Goal: Task Accomplishment & Management: Complete application form

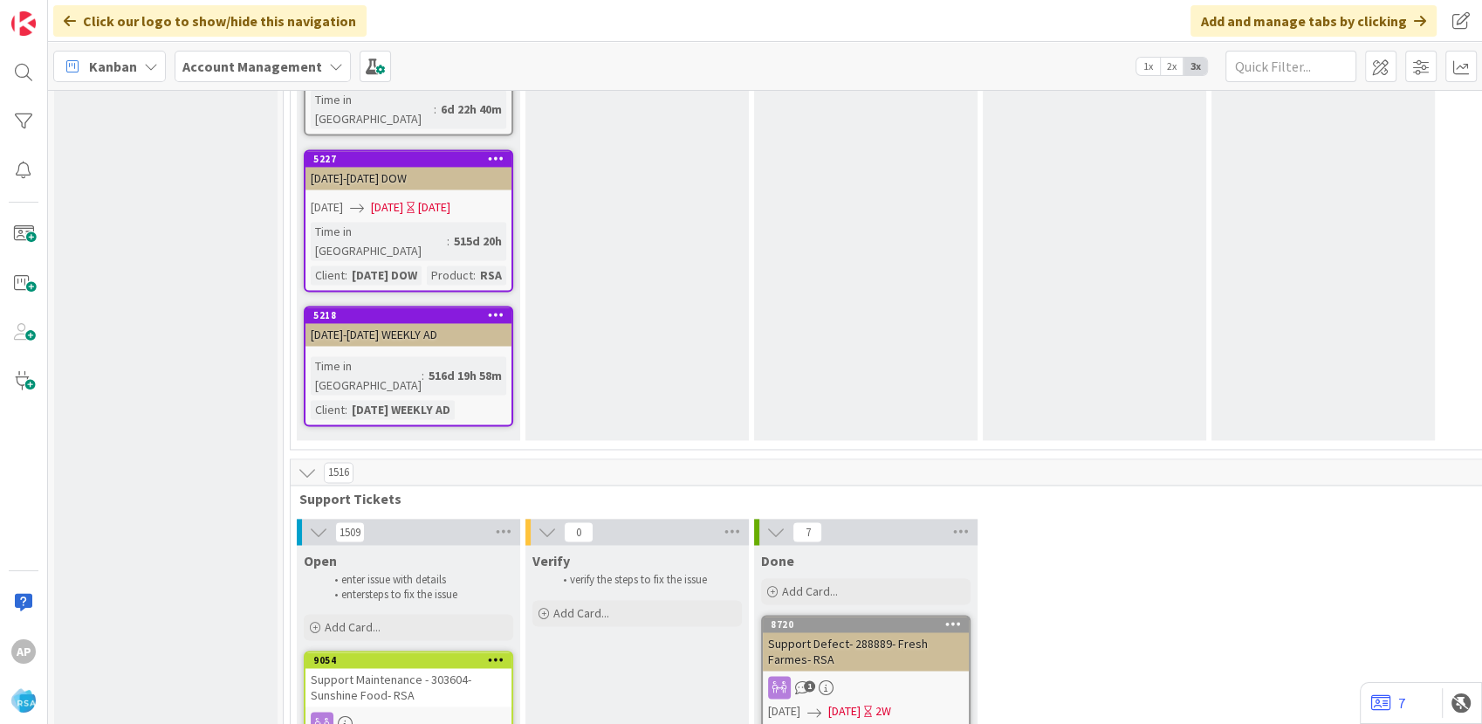
scroll to position [2702, 0]
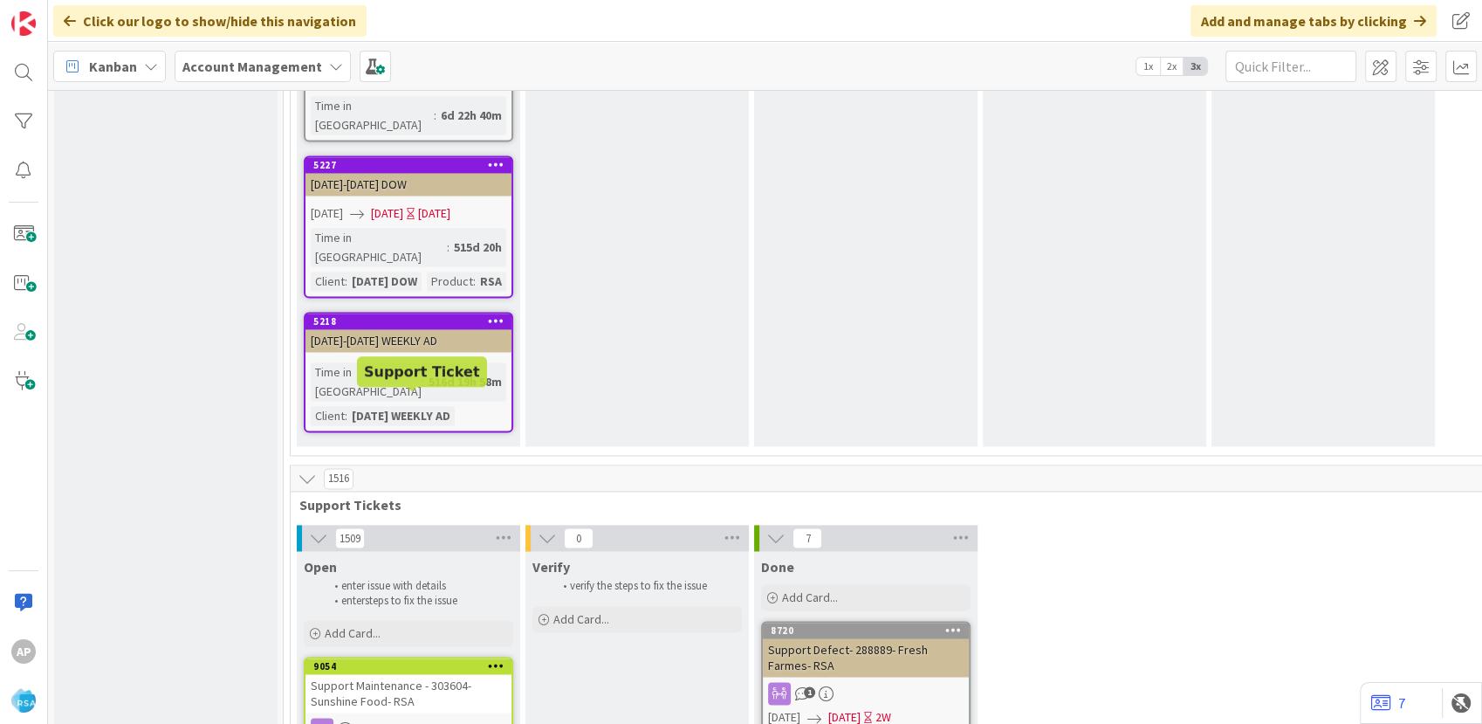
click at [412, 551] on div "Open enter issue with details enter steps to fix the issue Add Card..." at bounding box center [408, 600] width 223 height 99
click at [406, 620] on div "Add Card..." at bounding box center [409, 633] width 210 height 26
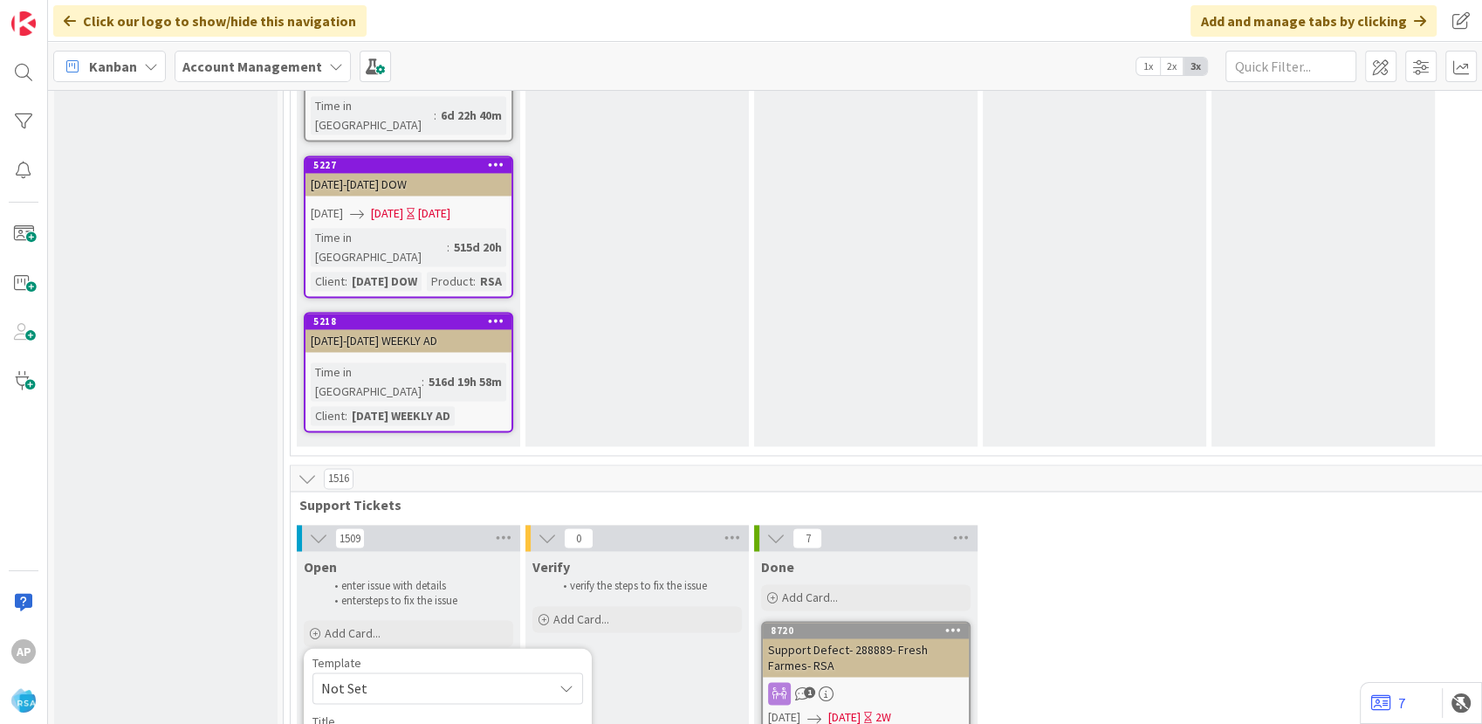
click at [418, 677] on span "Not Set" at bounding box center [430, 688] width 218 height 23
type textarea "x"
type textarea "Support Defect- Ticket Numb- Client Name- Product Name"
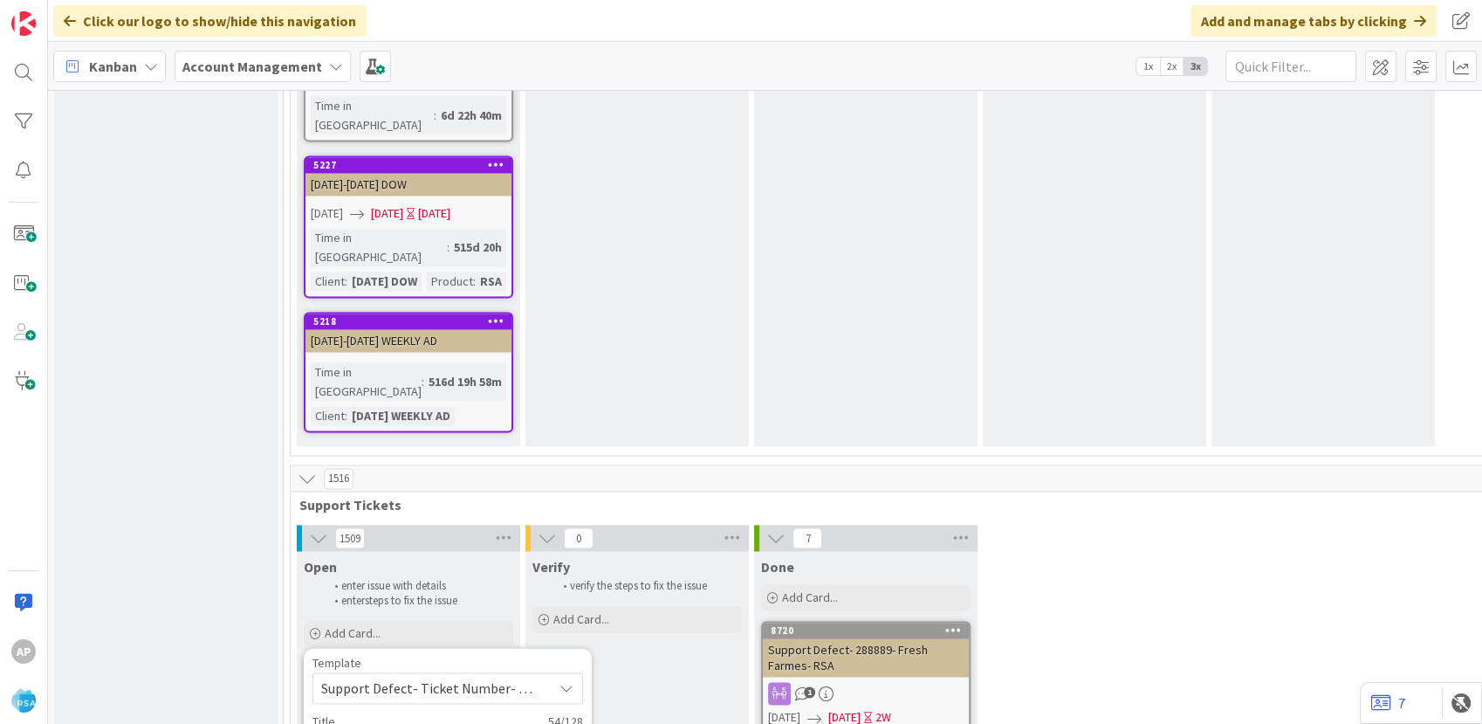
type textarea "x"
type textarea "Support Defect- Ticket - Client Name- Product Name"
type textarea "x"
type textarea "Support Defect- Ticke- Client Name- Product Name"
type textarea "x"
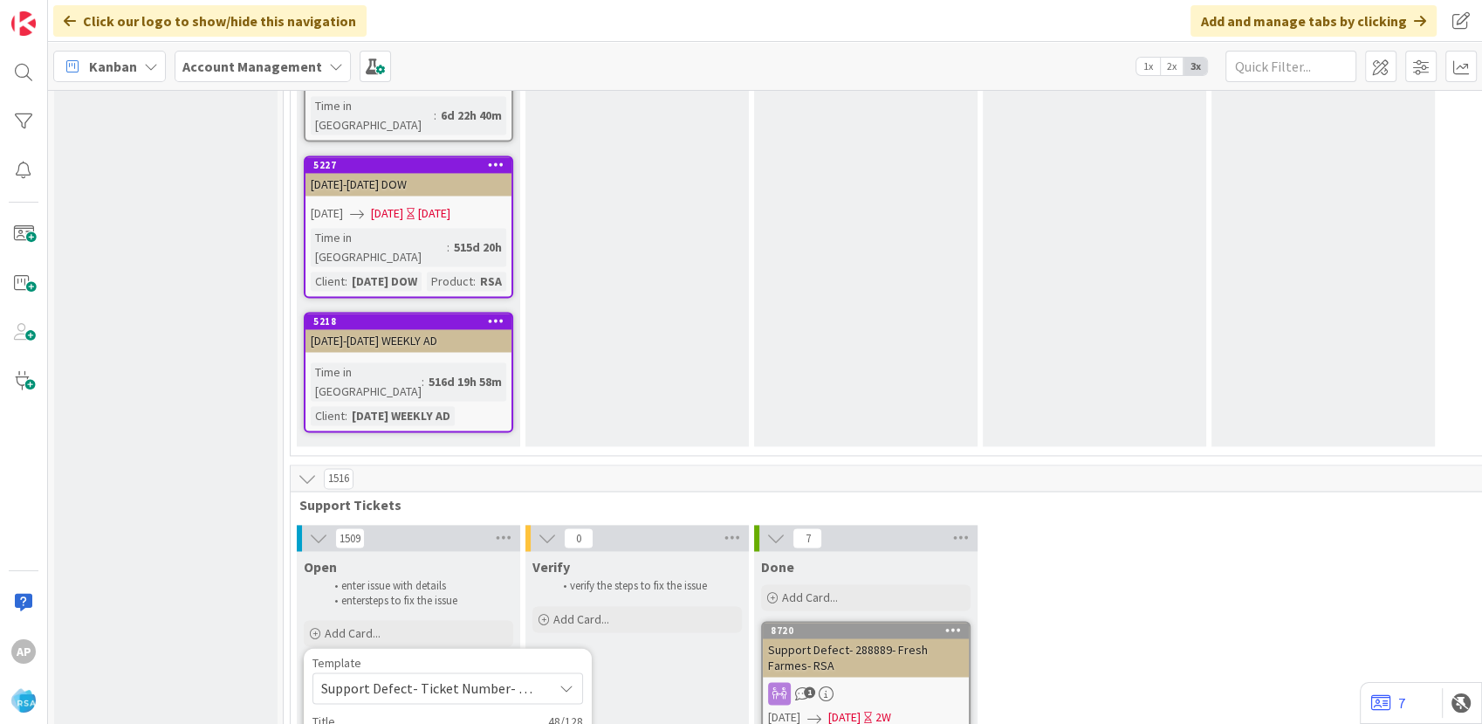
type textarea "Support Defect- Tic- Client Name- Product Name"
type textarea "x"
type textarea "Support Defect- Ti- Client Name- Product Name"
type textarea "x"
type textarea "Support Defect- T- Client Name- Product Name"
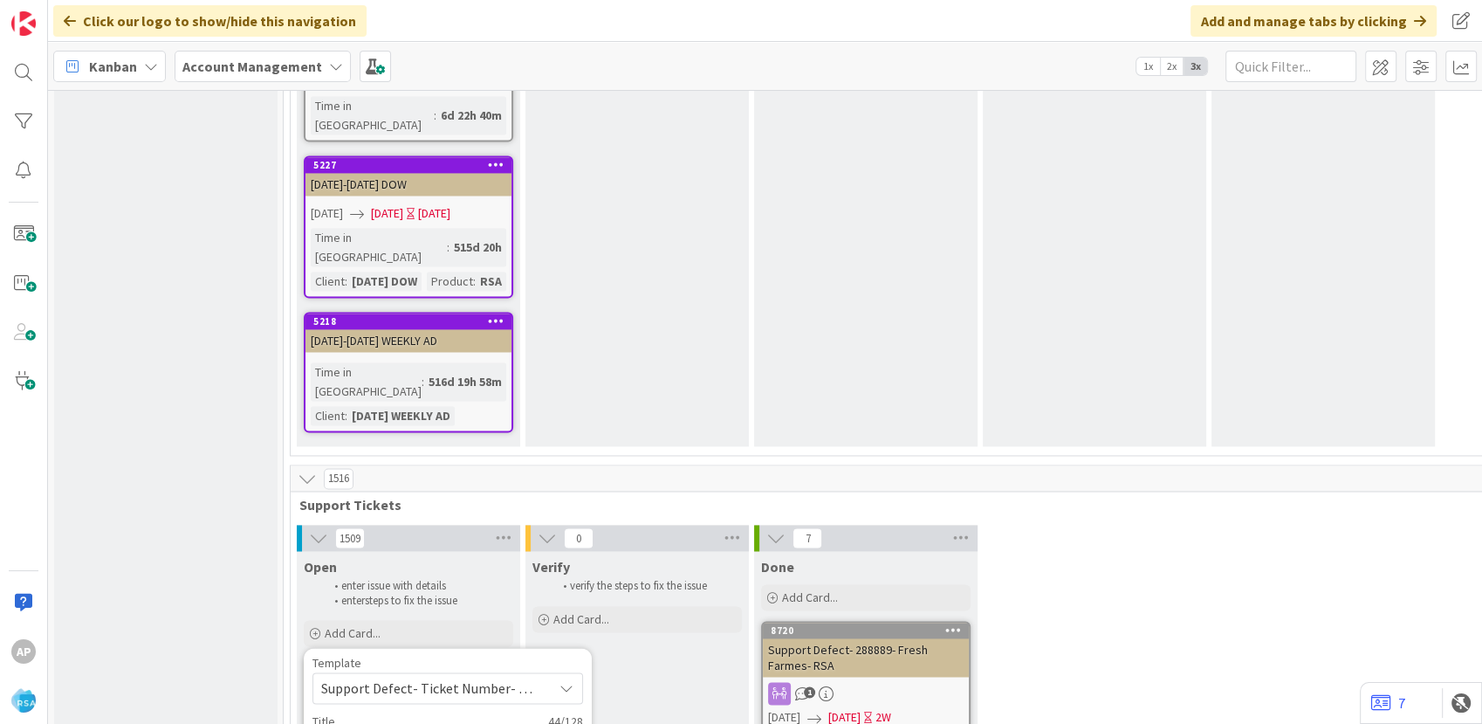
type textarea "x"
type textarea "Support Defect- 3- Client Name- Product Name"
type textarea "x"
type textarea "Support Defect- 30- Client Name- Product Name"
type textarea "x"
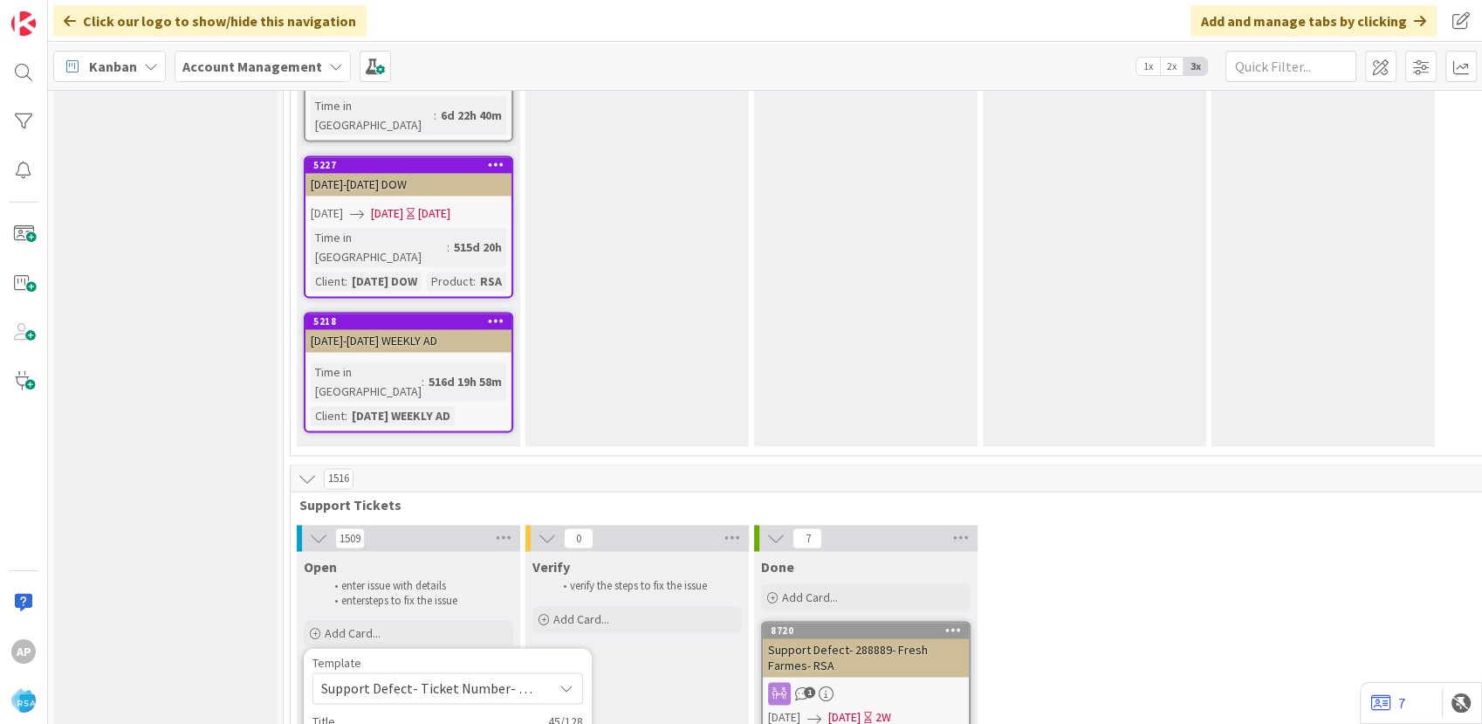
type textarea "Support Defect- 303- Client Name- Product Name"
type textarea "x"
type textarea "Support Defect- 3036- Client Name- Product Name"
type textarea "x"
type textarea "Support Defect- 30369- Client Name- Product Name"
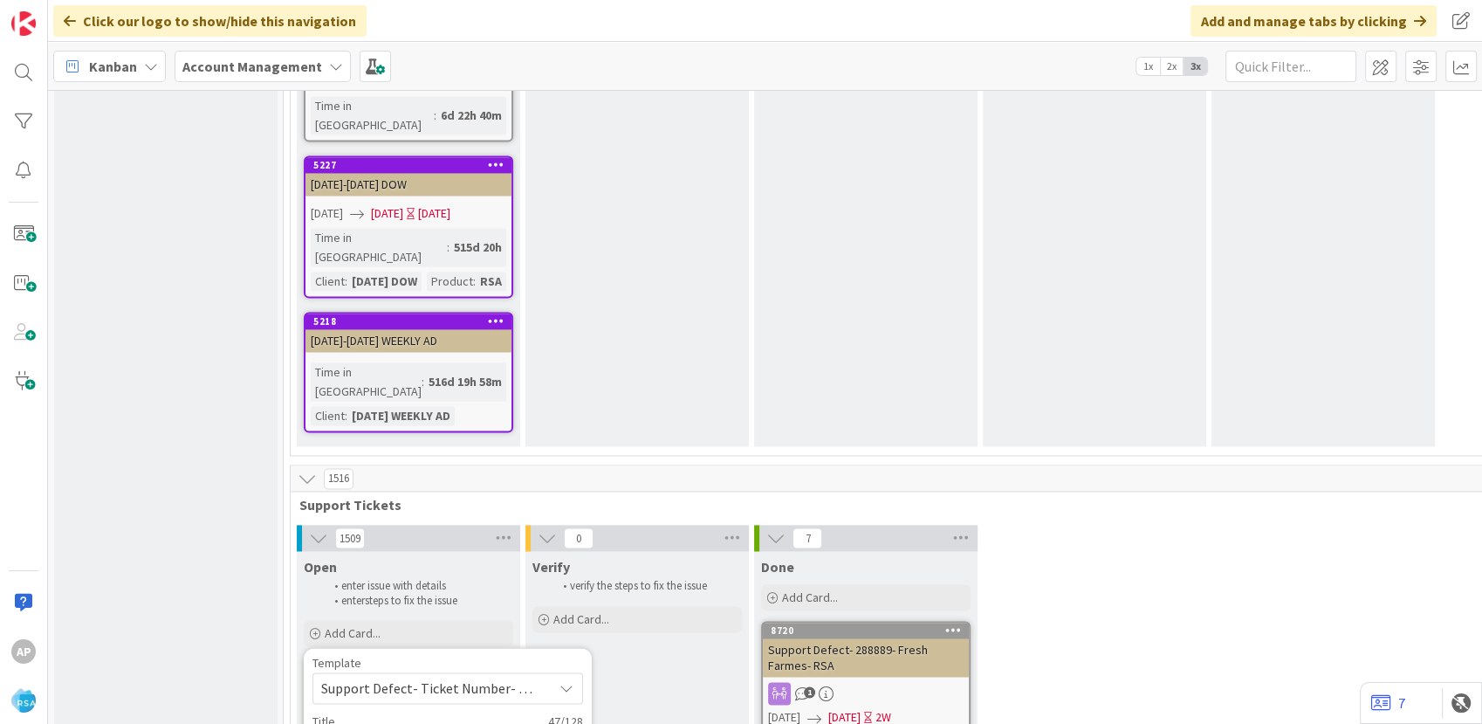
type textarea "x"
type textarea "Support Defect- 303699- Client Name- Product Name"
type textarea "x"
type textarea "Support Defect- 303699- Client Na- Product Name"
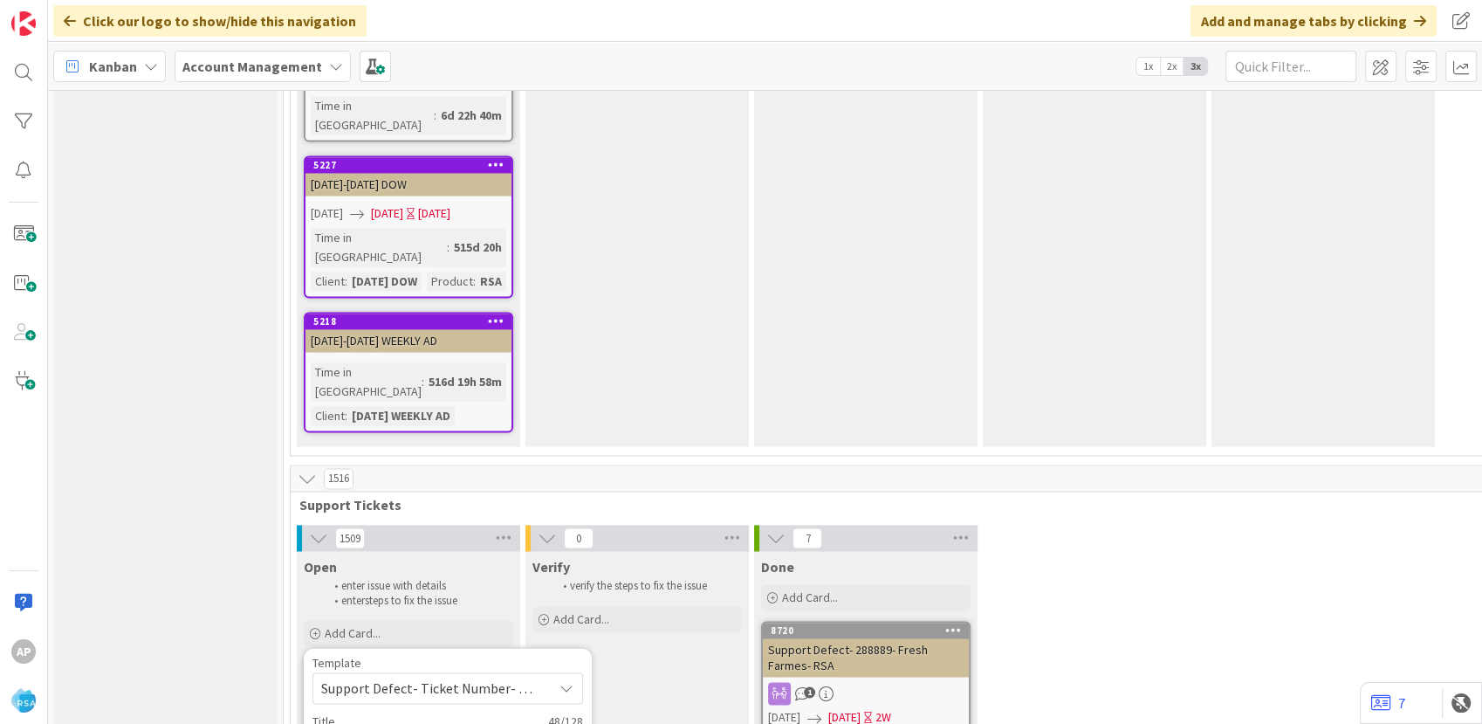
type textarea "x"
type textarea "Support Defect- 303699- Client N- Product Name"
type textarea "x"
type textarea "Support Defect- 303699- Client - Product Name"
type textarea "x"
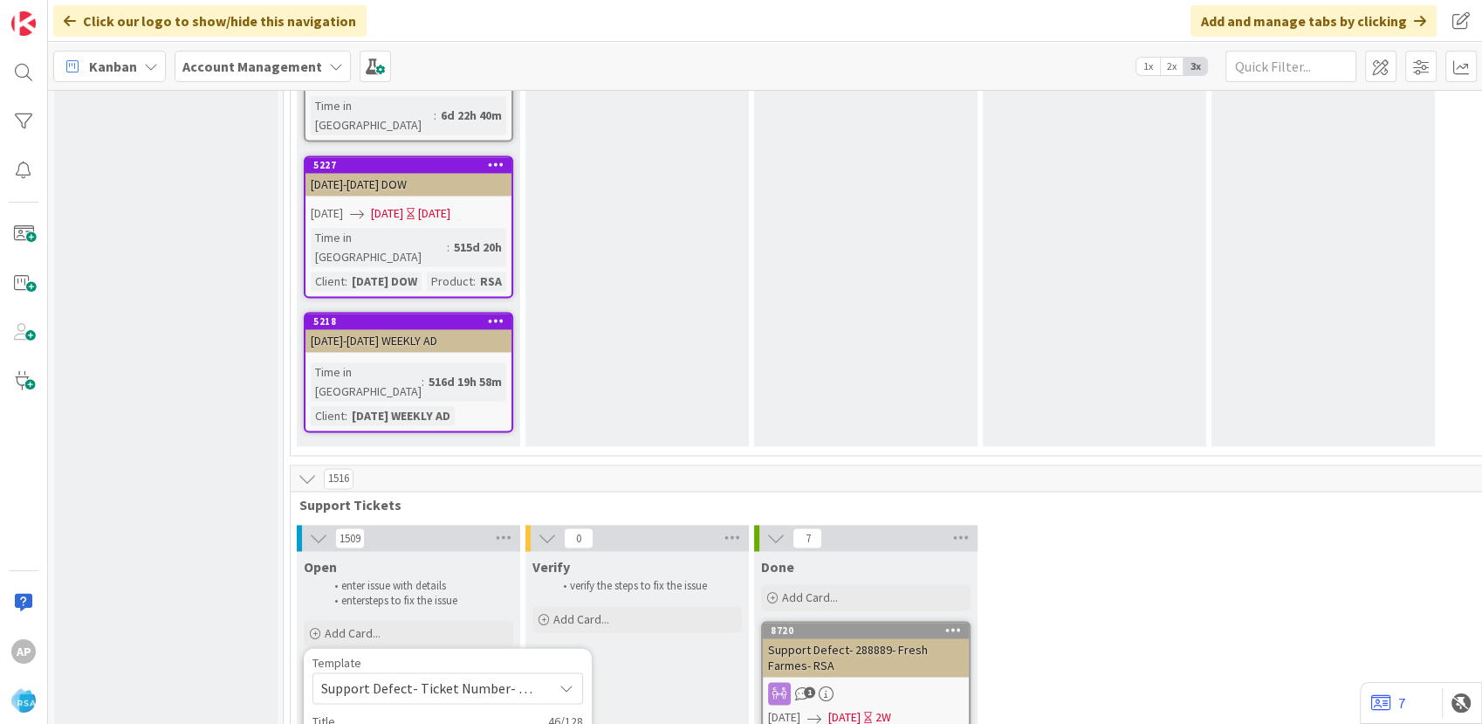
type textarea "Support Defect- 303699- Client- Product Name"
type textarea "x"
type textarea "Support Defect- 303699- Clien- Product Name"
type textarea "x"
type textarea "Support Defect- 303699- Clie- Product Name"
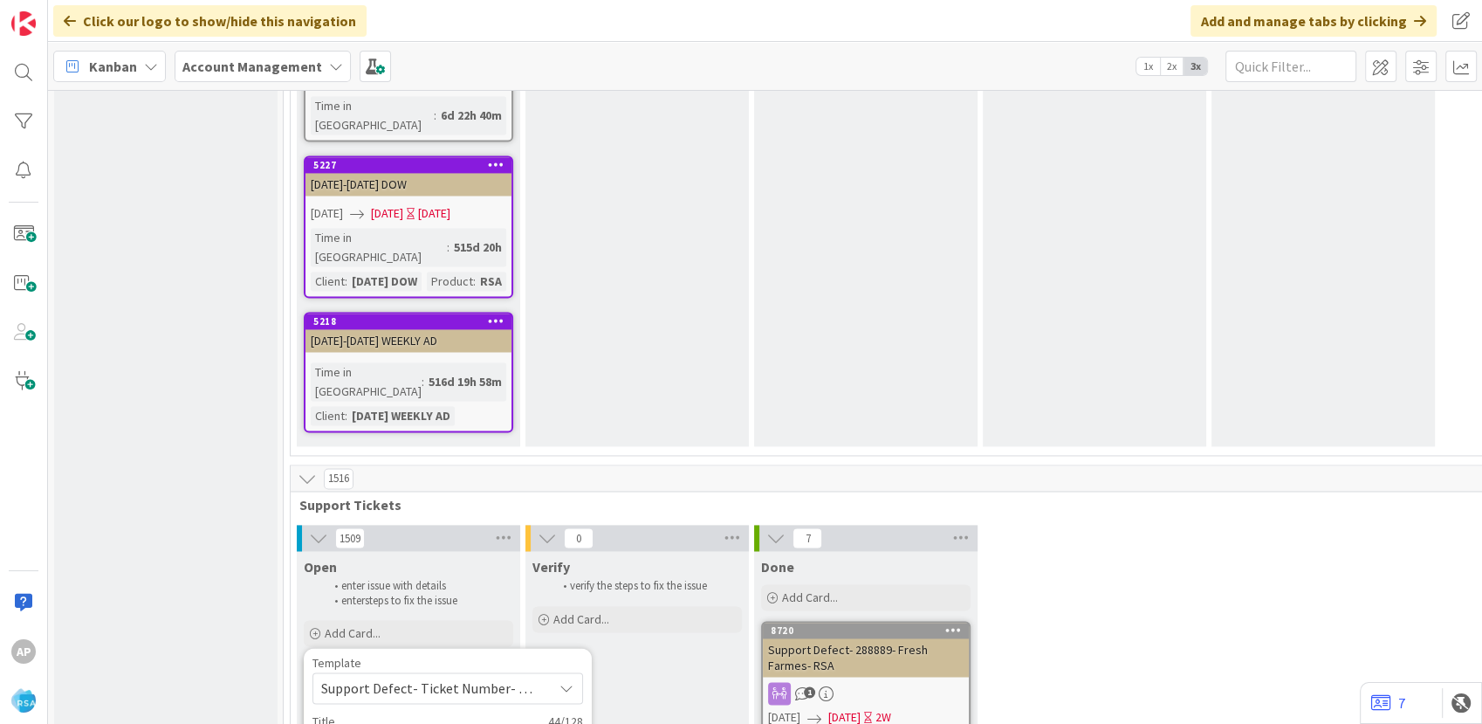
type textarea "x"
type textarea "Support Defect- 303699- Cli- Product Name"
type textarea "x"
type textarea "Support Defect- 303699- Cl- Product Name"
type textarea "x"
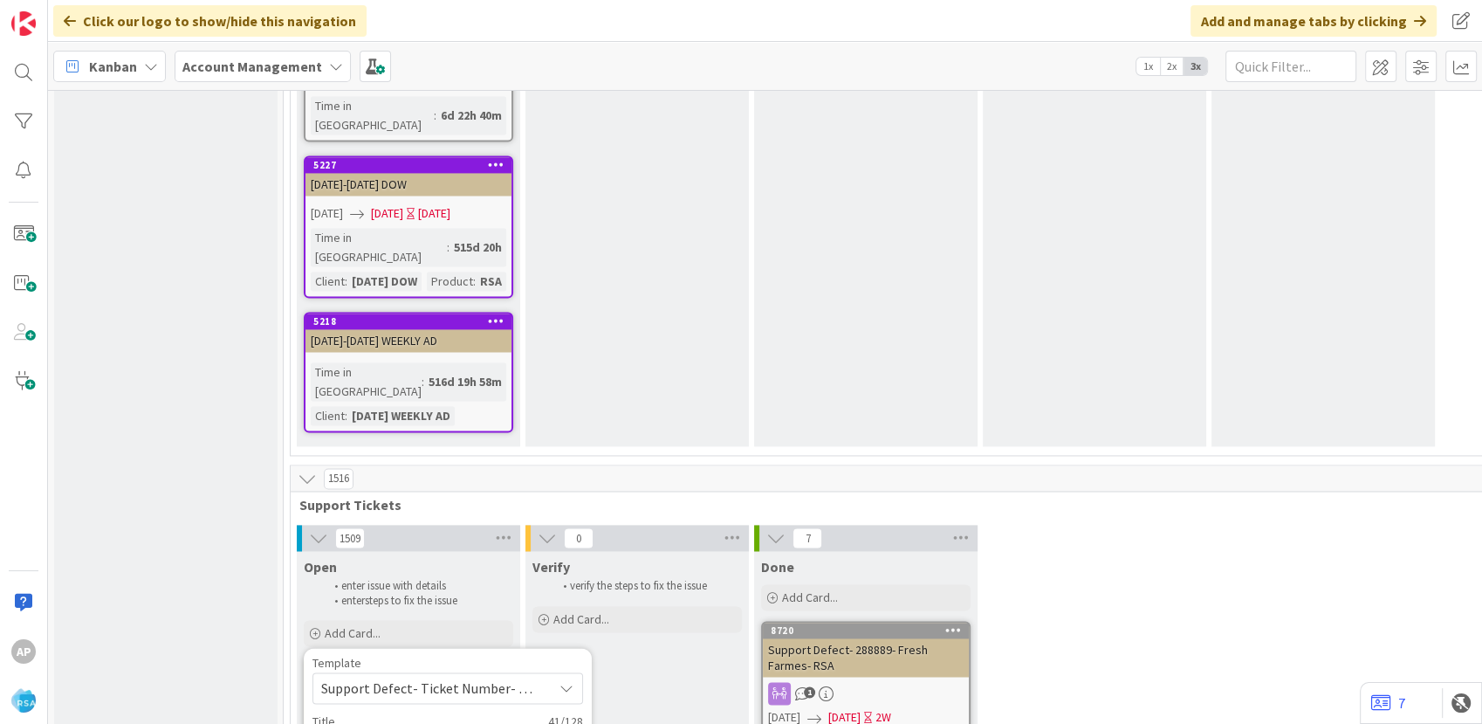
type textarea "Support Defect- 303699- C- Product Name"
type textarea "x"
type textarea "Support Defect- 303699- C- Product Name"
type textarea "x"
type textarea "Support Defect- 303699- Car- Product Name"
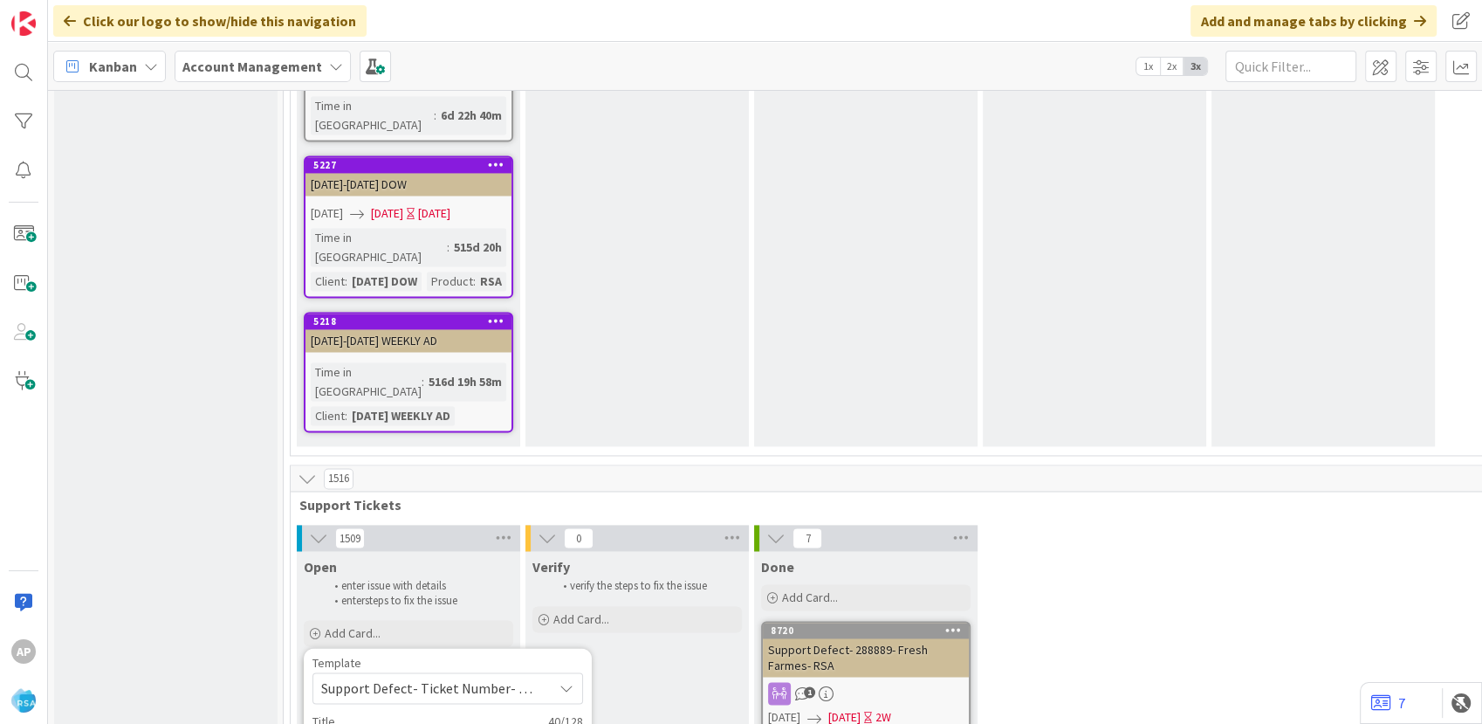
type textarea "x"
type textarea "Support Defect- 303699- Card- Product Name"
type textarea "x"
type textarea "Support Defect- 303699- [PERSON_NAME]- Product Name"
type textarea "x"
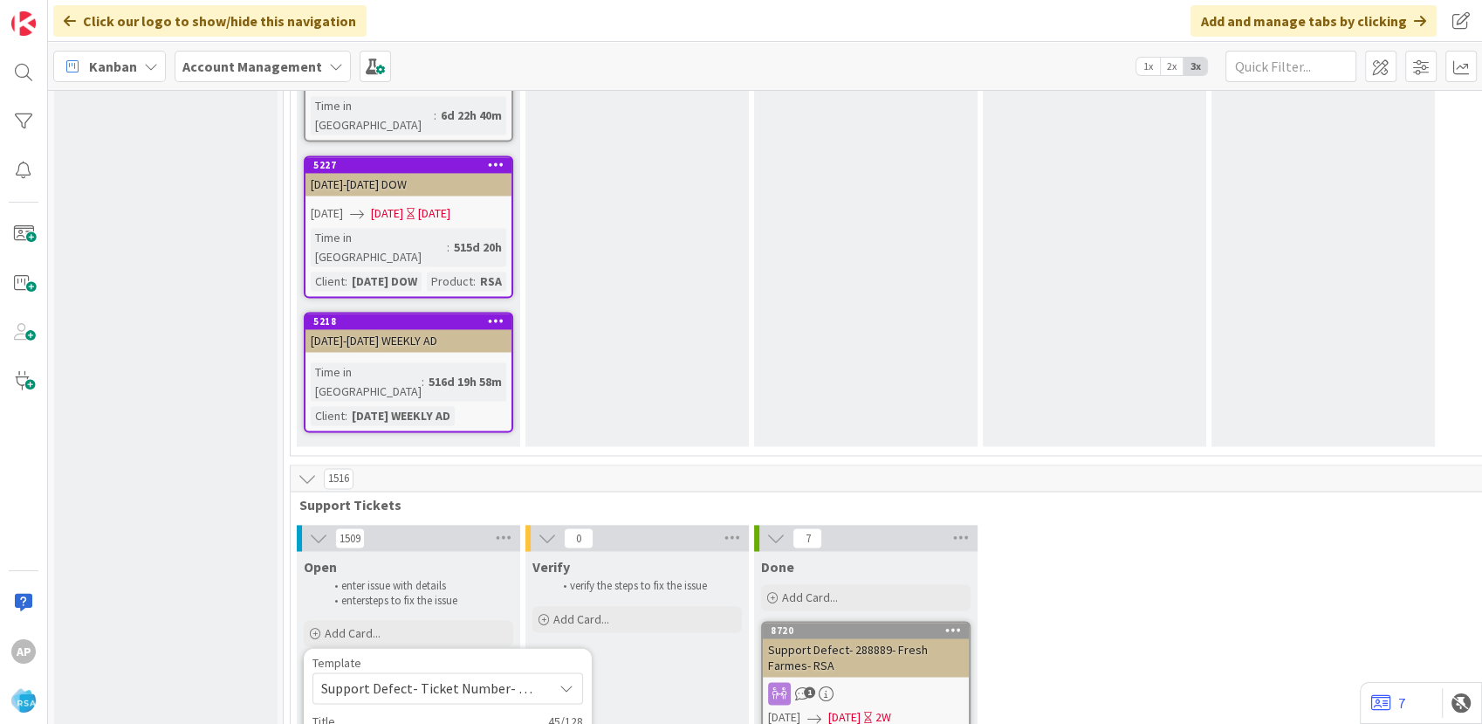
type textarea "Support Defect- 303699- [PERSON_NAME]- Product Name"
type textarea "x"
type textarea "Support Defect- 303699- [PERSON_NAME] - Product Name"
type textarea "x"
type textarea "Support Defect- 303699- [PERSON_NAME] M- Product Name"
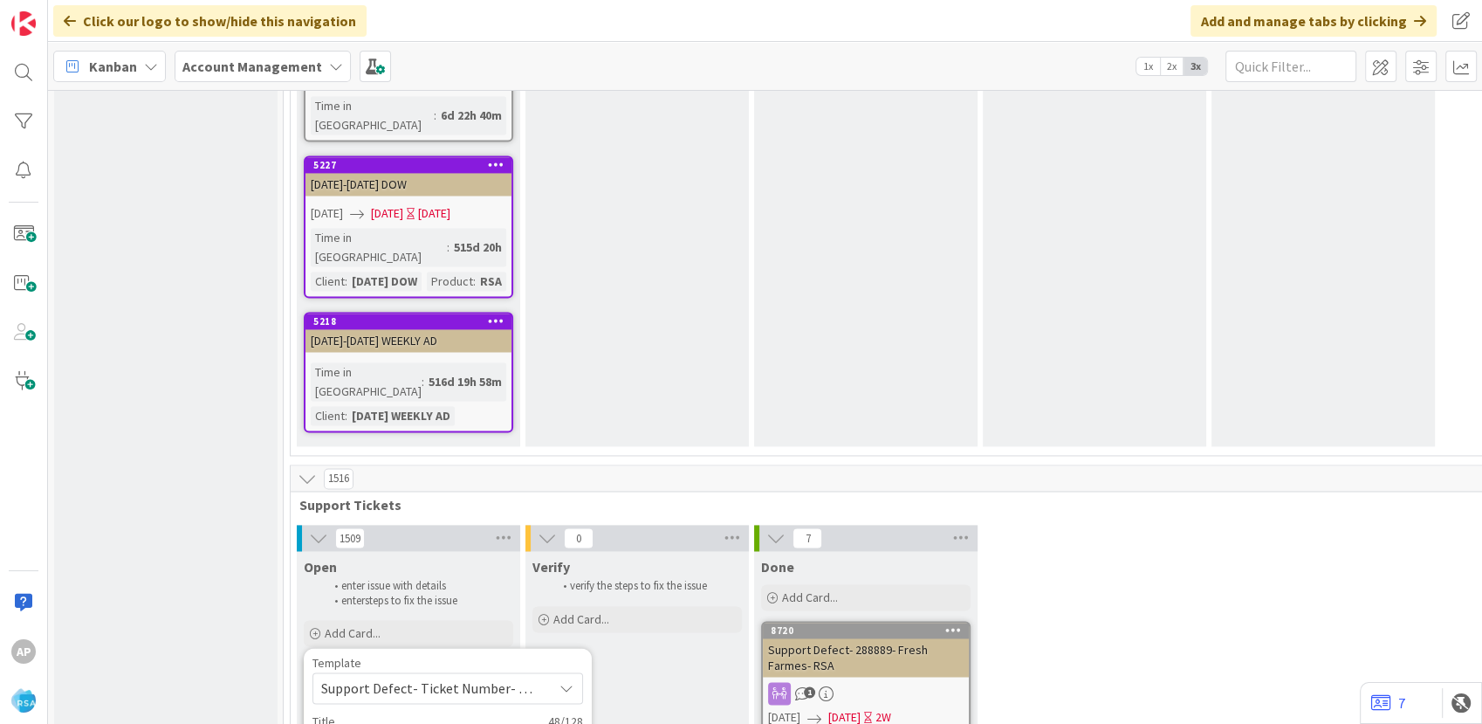
type textarea "x"
type textarea "Support Defect- 303699- [PERSON_NAME] Mar- Product Name"
type textarea "x"
type textarea "Support Defect- 303699- [PERSON_NAME]- Product Name"
type textarea "x"
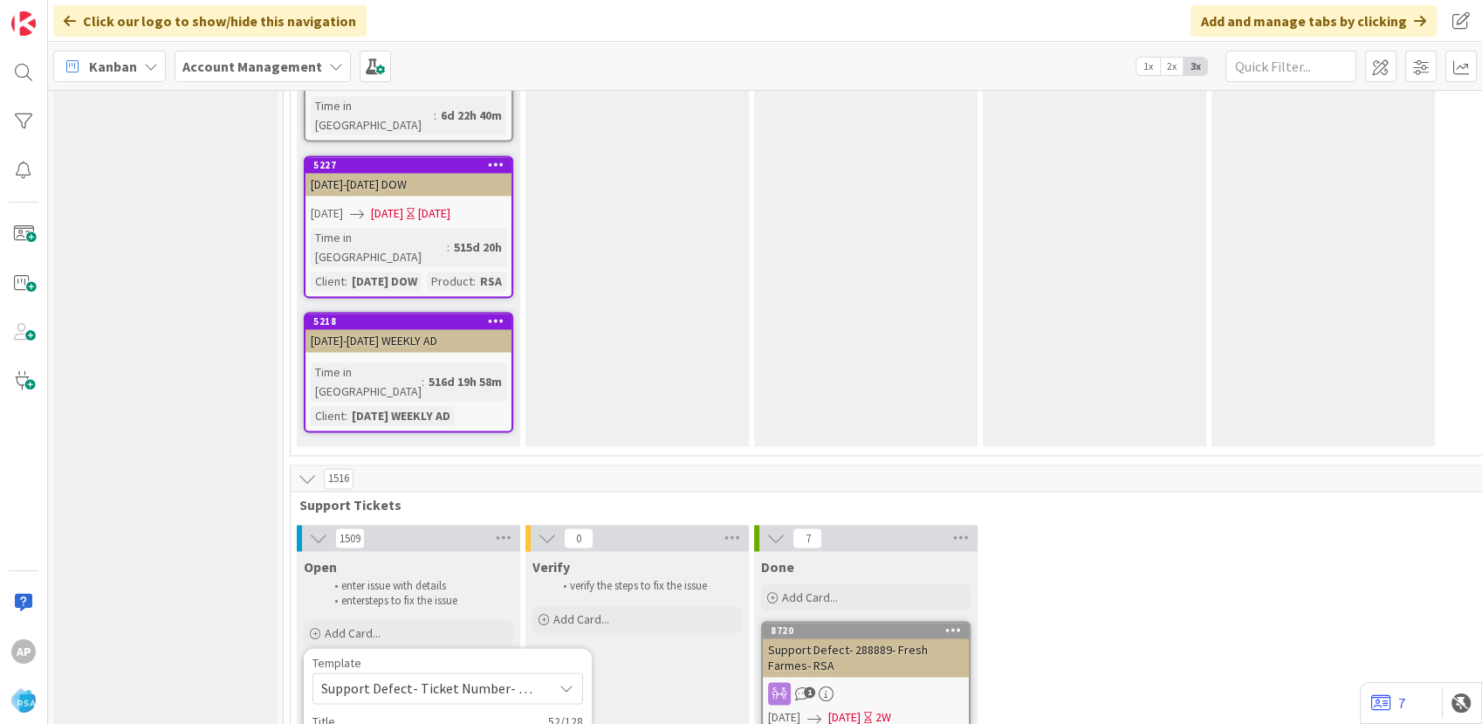
type textarea "Support Defect- 303699- [PERSON_NAME] Market- Product Name"
type textarea "x"
type textarea "Support Defect- 303699- [PERSON_NAME] Market- Product Na"
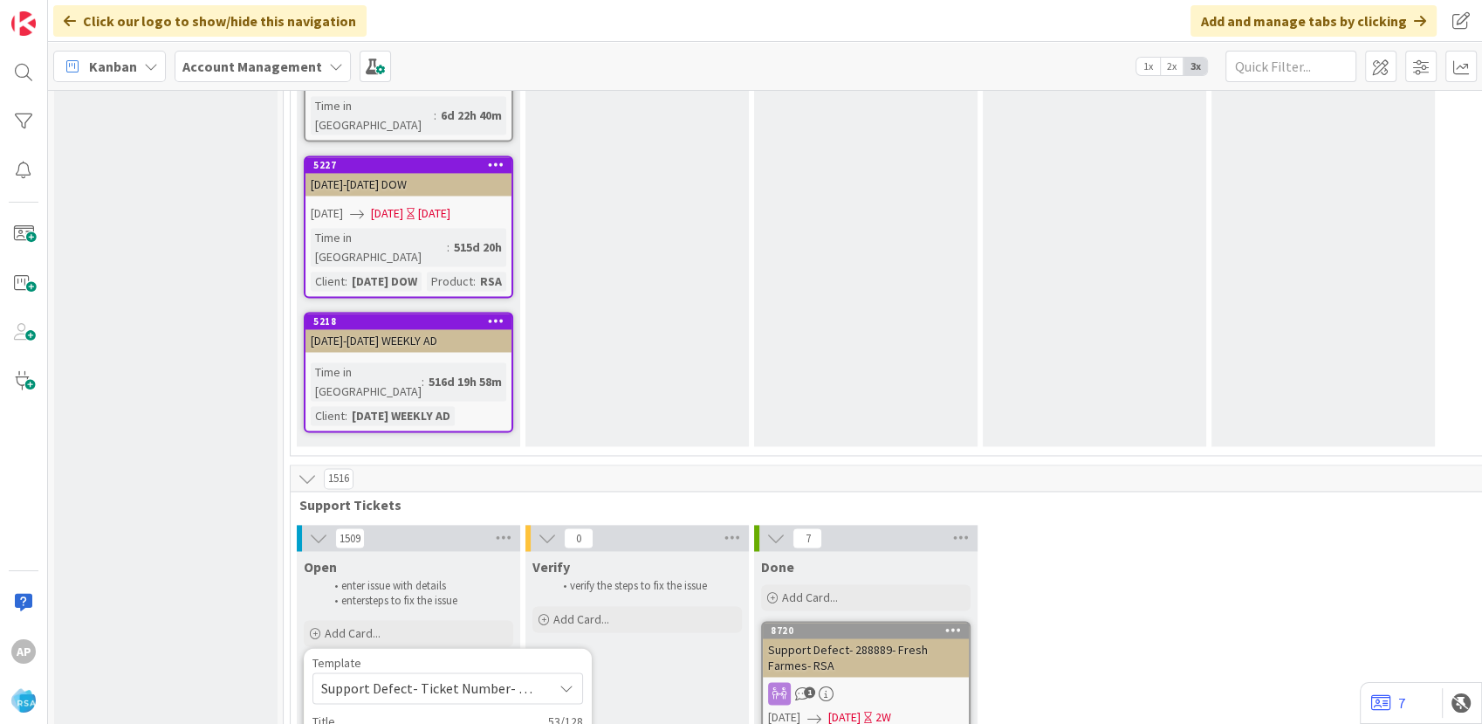
type textarea "x"
type textarea "Support Defect- 303699- [PERSON_NAME] Market- Produ"
type textarea "x"
type textarea "Support Defect- 303699- [PERSON_NAME] Market- Prod"
type textarea "x"
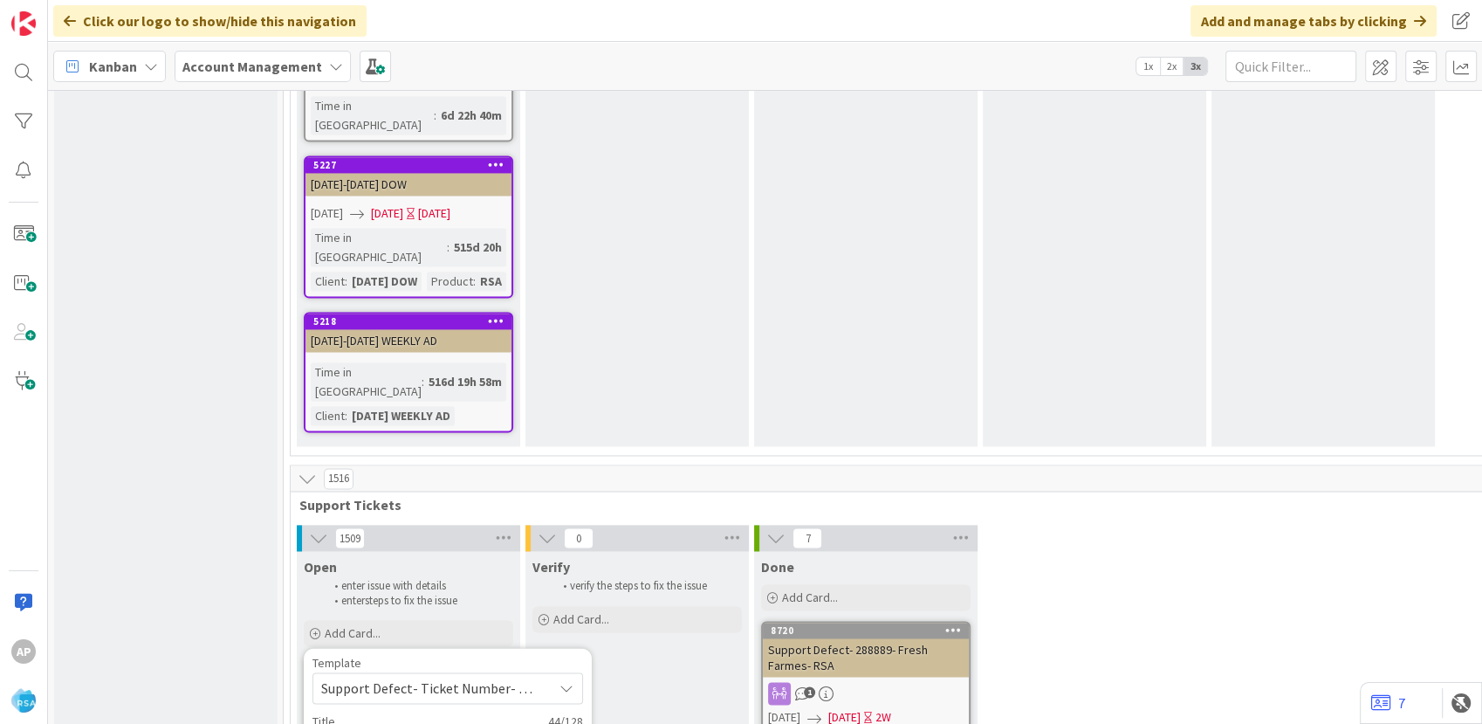
type textarea "Support Defect- 303699- [PERSON_NAME] Market- Pr"
type textarea "x"
type textarea "Support Defect- 303699- [PERSON_NAME] Market-"
type textarea "x"
type textarea "Support Defect- 303699- [PERSON_NAME] Market-"
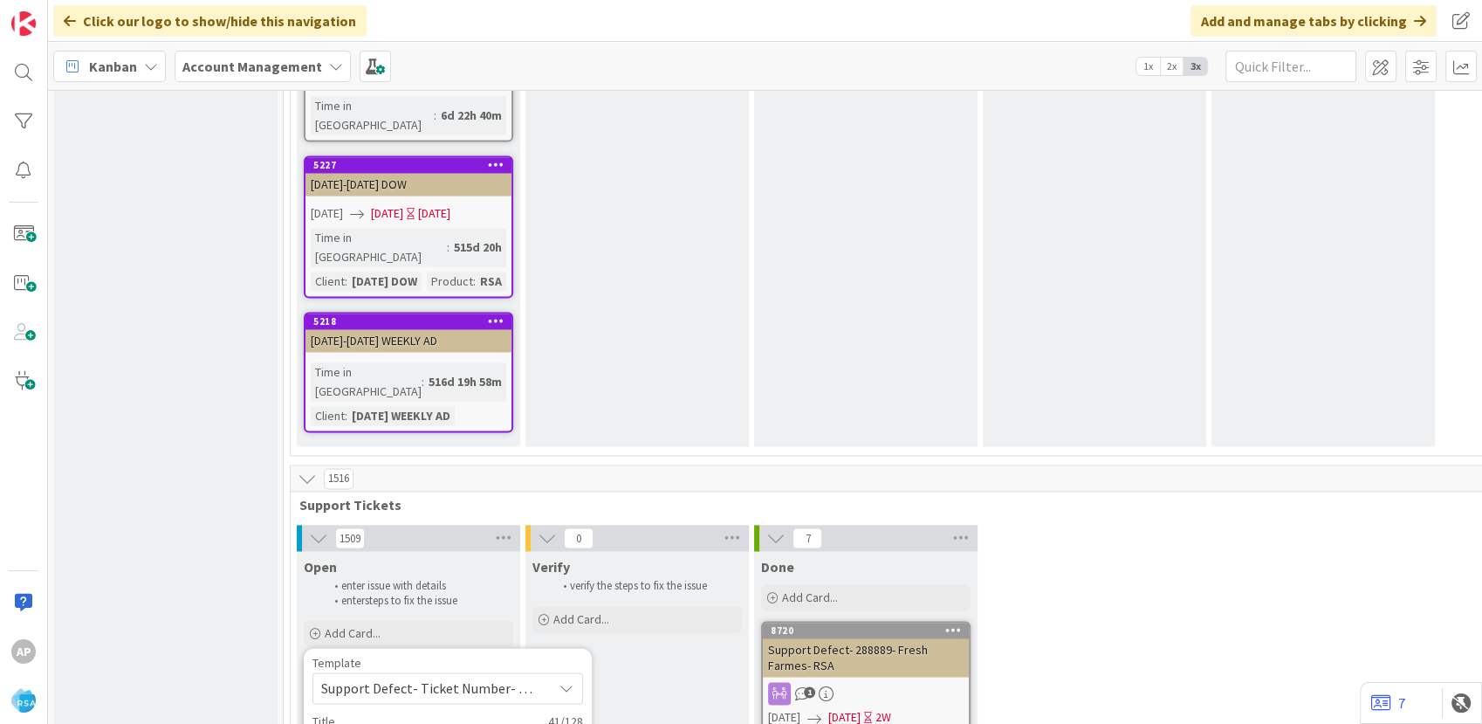
type textarea "x"
type textarea "Support Defect- 303699- [PERSON_NAME] Market-R"
type textarea "x"
type textarea "Support Defect- 303699- [PERSON_NAME] Market-RS"
type textarea "x"
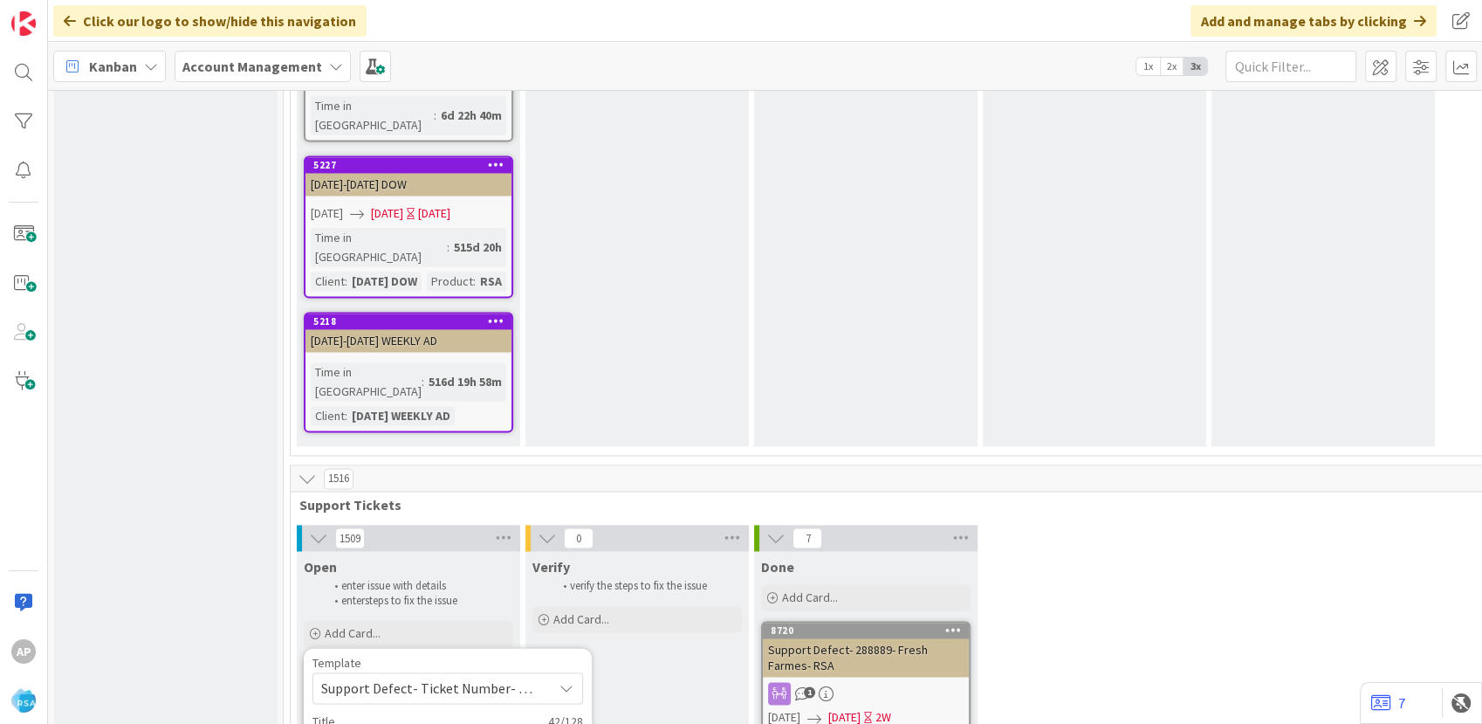
type textarea "Support Defect- 303699- [PERSON_NAME] Market-RSA"
type textarea "x"
type textarea "Support Defect- 303699- [PERSON_NAME] Market-RSA"
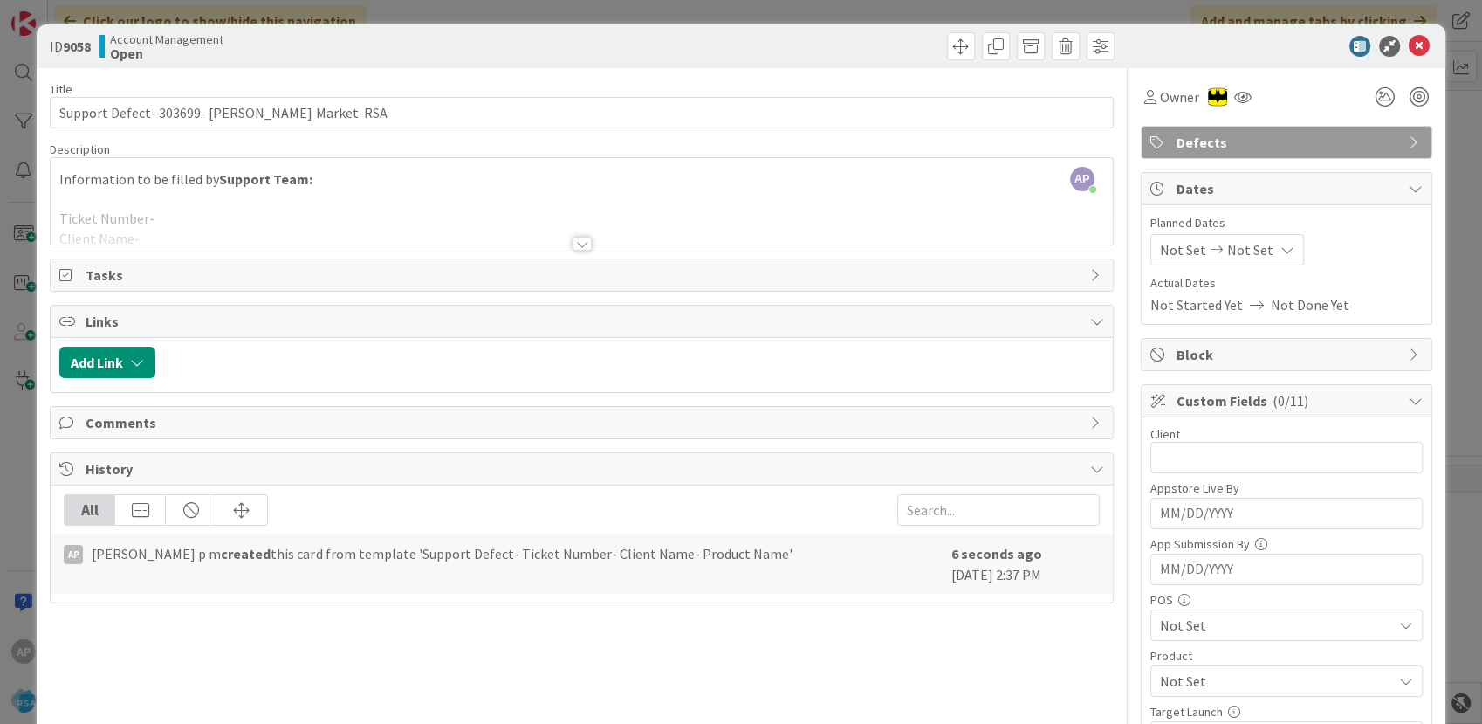
click at [208, 220] on div at bounding box center [582, 222] width 1062 height 45
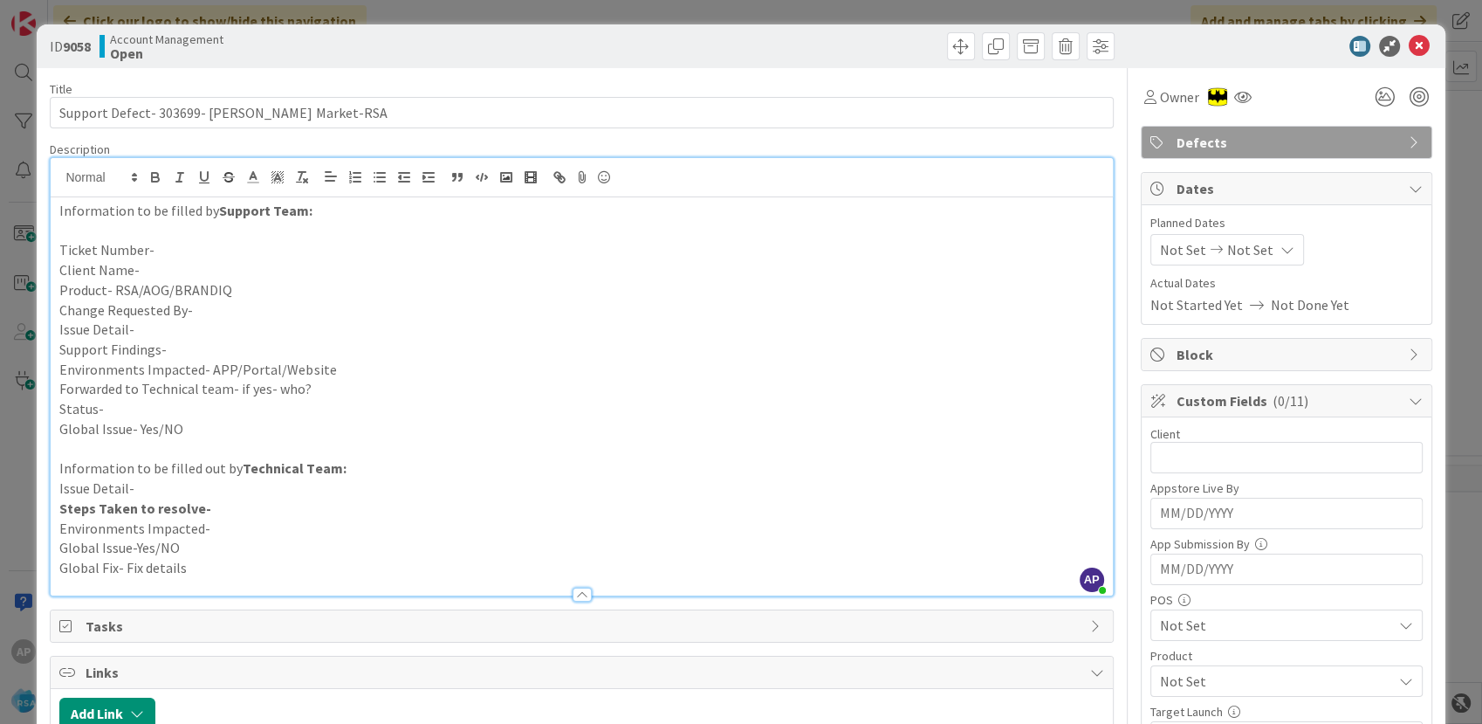
click at [191, 255] on p "Ticket Number-" at bounding box center [581, 250] width 1044 height 20
click at [174, 244] on p "Ticket Number-" at bounding box center [581, 250] width 1044 height 20
click at [155, 263] on p "Client Name-" at bounding box center [581, 270] width 1044 height 20
click at [325, 290] on p "Product- RSA/AOG/BRANDIQ" at bounding box center [581, 290] width 1044 height 20
click at [210, 312] on p "Change Requested By-" at bounding box center [581, 310] width 1044 height 20
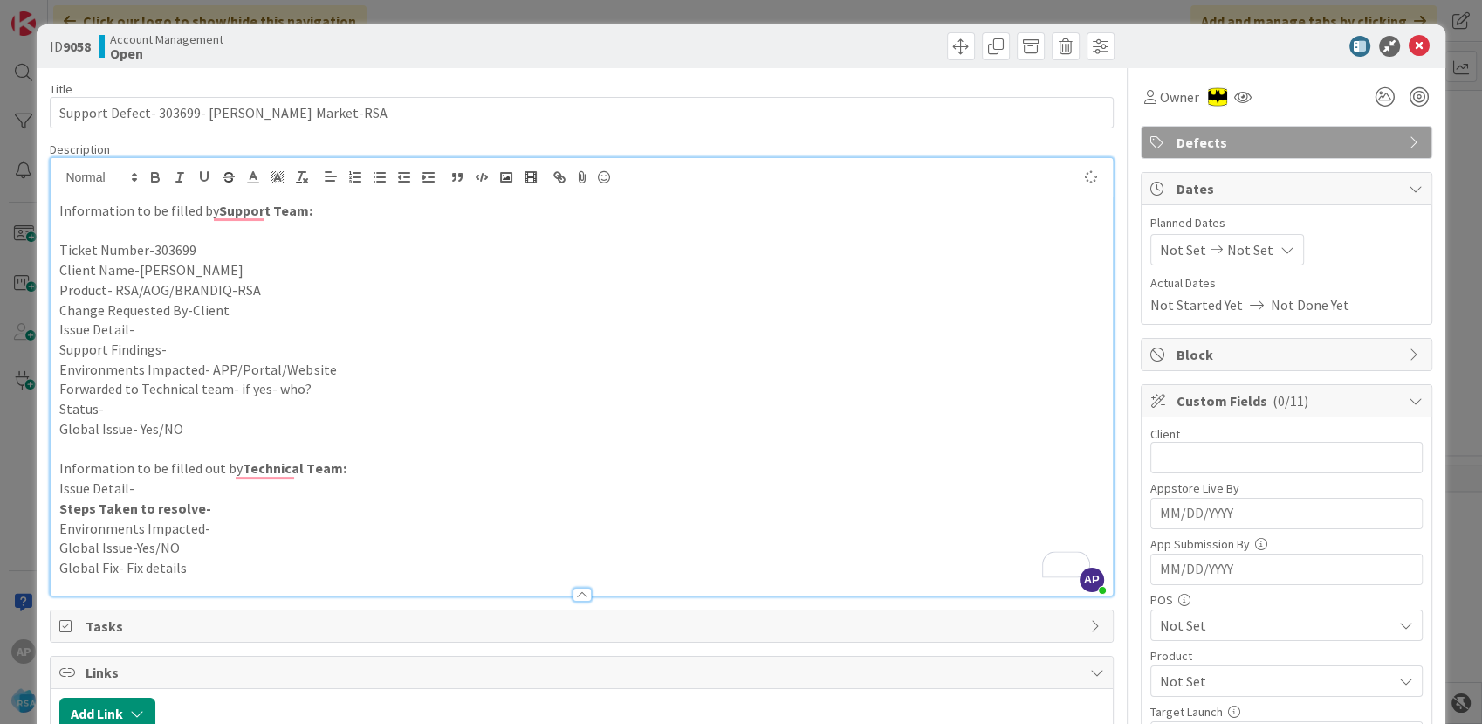
click at [206, 327] on p "Issue Detail-" at bounding box center [581, 330] width 1044 height 20
click at [161, 324] on p "Issue Detail-" at bounding box center [581, 330] width 1044 height 20
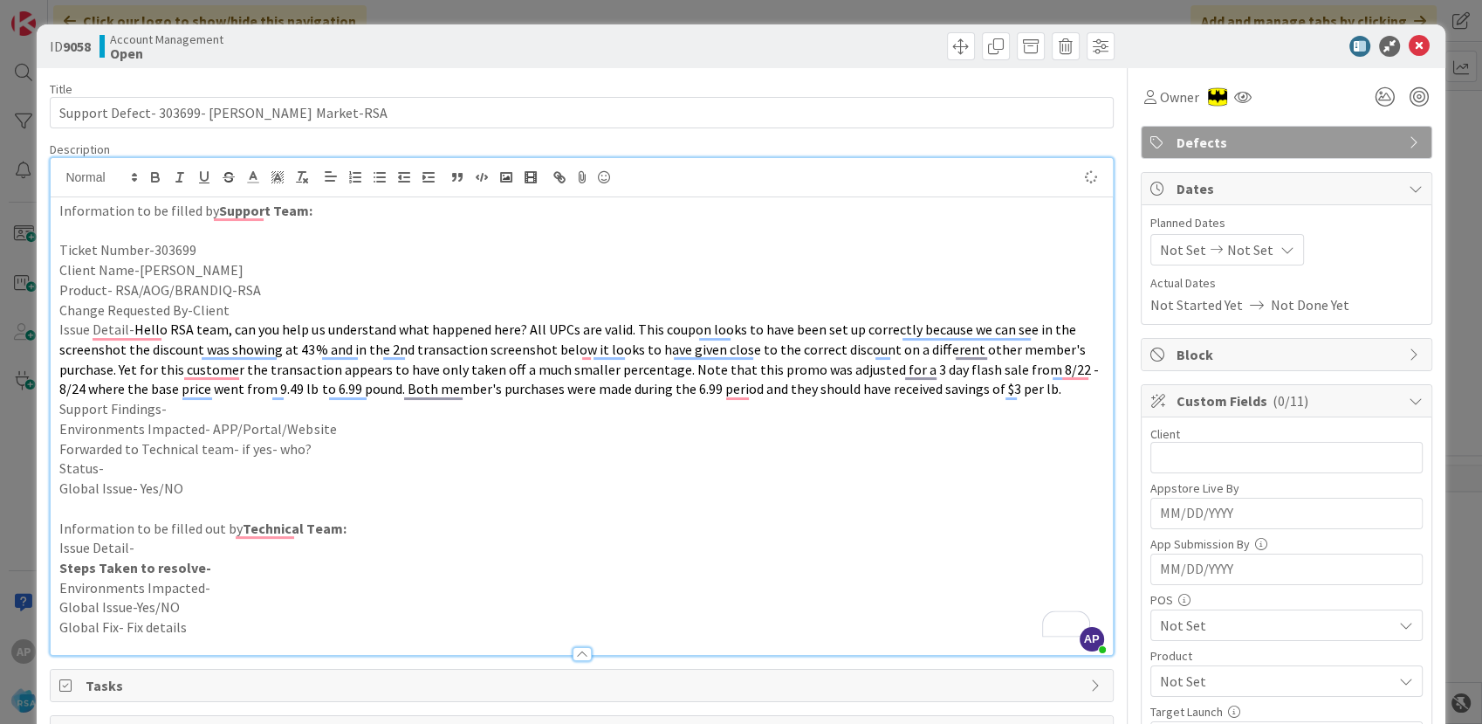
click at [182, 411] on p "Support Findings-" at bounding box center [581, 409] width 1044 height 20
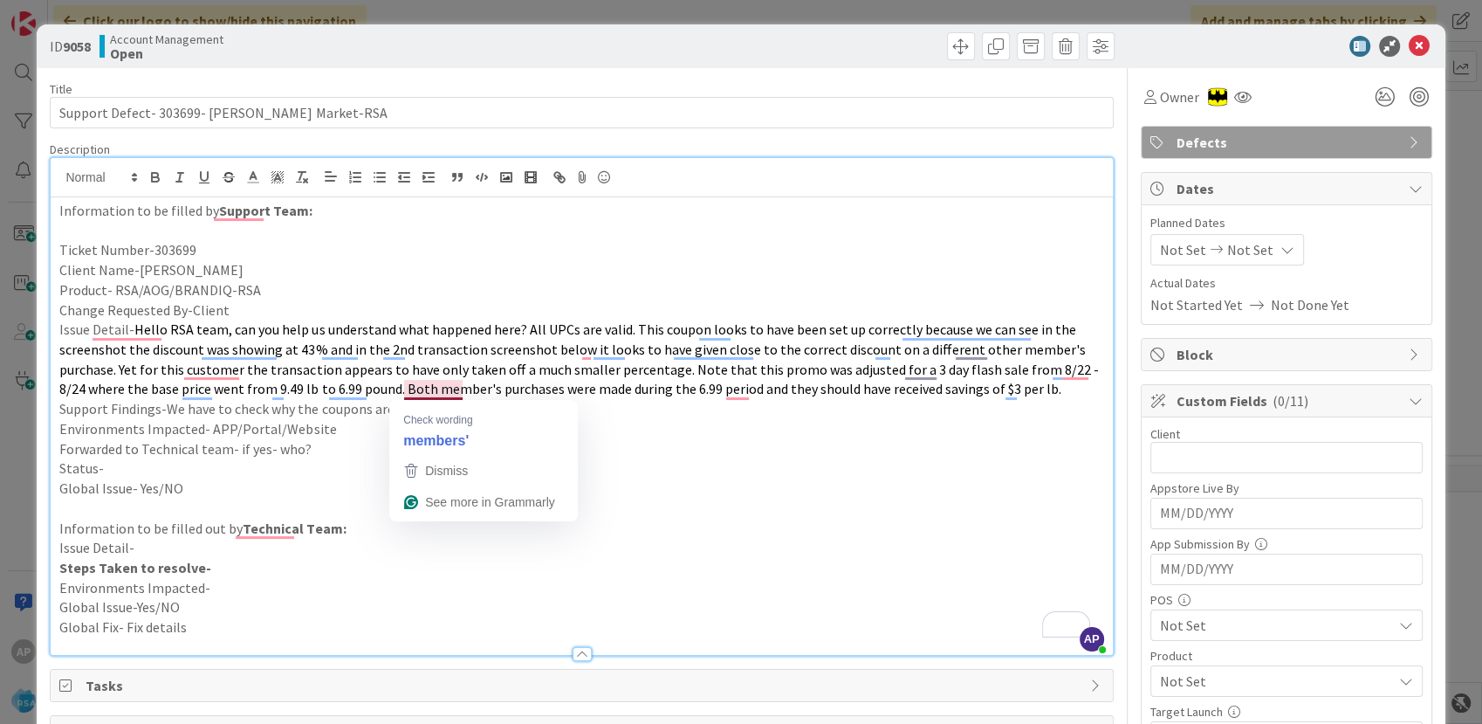
drag, startPoint x: 681, startPoint y: 492, endPoint x: 481, endPoint y: 444, distance: 205.6
click at [681, 494] on p "Global Issue- Yes/NO" at bounding box center [581, 488] width 1044 height 20
click at [517, 416] on p "Support Findings-We have to check why the coupons are not properly" at bounding box center [581, 409] width 1044 height 20
click at [361, 439] on p "Forwarded to Technical team- if yes- who?" at bounding box center [581, 449] width 1044 height 20
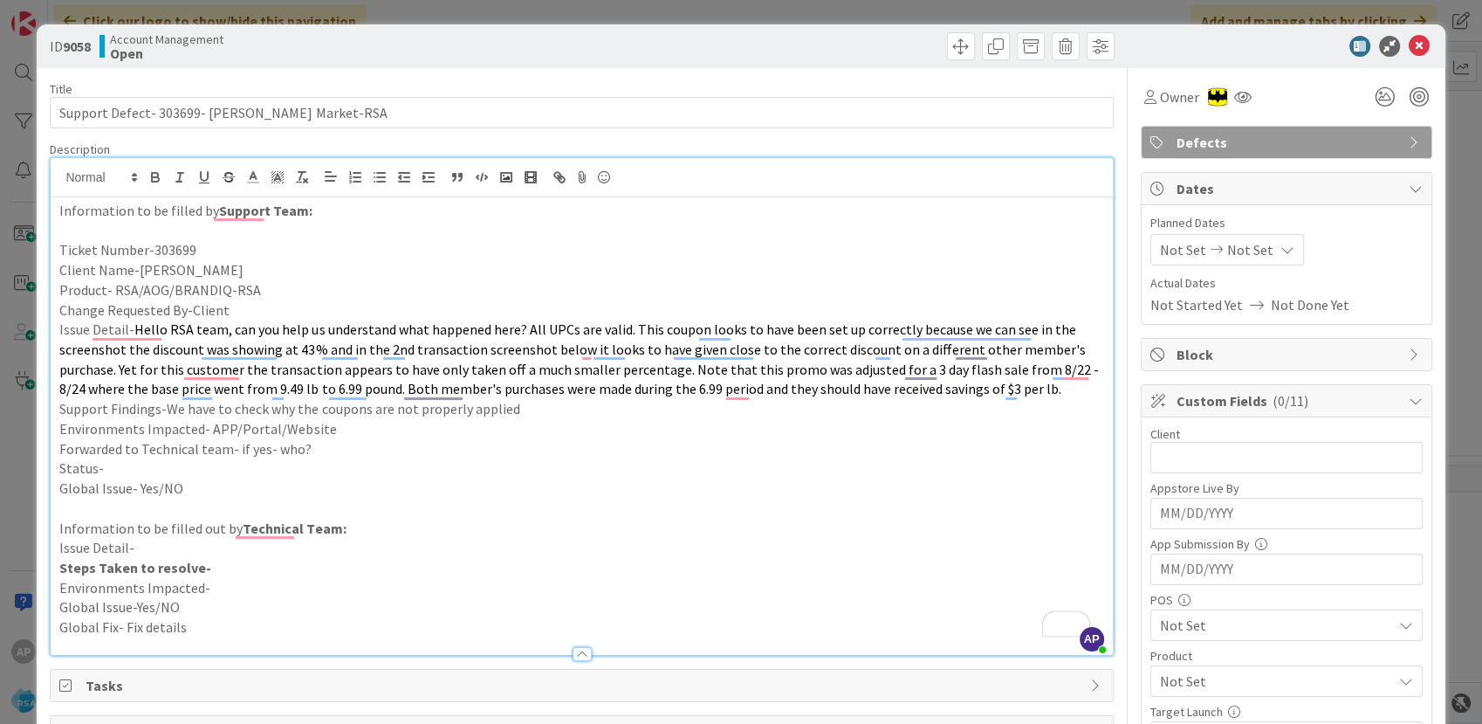
click at [384, 430] on p "Environments Impacted- APP/Portal/Website" at bounding box center [581, 429] width 1044 height 20
click at [318, 450] on p "Forwarded to Technical team- if yes- who?" at bounding box center [581, 449] width 1044 height 20
click at [131, 467] on p "Status-" at bounding box center [581, 468] width 1044 height 20
click at [1162, 253] on span "Not Set" at bounding box center [1183, 249] width 46 height 21
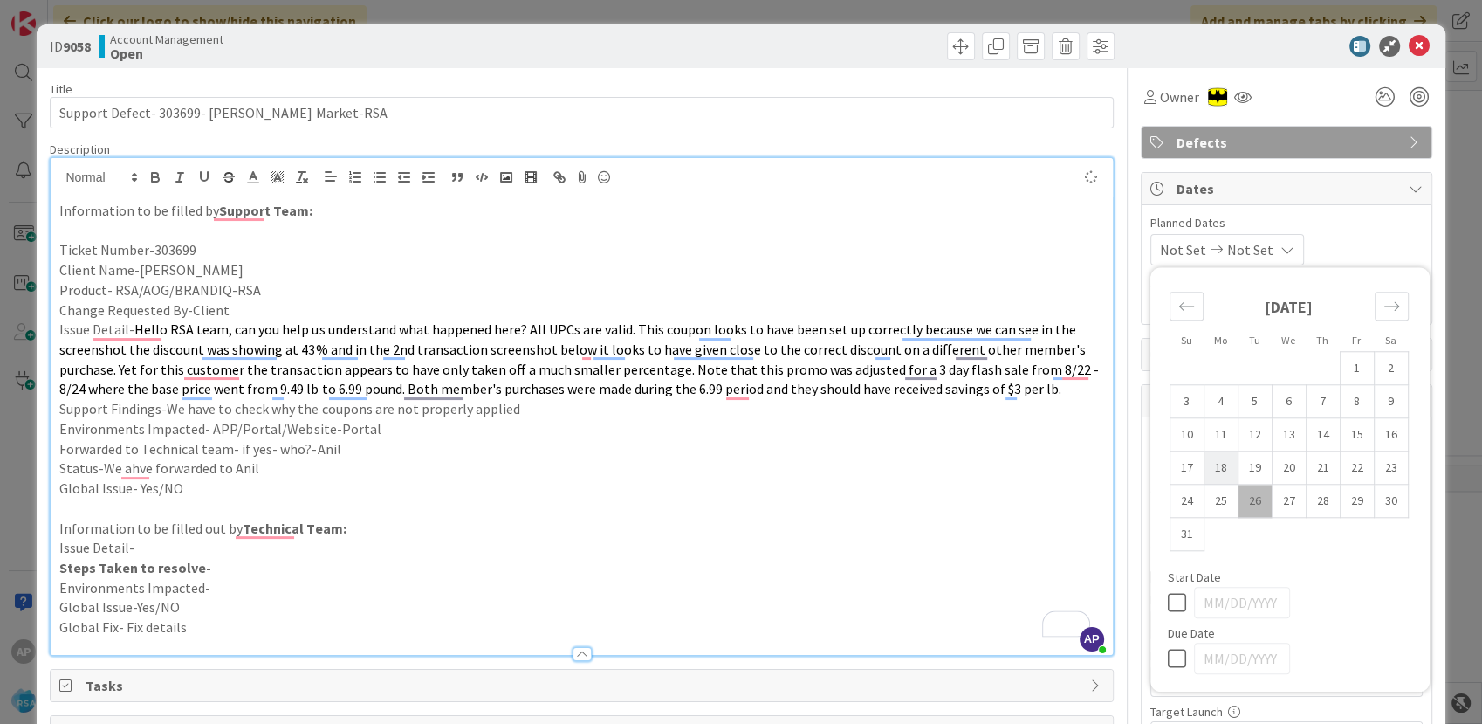
click at [1217, 471] on td "18" at bounding box center [1221, 467] width 34 height 33
click at [1350, 503] on td "29" at bounding box center [1357, 501] width 34 height 33
click at [1340, 494] on td "29" at bounding box center [1357, 501] width 34 height 33
type input "[DATE]"
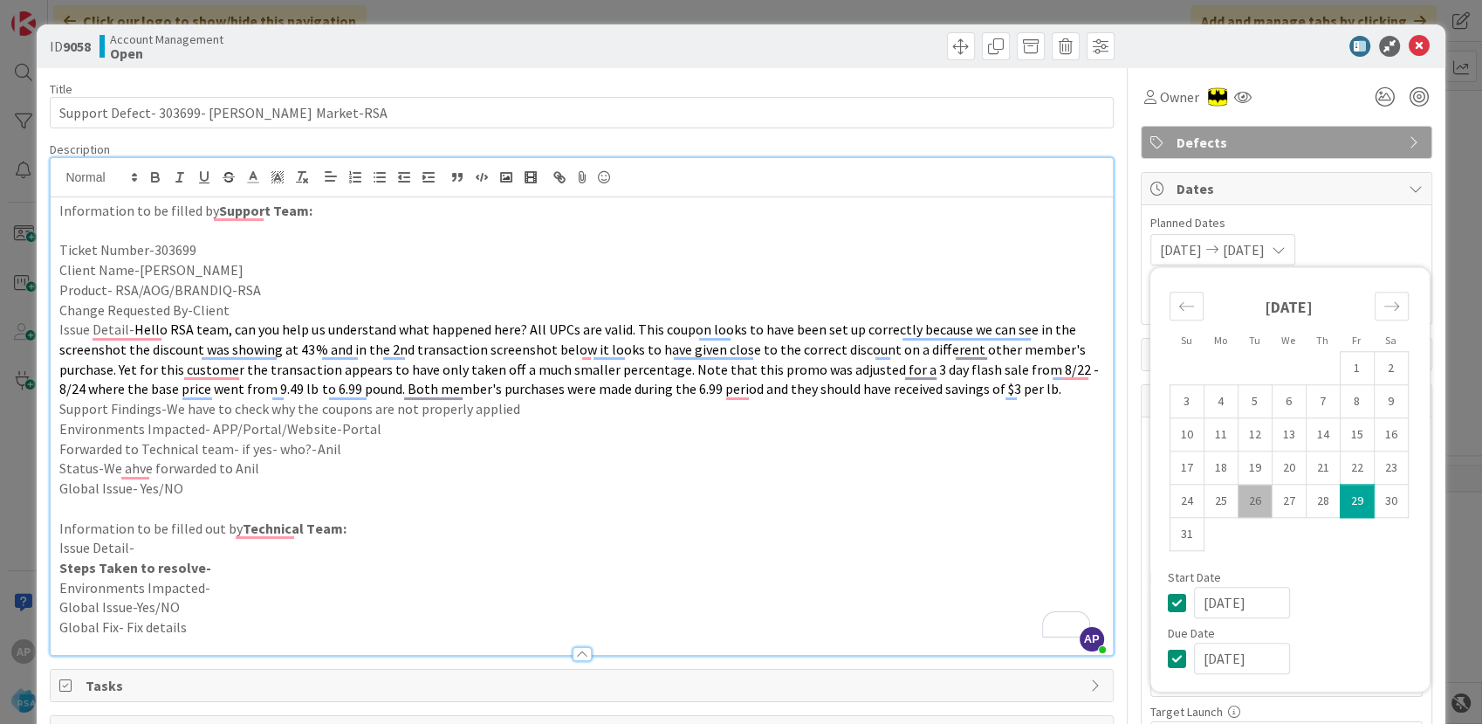
click at [997, 579] on p "Environments Impacted-" at bounding box center [581, 588] width 1044 height 20
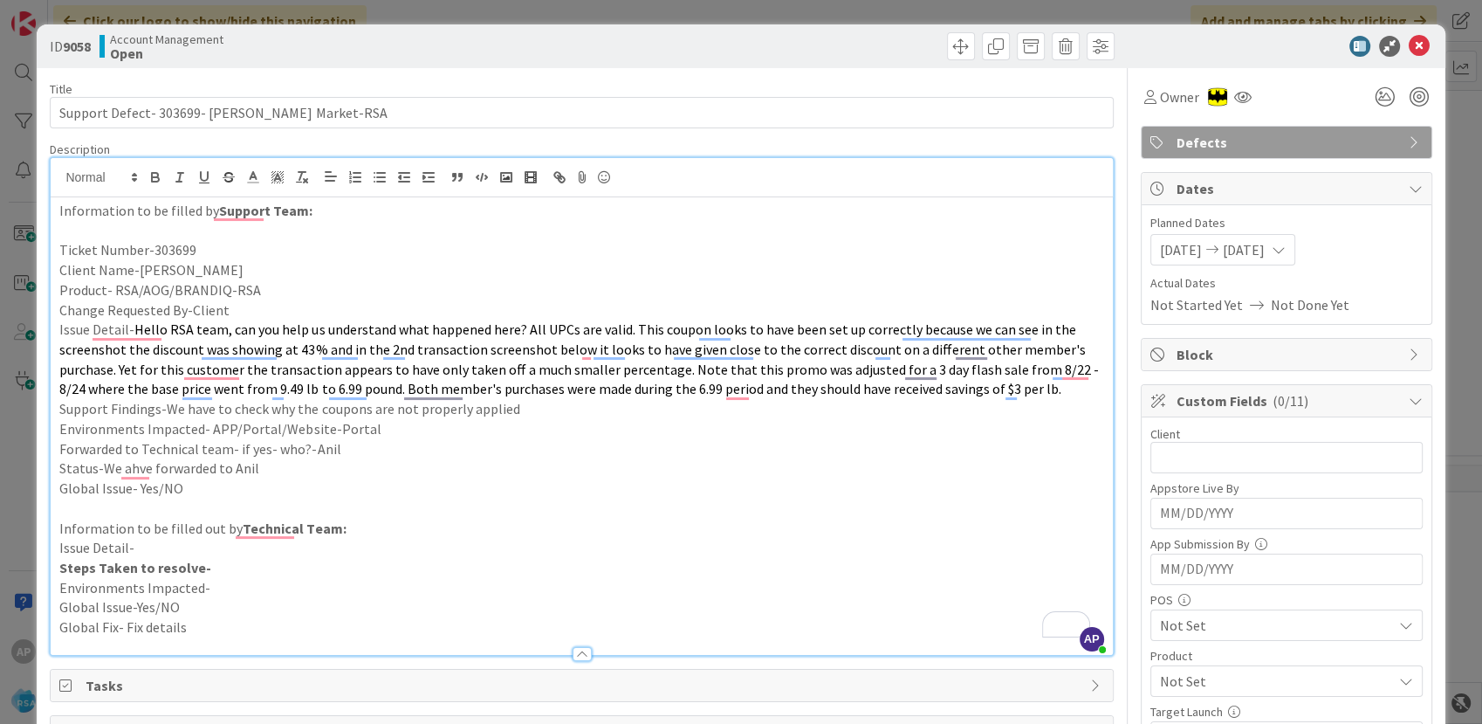
click at [1163, 255] on span "[DATE]" at bounding box center [1181, 249] width 42 height 21
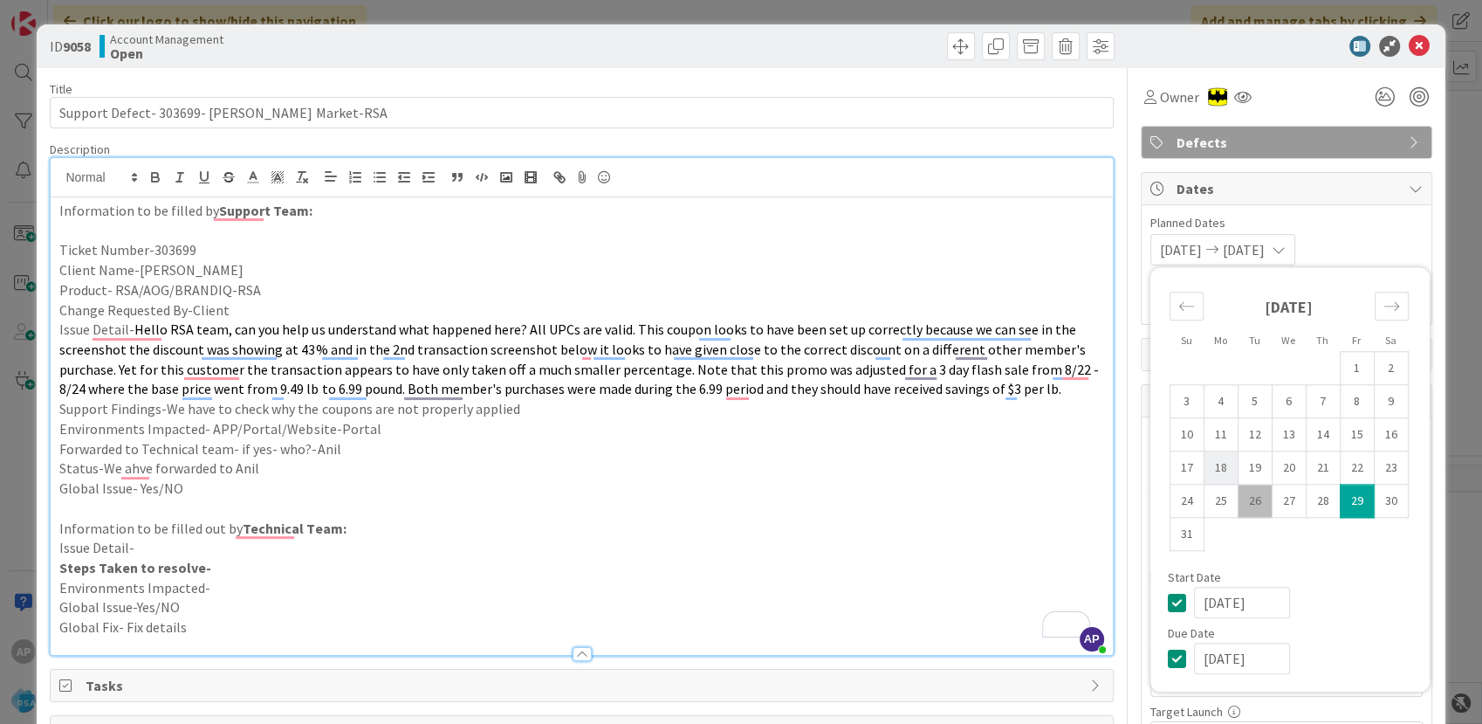
click at [1208, 471] on td "18" at bounding box center [1221, 467] width 34 height 33
type input "[DATE]"
click at [1248, 247] on span "Not Set" at bounding box center [1246, 249] width 46 height 21
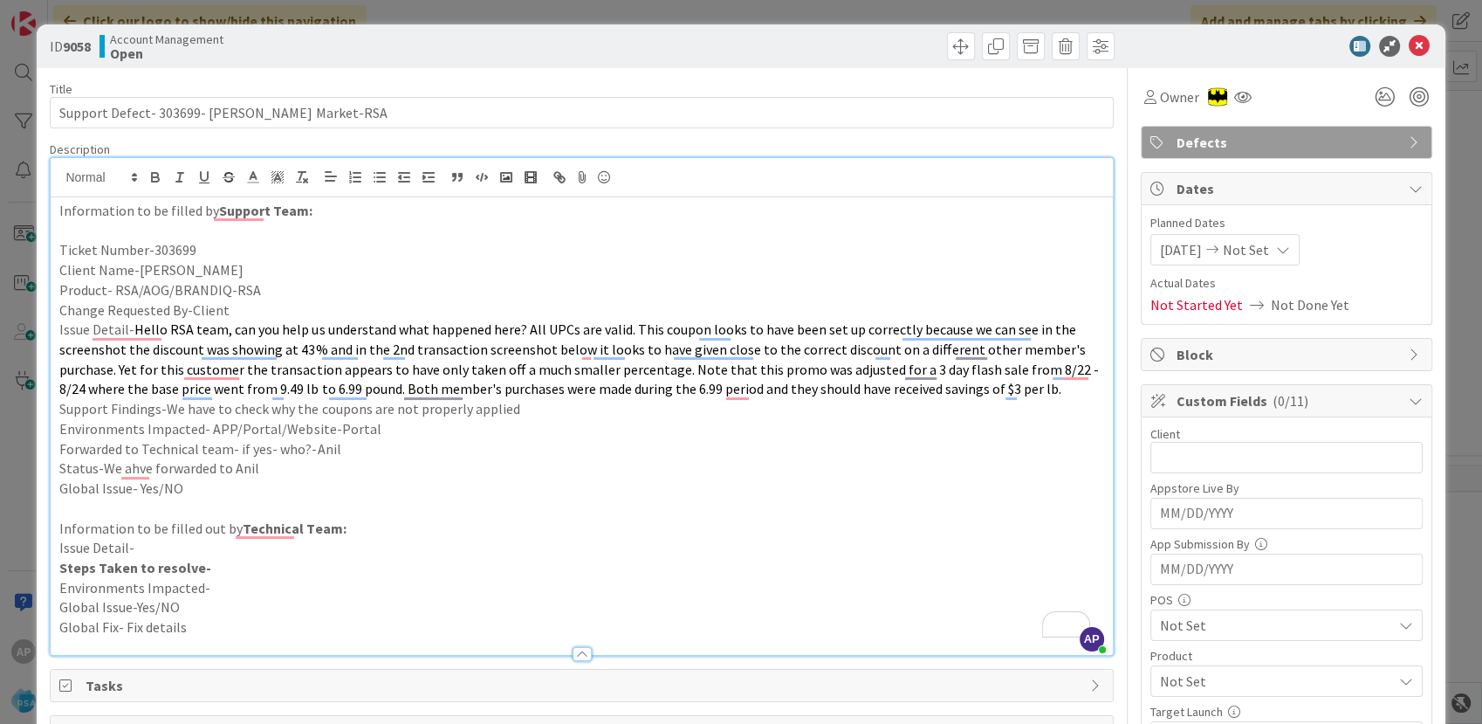
click at [1257, 251] on span "Not Set" at bounding box center [1246, 249] width 46 height 21
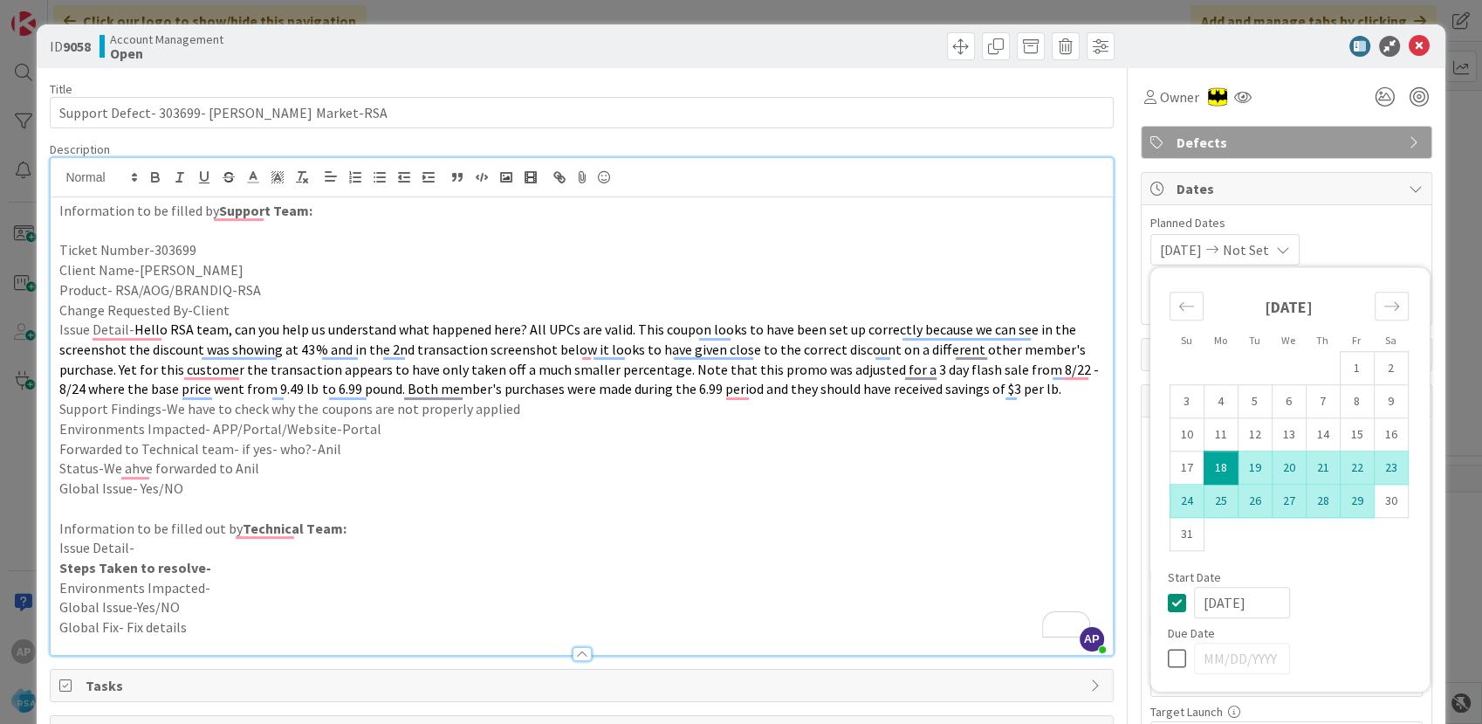
click at [1346, 492] on td "29" at bounding box center [1357, 501] width 34 height 33
type input "[DATE]"
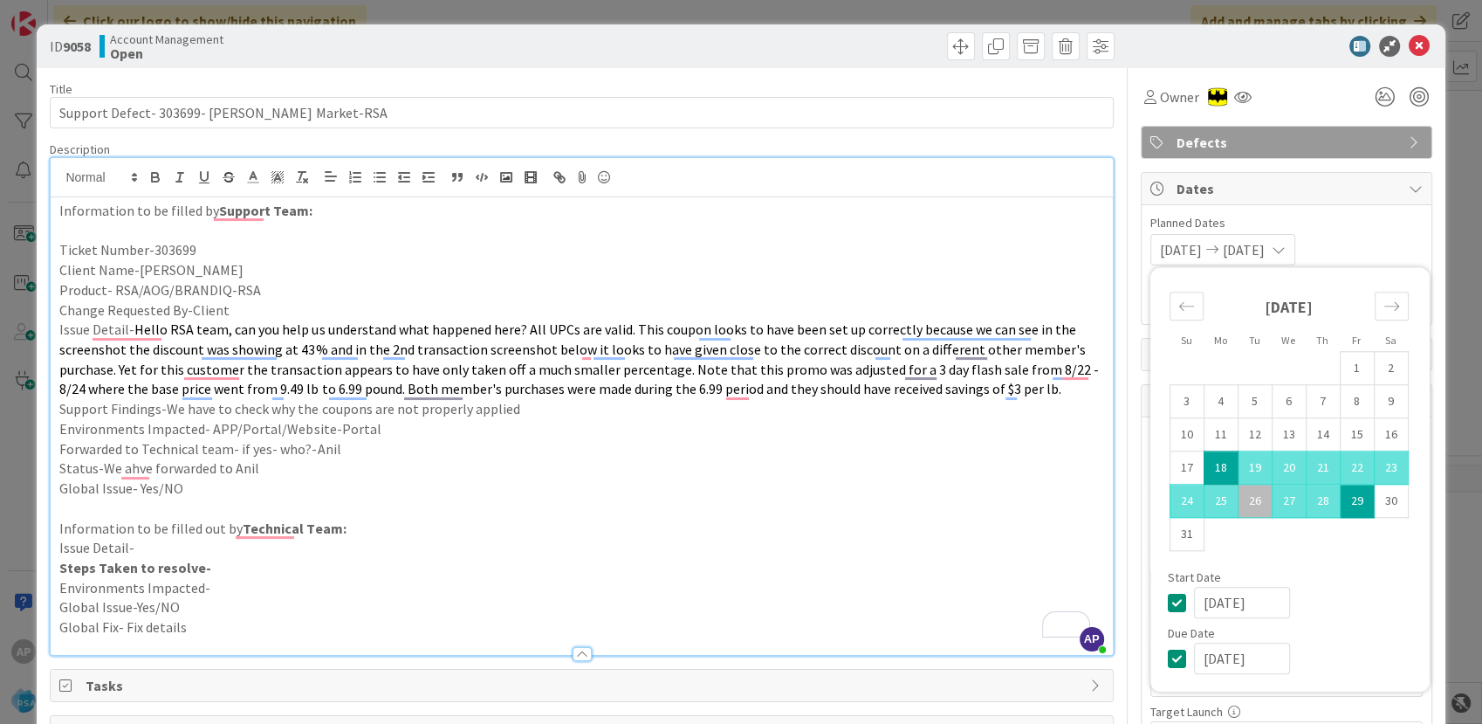
click at [888, 534] on p "Information to be filled out by Technical Team:" at bounding box center [581, 529] width 1044 height 20
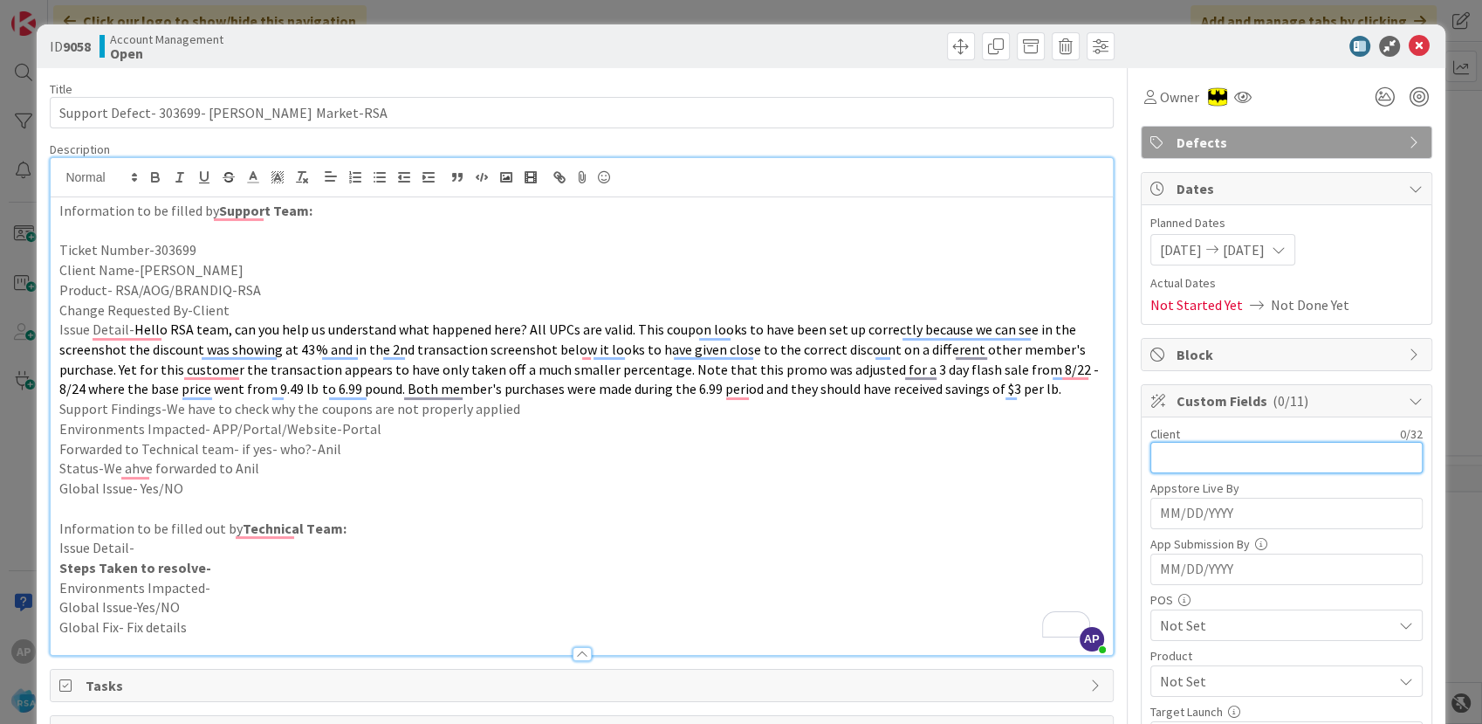
click at [1166, 464] on input "text" at bounding box center [1287, 457] width 272 height 31
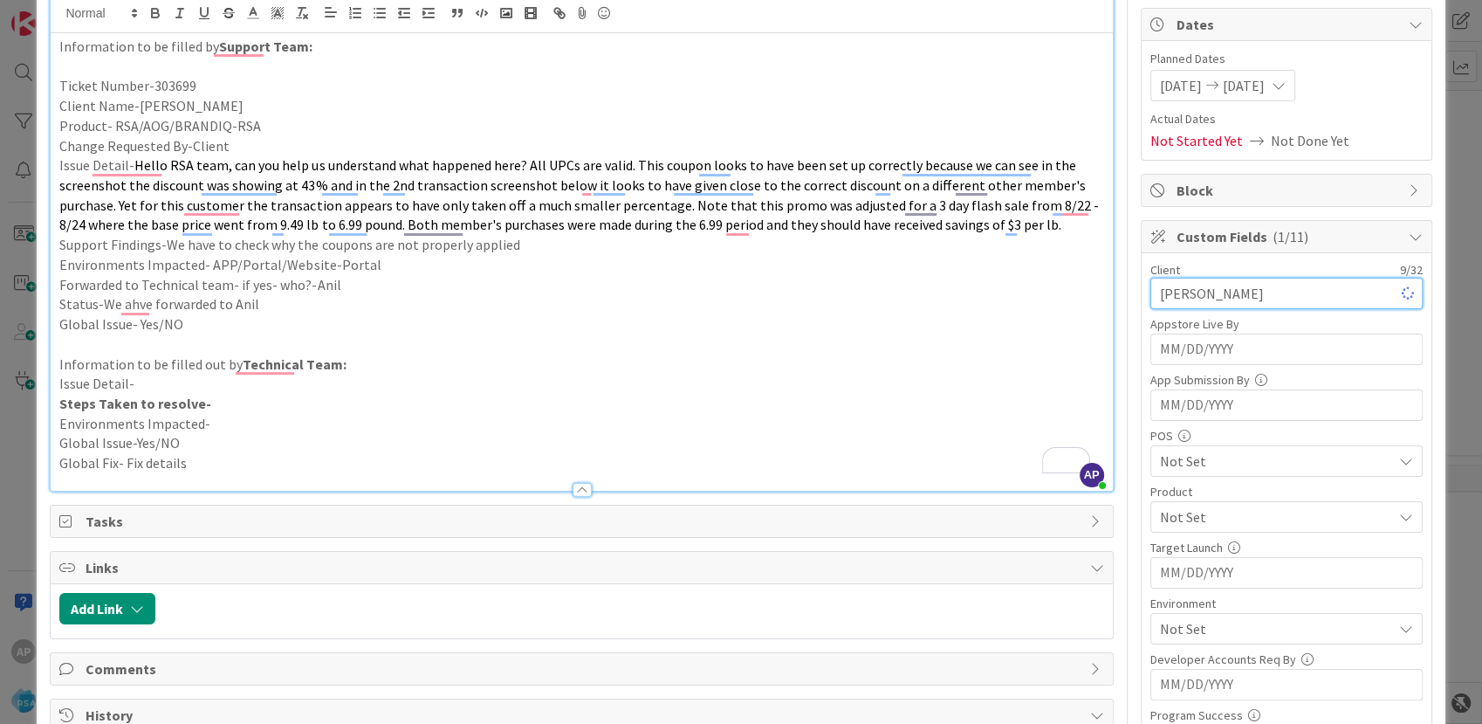
scroll to position [194, 0]
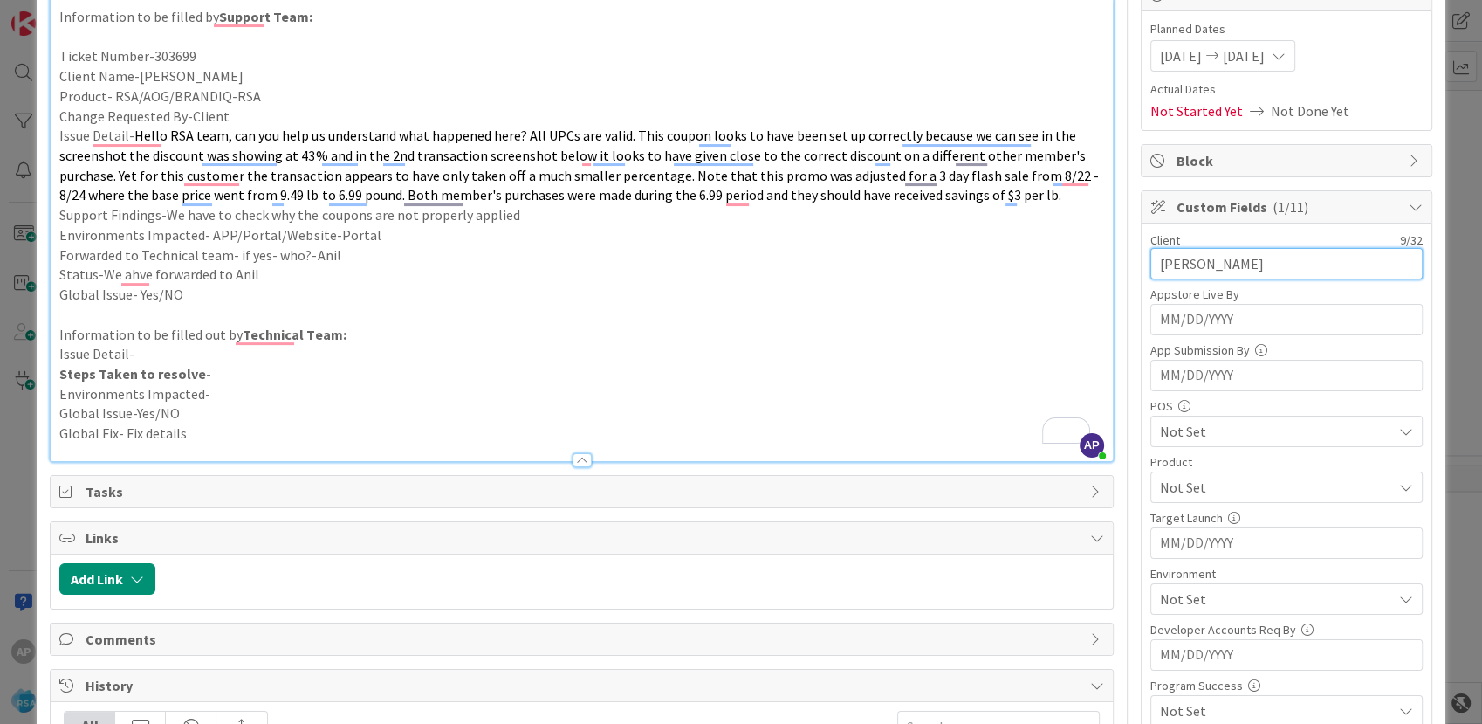
type input "[PERSON_NAME]"
click at [1202, 490] on span "Not Set" at bounding box center [1276, 487] width 232 height 21
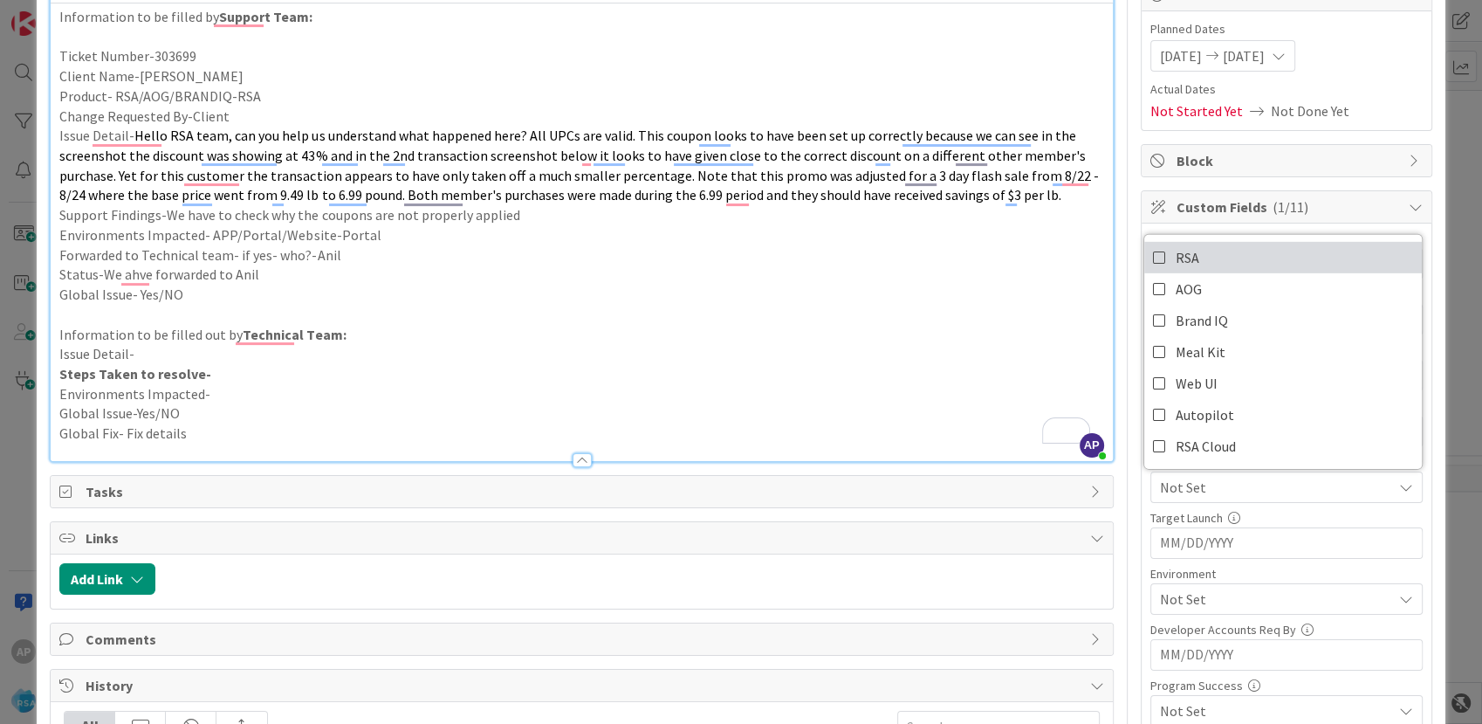
click at [1176, 251] on span "RSA" at bounding box center [1188, 257] width 24 height 26
click at [894, 344] on p "Issue Detail-" at bounding box center [581, 354] width 1044 height 20
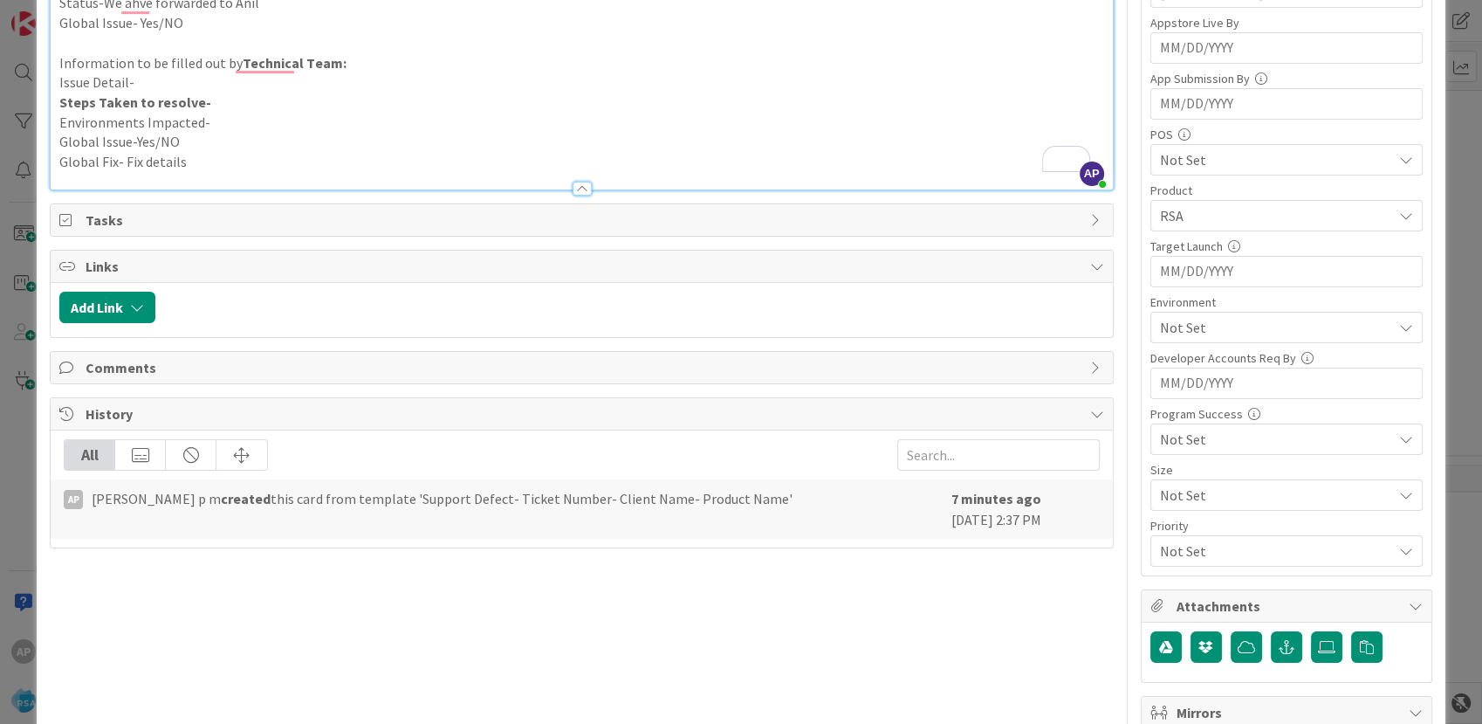
scroll to position [485, 0]
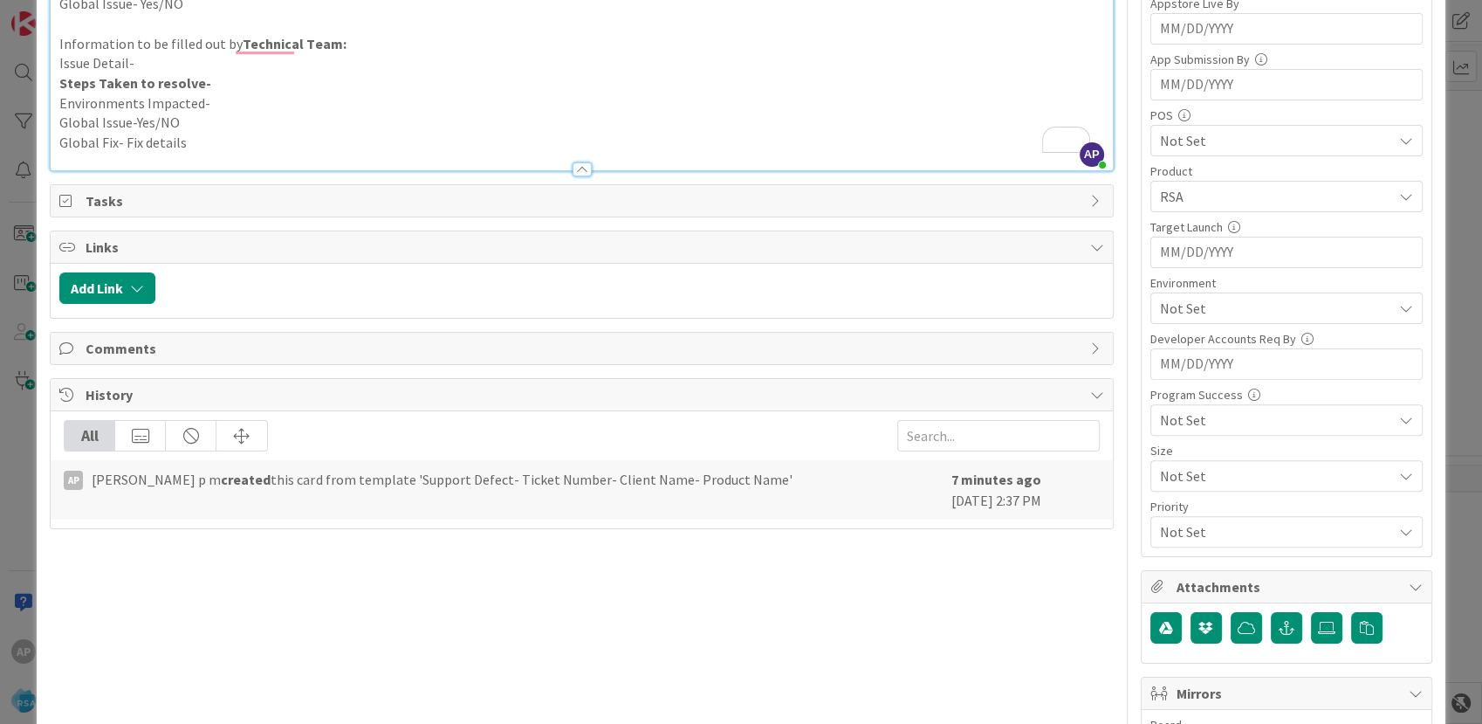
click at [1187, 309] on span "Not Set" at bounding box center [1276, 308] width 232 height 21
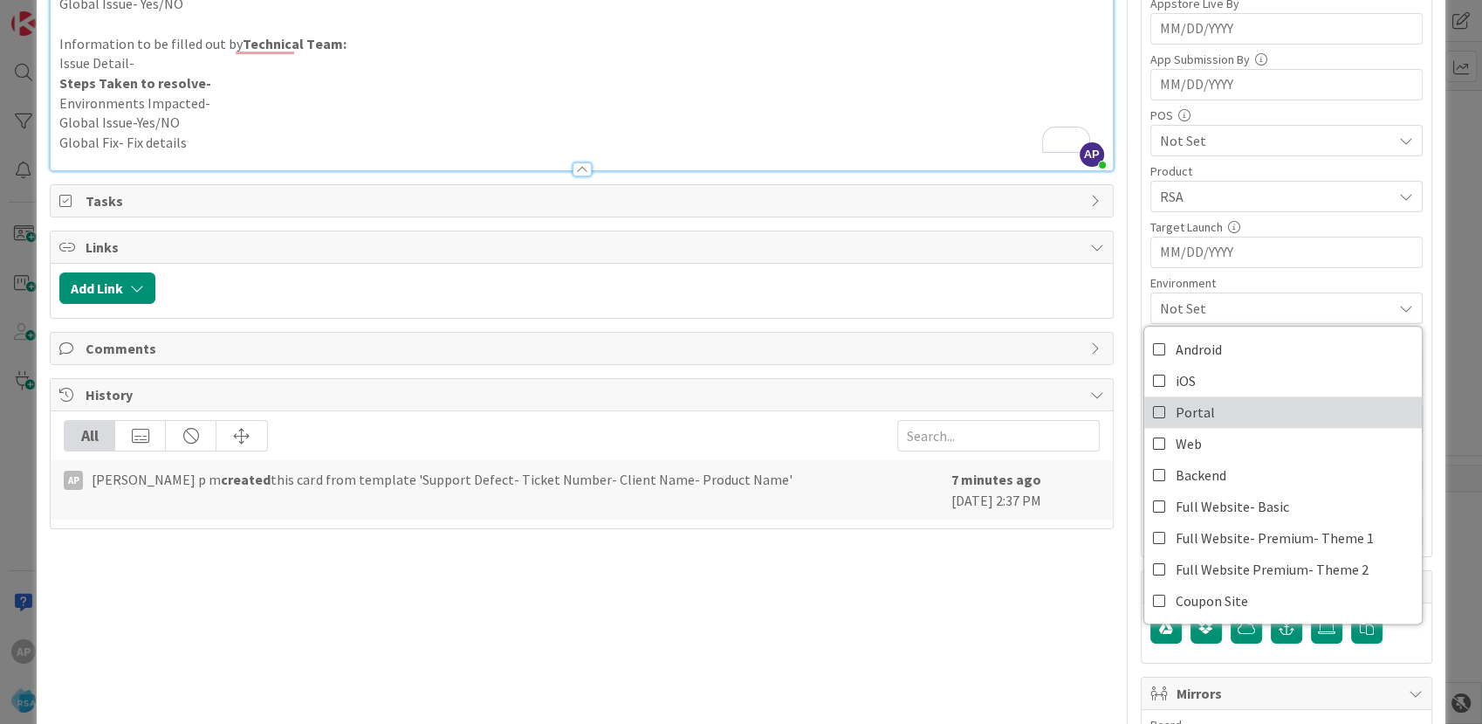
click at [1195, 402] on span "Portal" at bounding box center [1195, 412] width 39 height 26
click at [894, 605] on div "Title 43 / 128 Support Defect- 303699- [PERSON_NAME] Market-RSA Description AP …" at bounding box center [581, 386] width 1063 height 1605
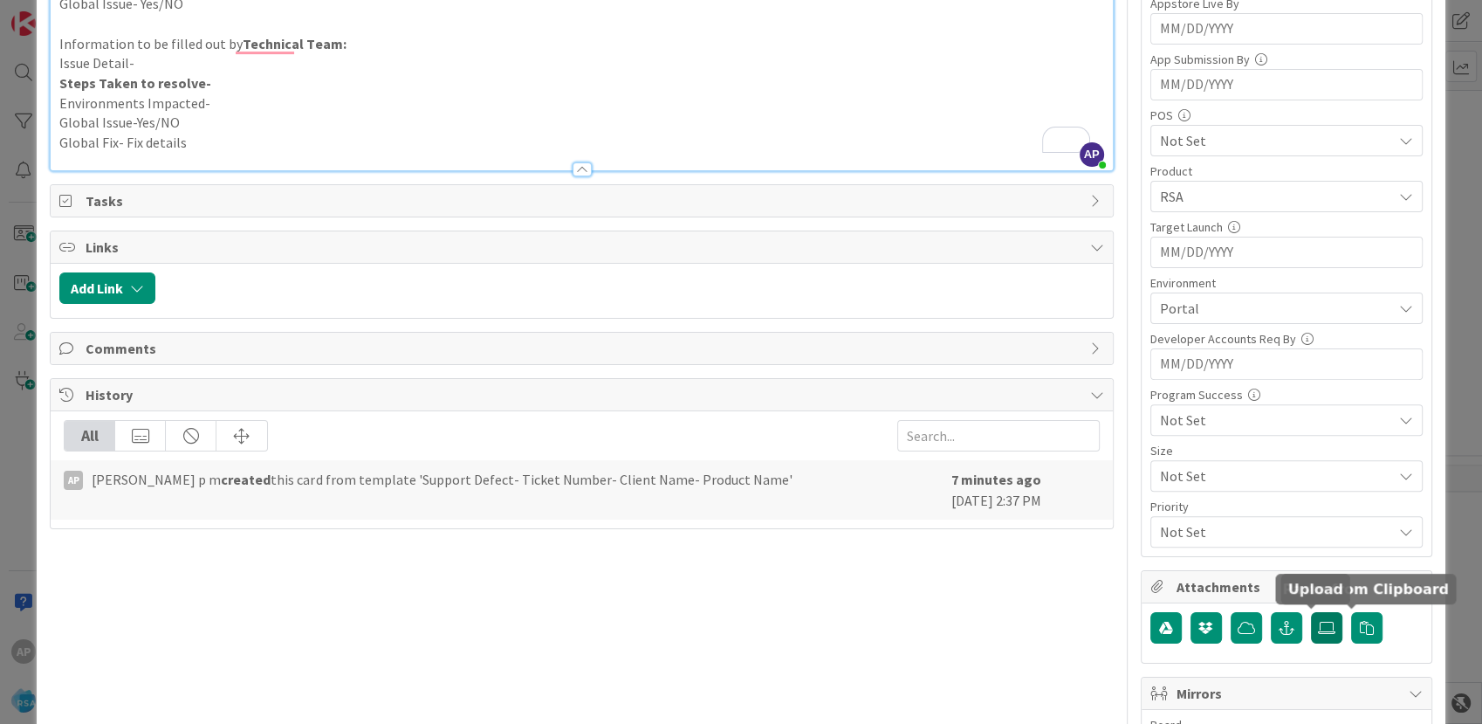
click at [1318, 622] on icon at bounding box center [1326, 628] width 17 height 14
click at [1311, 612] on input "file" at bounding box center [1311, 612] width 0 height 0
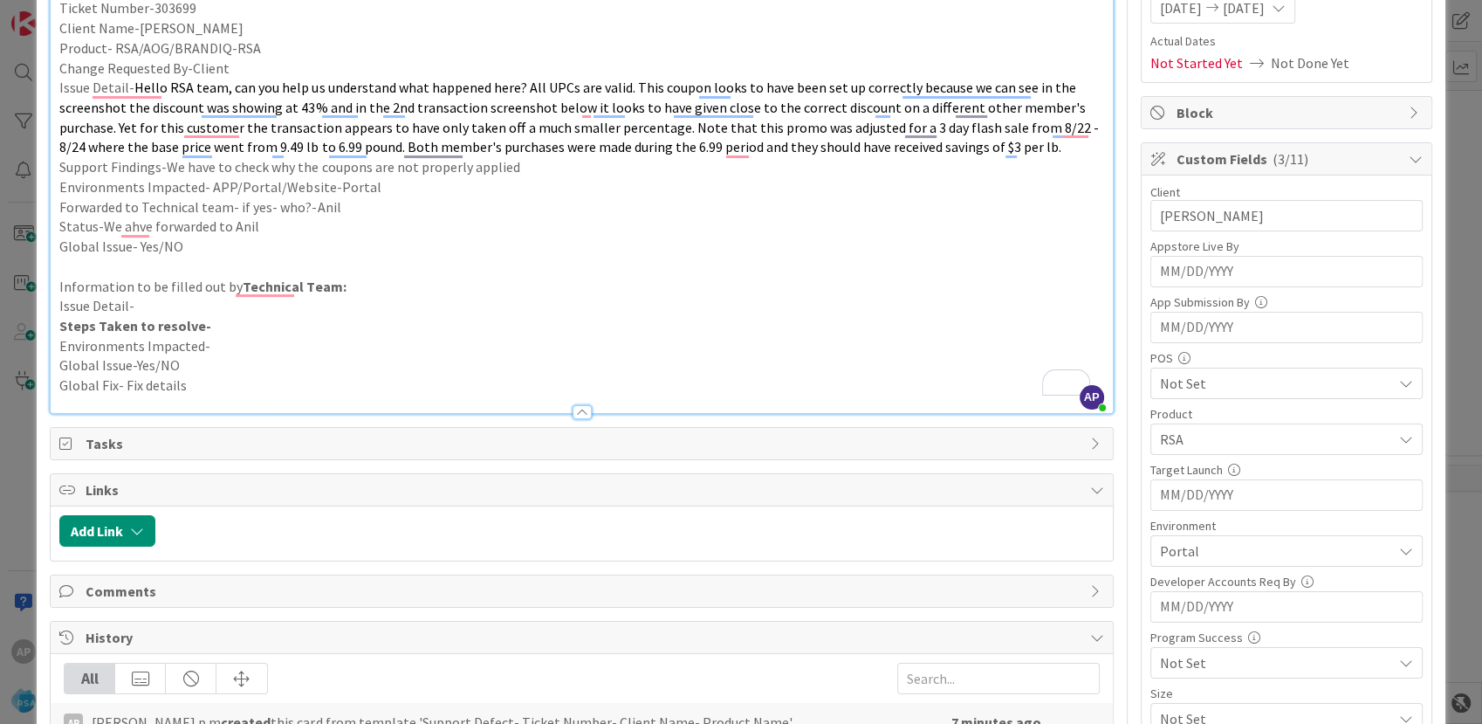
scroll to position [0, 0]
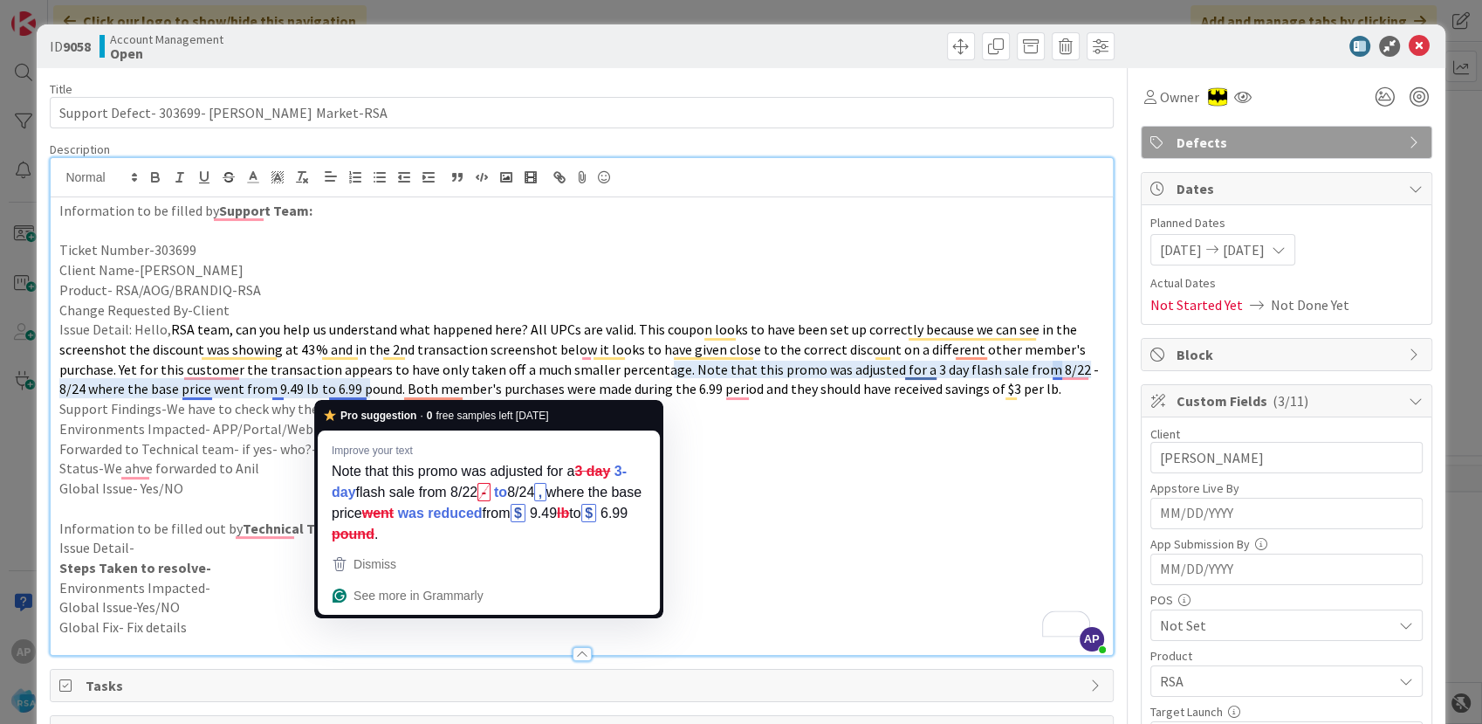
click at [836, 554] on p "Issue Detail-" at bounding box center [581, 548] width 1044 height 20
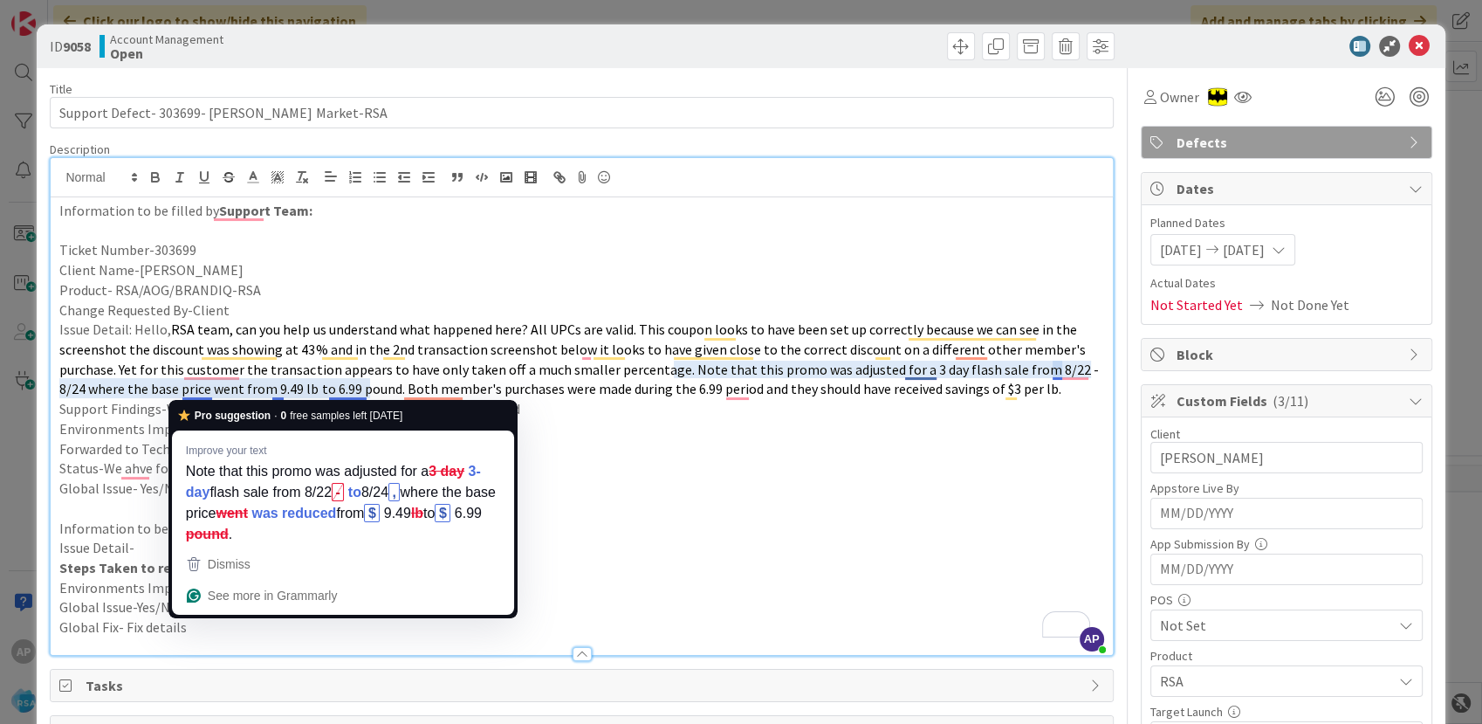
click at [615, 534] on p "Information to be filled out by Technical Team:" at bounding box center [581, 529] width 1044 height 20
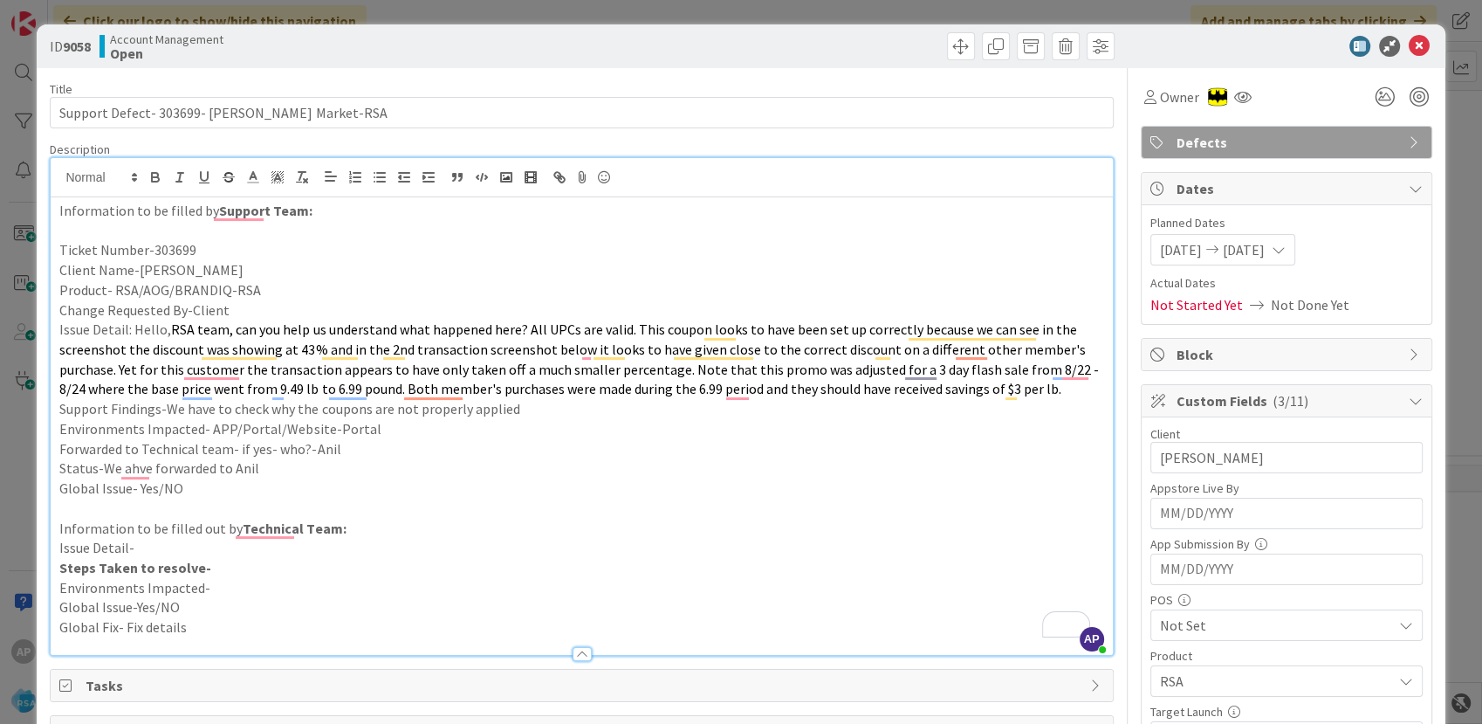
click at [1042, 391] on p "Issue Detail: Hello, RSA team, can you help us understand what happened here? A…" at bounding box center [581, 359] width 1044 height 79
click at [1409, 45] on icon at bounding box center [1419, 46] width 21 height 21
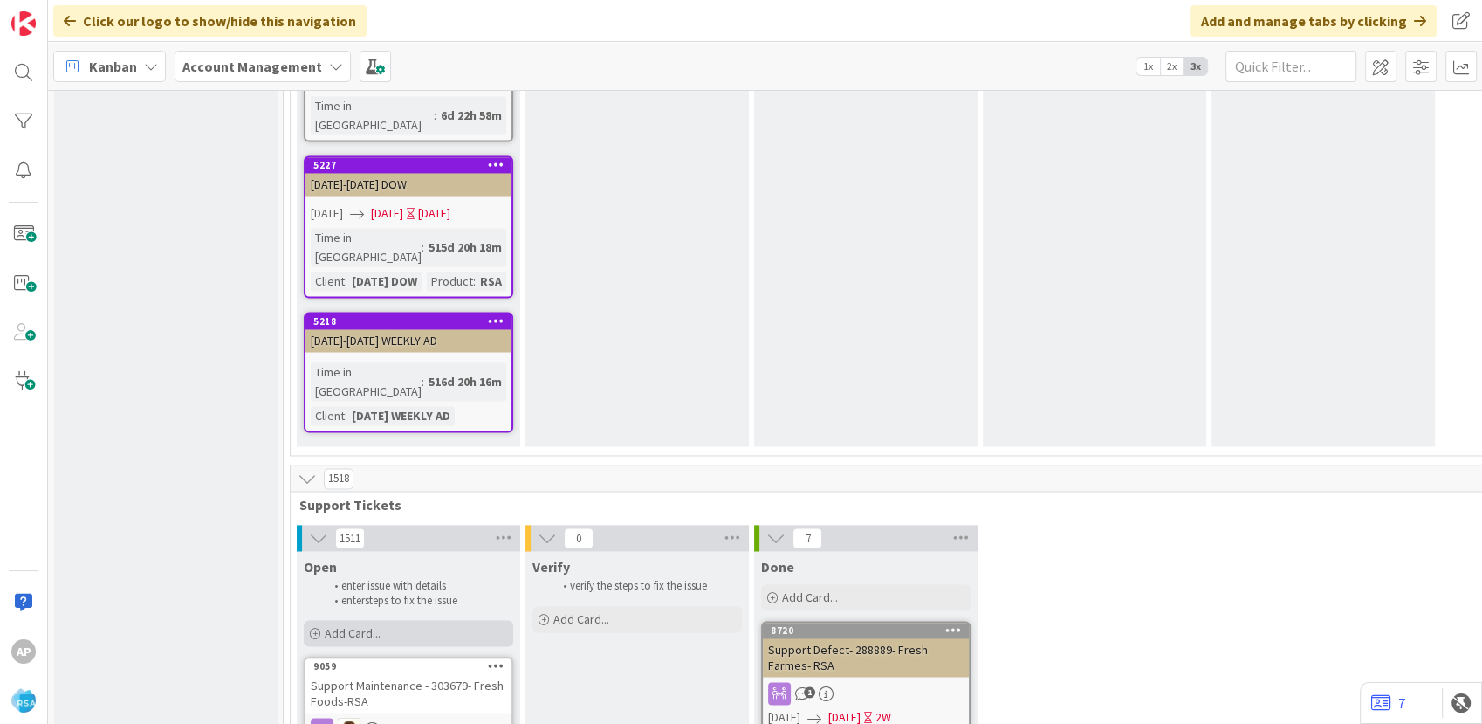
click at [383, 620] on div "Add Card..." at bounding box center [409, 633] width 210 height 26
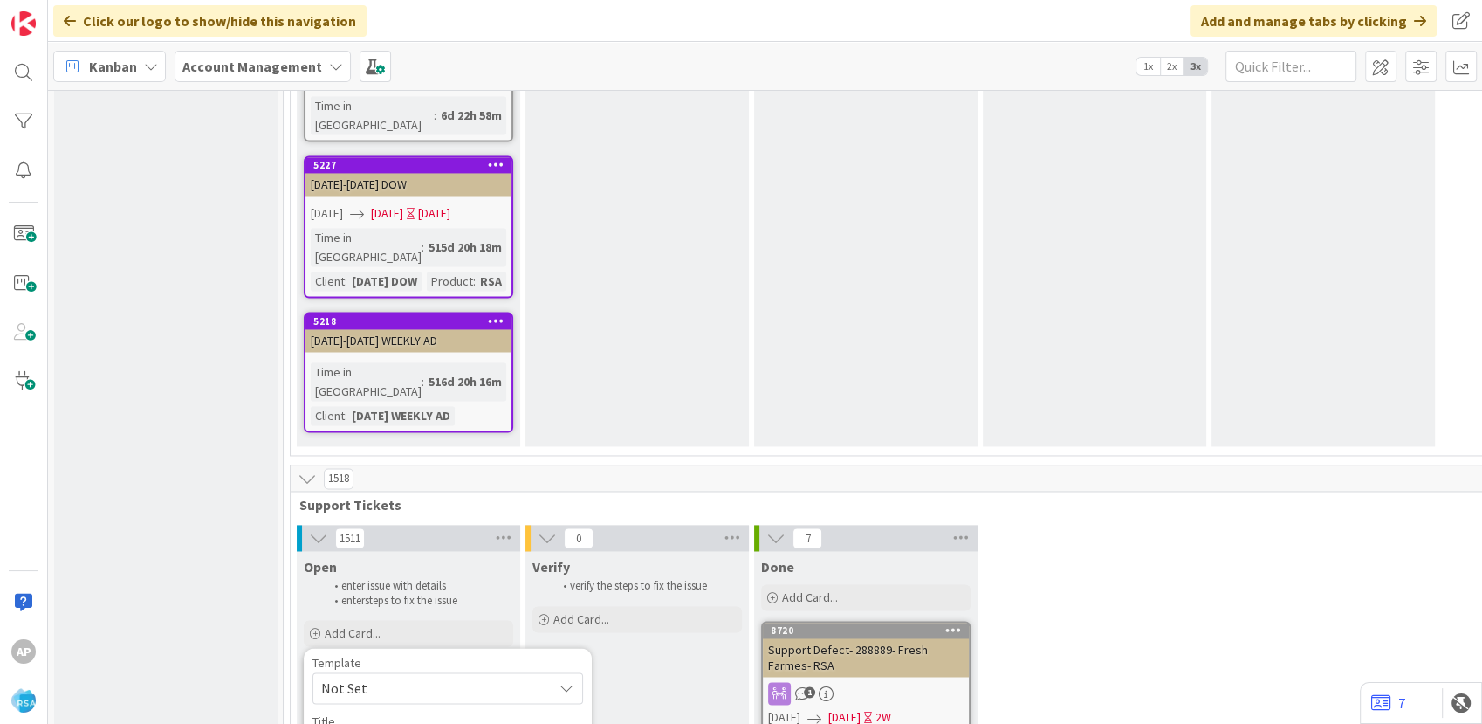
click at [377, 677] on span "Not Set" at bounding box center [430, 688] width 218 height 23
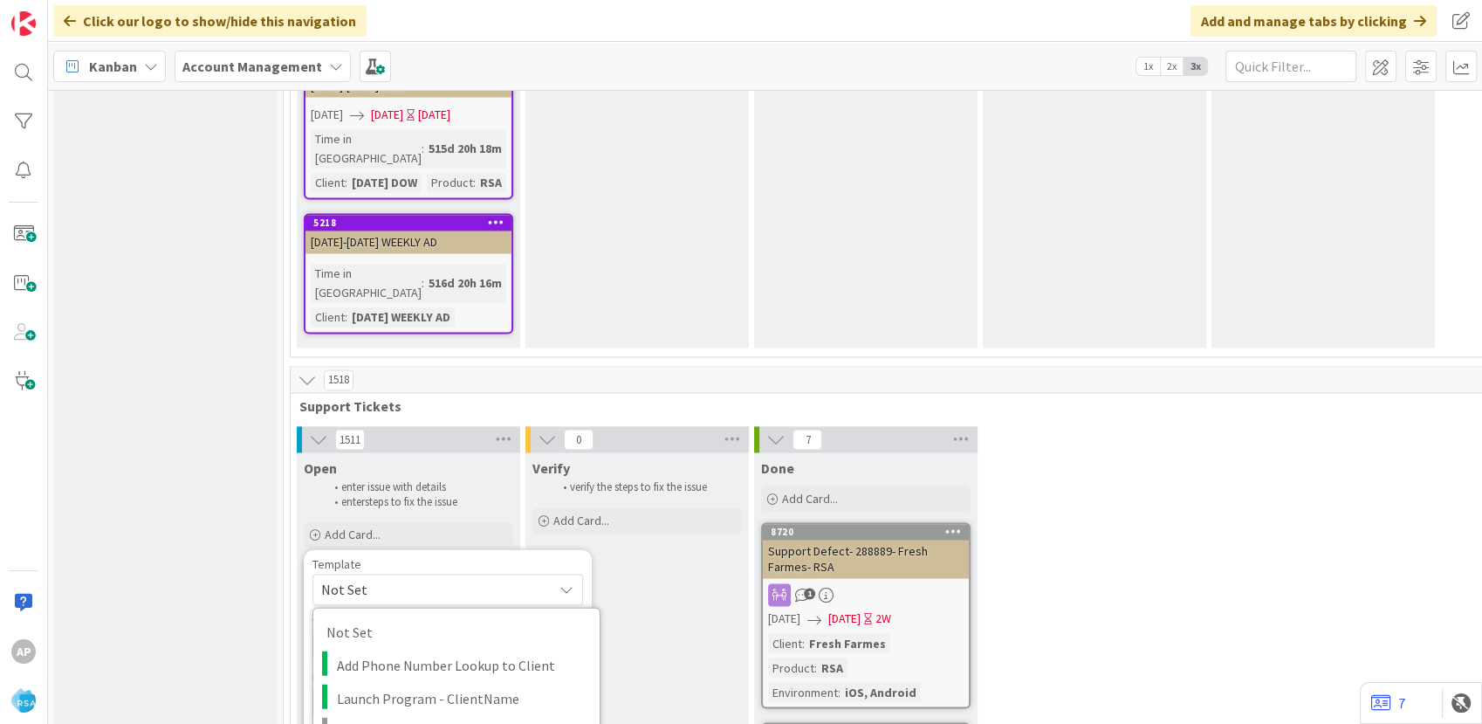
scroll to position [2799, 0]
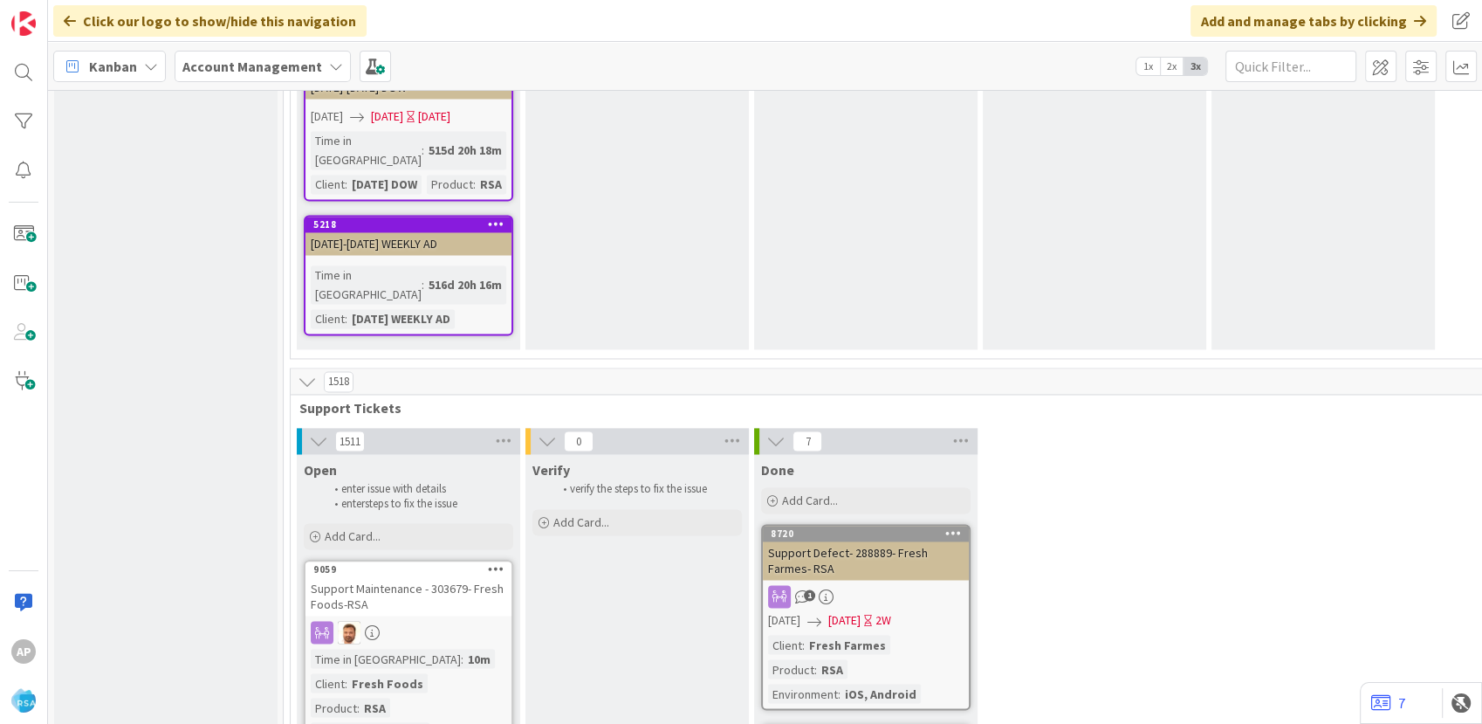
click at [452, 523] on div "Add Card..." at bounding box center [409, 536] width 210 height 26
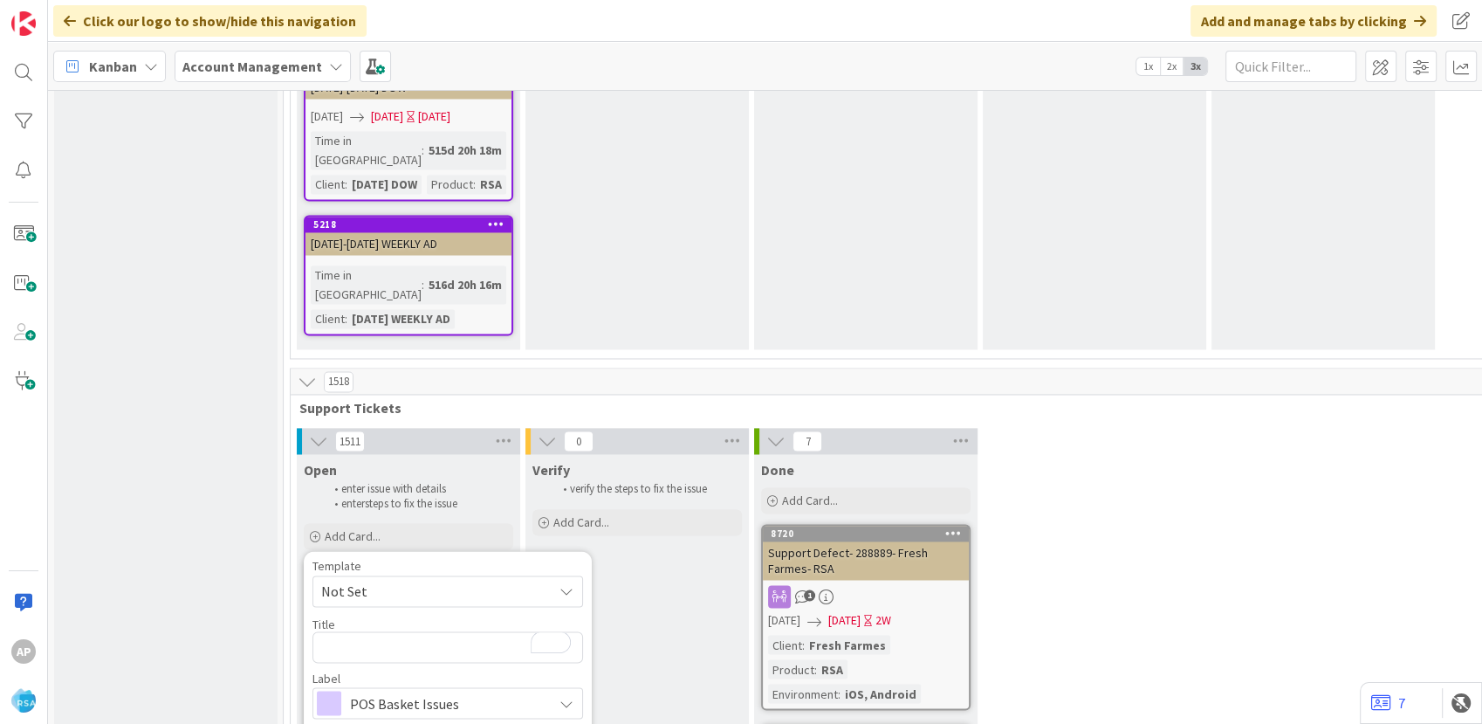
click at [447, 580] on span "Not Set" at bounding box center [430, 591] width 218 height 23
type textarea "x"
click at [542, 631] on textarea "Support Maintenance - Ticket Number-" at bounding box center [448, 646] width 271 height 31
type textarea "Support Maintenance - Ticket Numbe-"
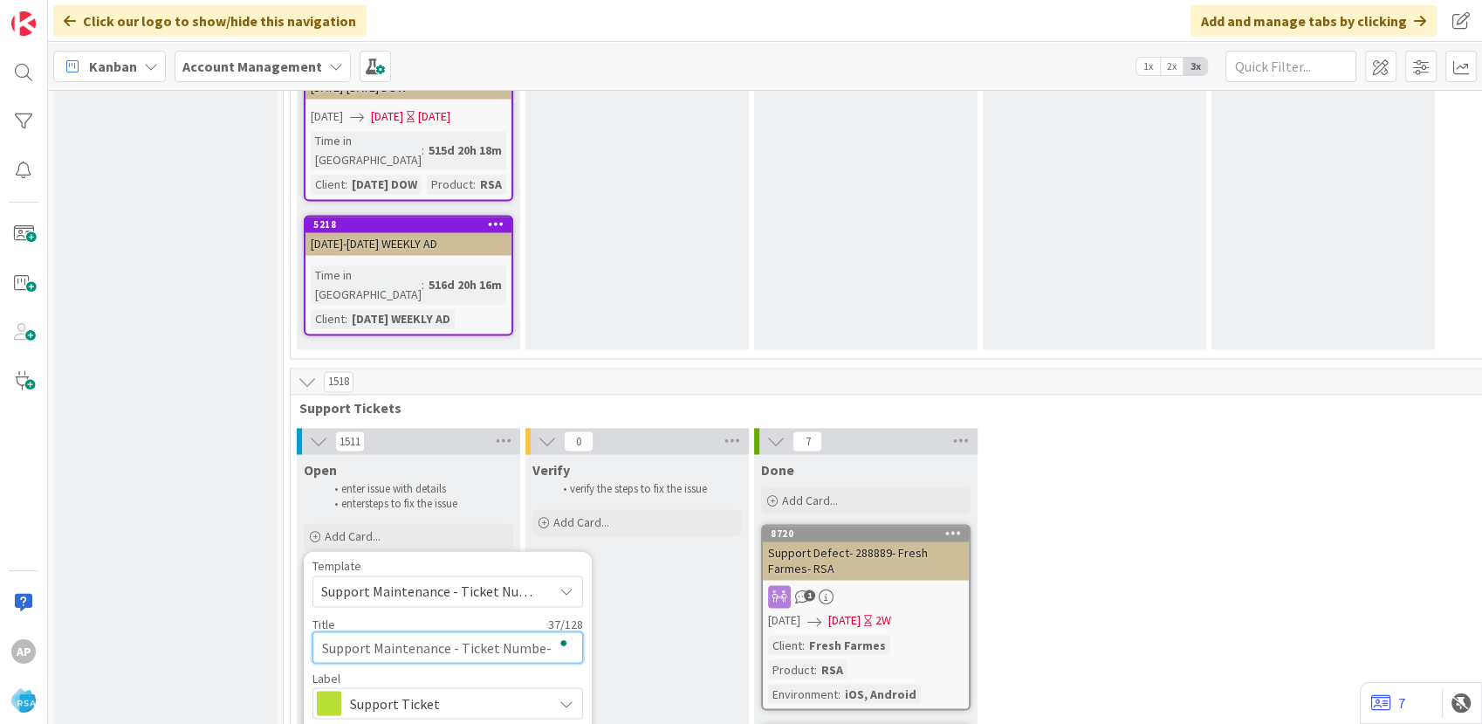
type textarea "x"
type textarea "Support Maintenance - Ticket Numb-"
type textarea "x"
type textarea "Support Maintenance - Ticket Num-"
type textarea "x"
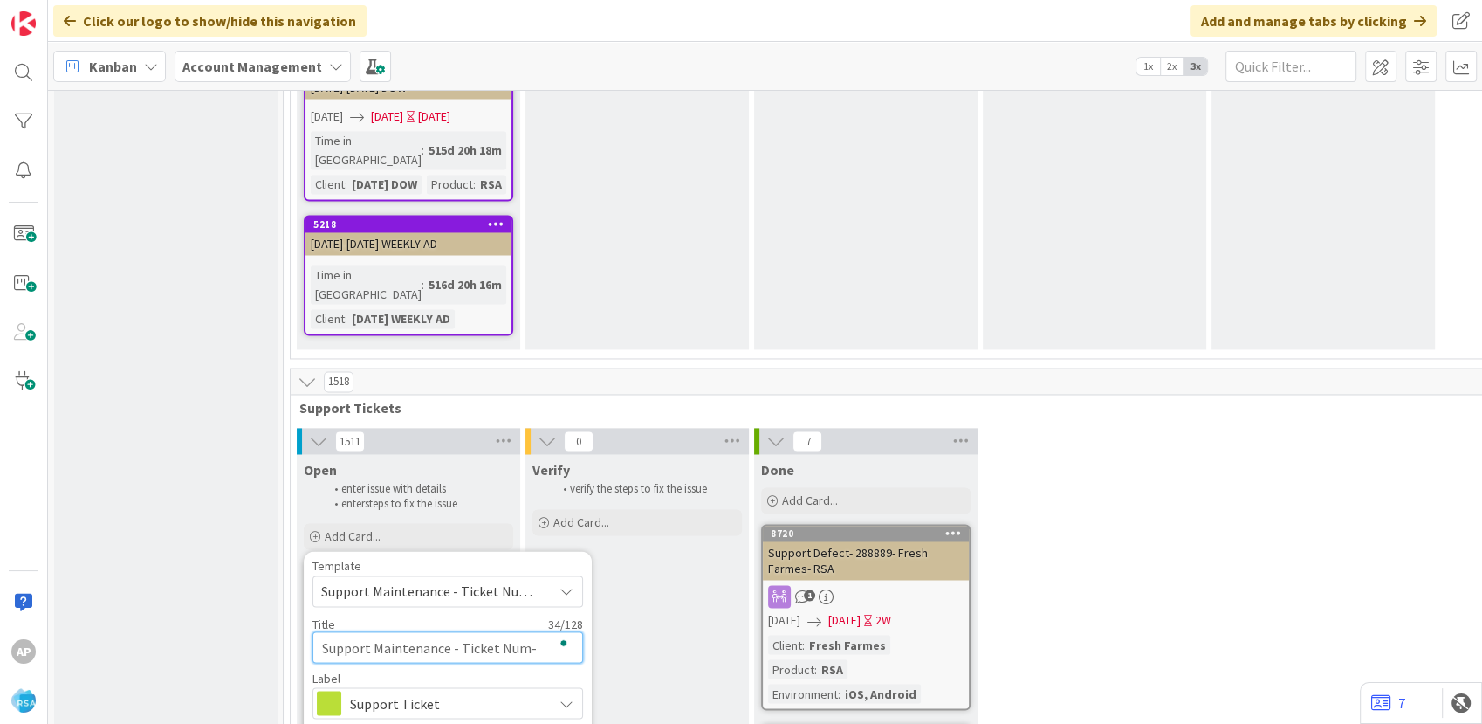
type textarea "Support Maintenance - Ticket Nu-"
type textarea "x"
type textarea "Support Maintenance - Ticket N-"
type textarea "x"
type textarea "Support Maintenance - Ticket -"
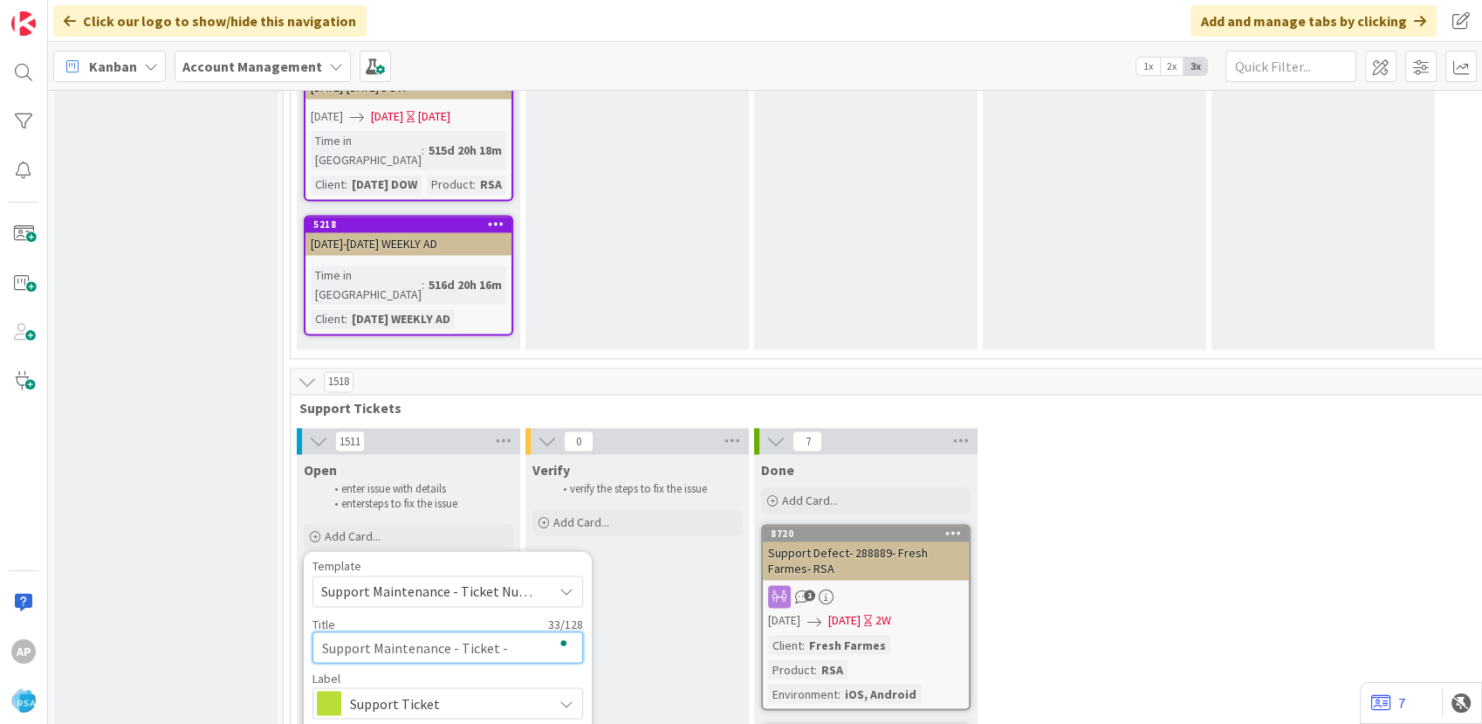
type textarea "x"
type textarea "Support Maintenance - Ticket-"
type textarea "x"
type textarea "Support Maintenance - Tick-"
type textarea "x"
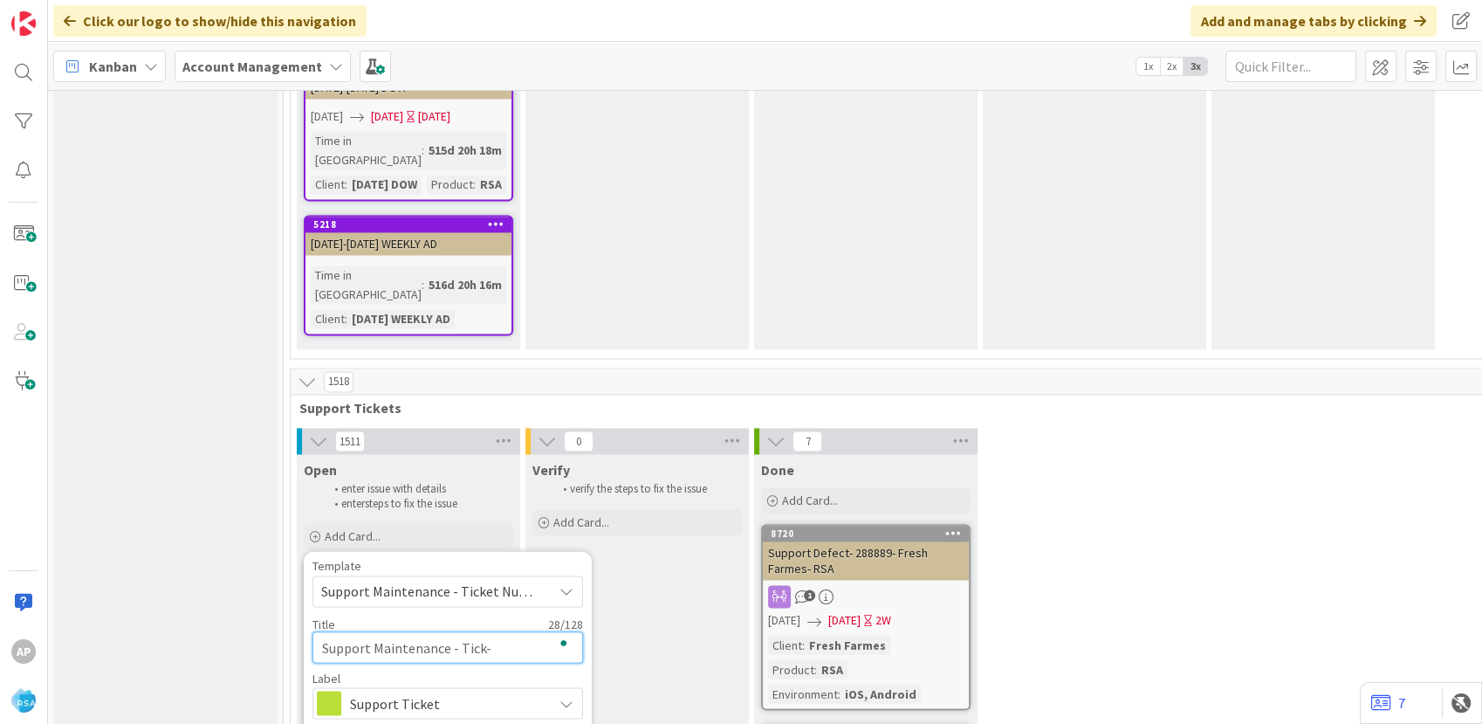
type textarea "Support Maintenance - Tic-"
type textarea "x"
type textarea "Support Maintenance - Ti-"
type textarea "x"
type textarea "Support Maintenance - T-"
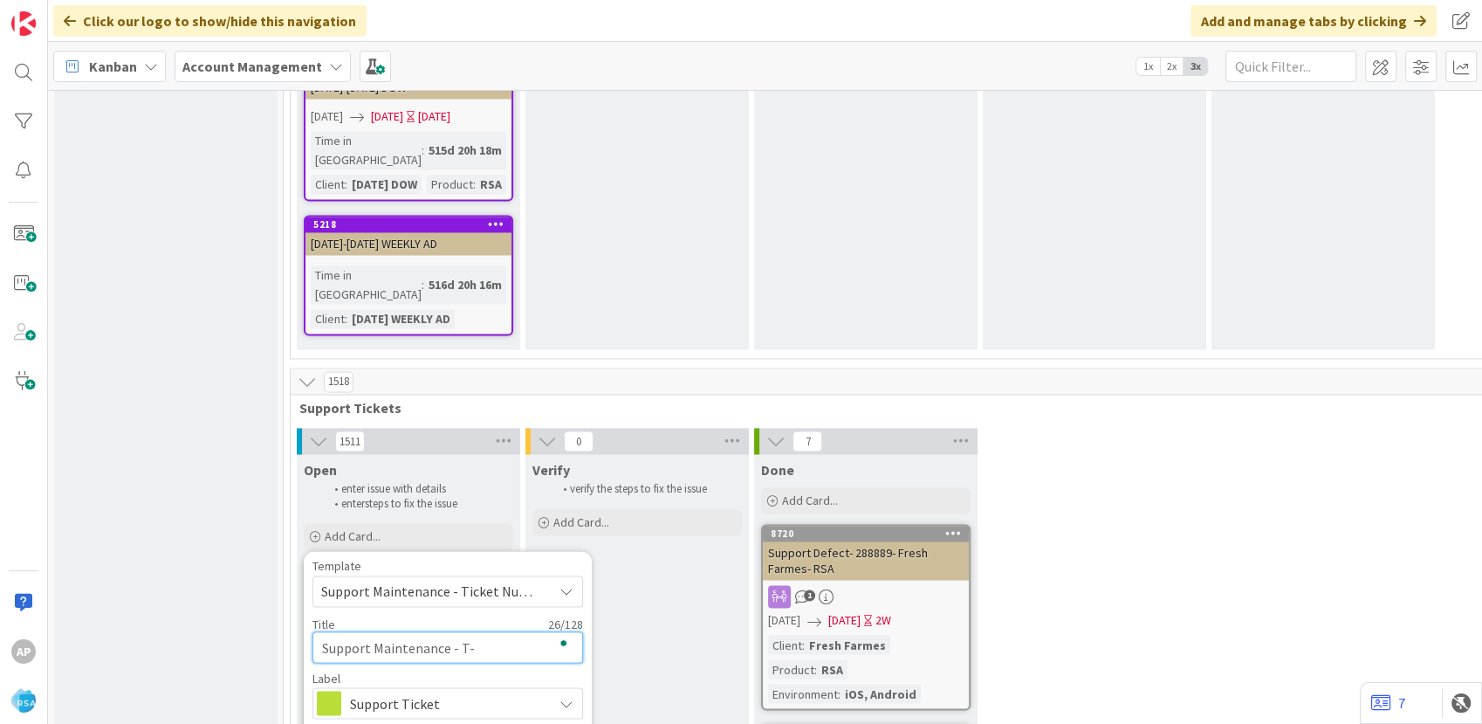
type textarea "x"
type textarea "Support Maintenance - -"
type textarea "x"
type textarea "Support Maintenance - 30-"
type textarea "x"
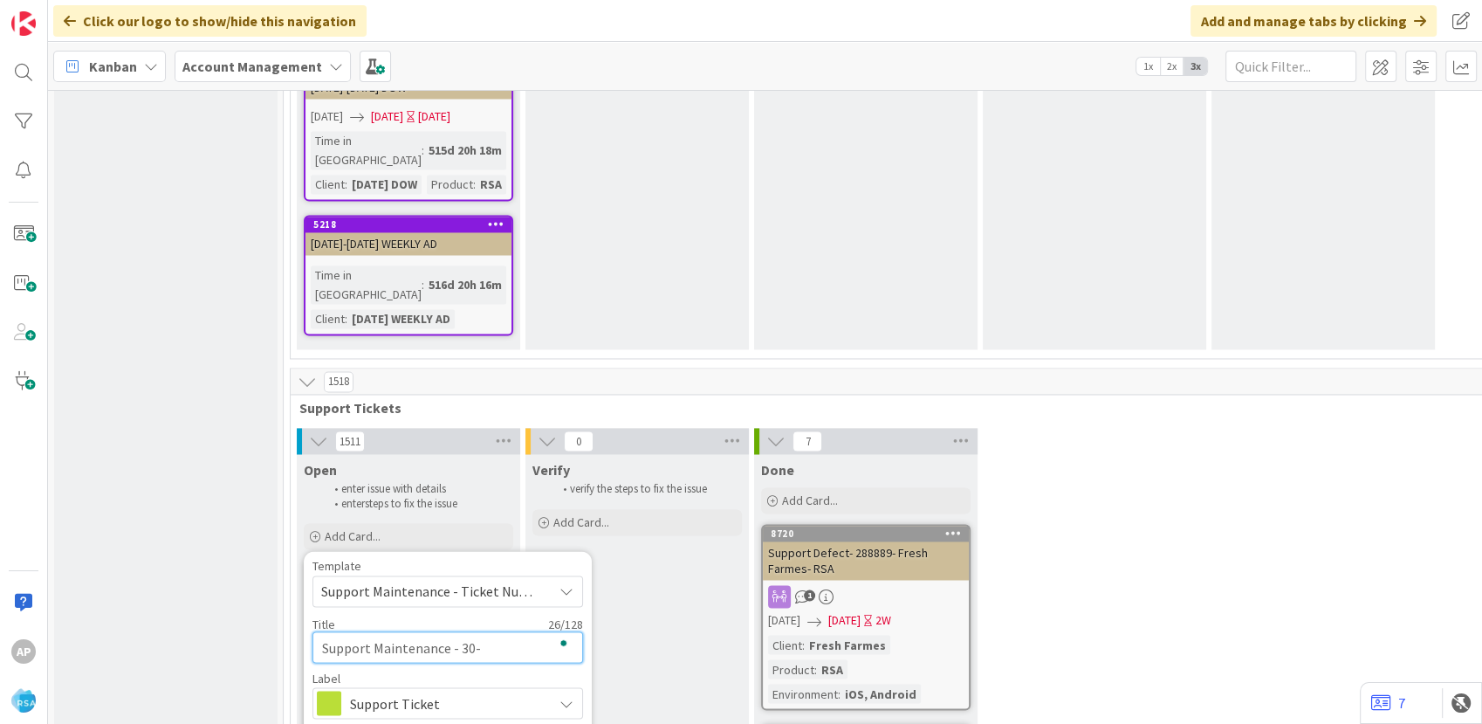
type textarea "Support Maintenance - 303-"
type textarea "x"
type textarea "Support Maintenance - 3036-"
type textarea "x"
type textarea "Support Maintenance - 30365-"
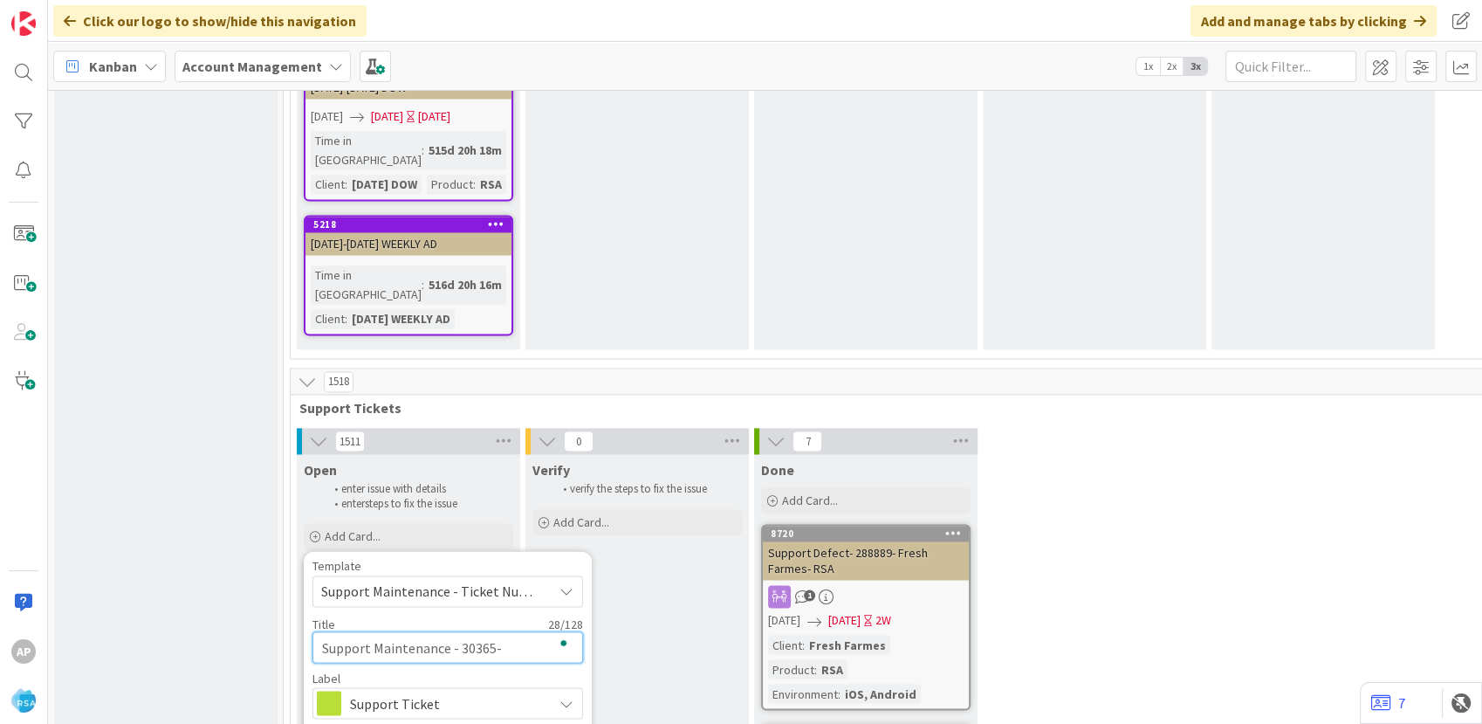
type textarea "x"
type textarea "Support Maintenance - 303651-"
type textarea "x"
type textarea "Support Maintenance - 303651-A"
type textarea "x"
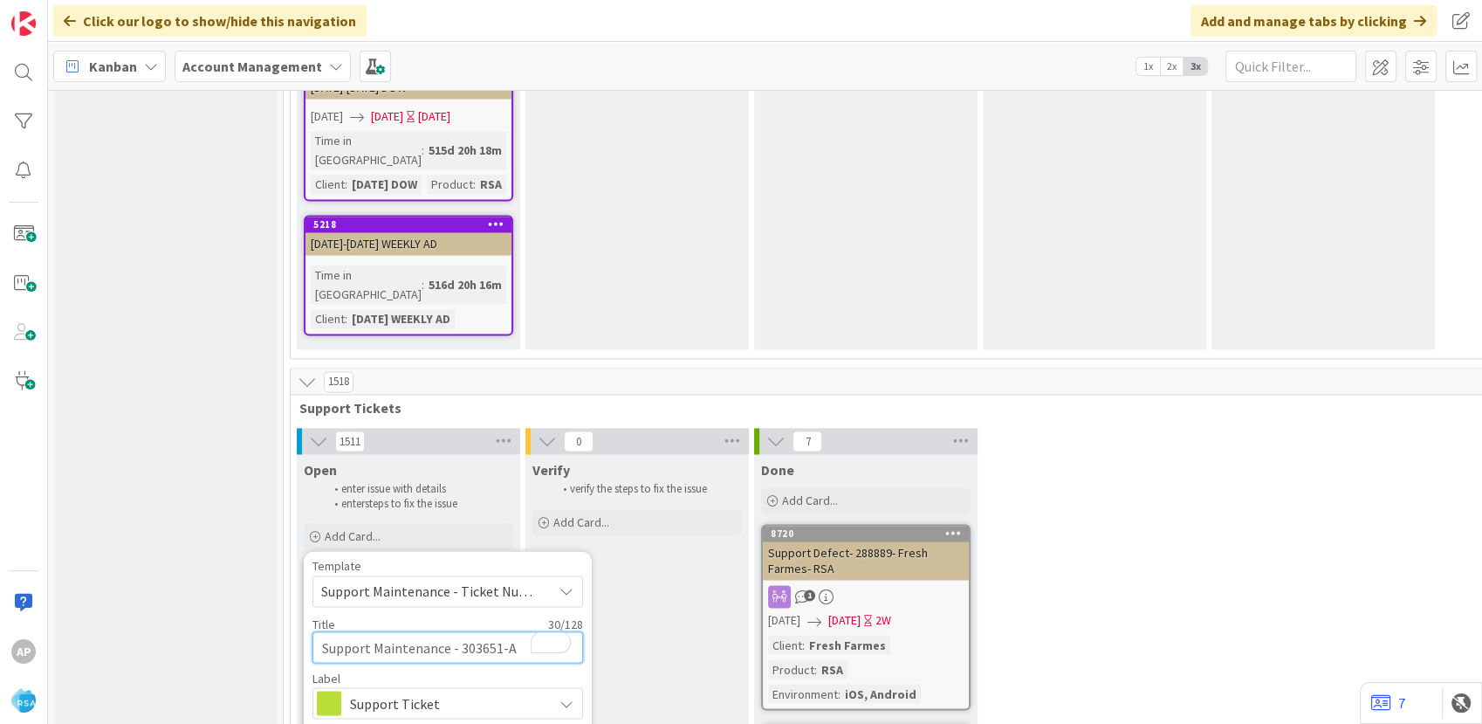
type textarea "Support Maintenance - 303651-An"
type textarea "x"
type textarea "Support Maintenance - 303651-[PERSON_NAME]"
type textarea "x"
type textarea "Support Maintenance - 303651-Anil"
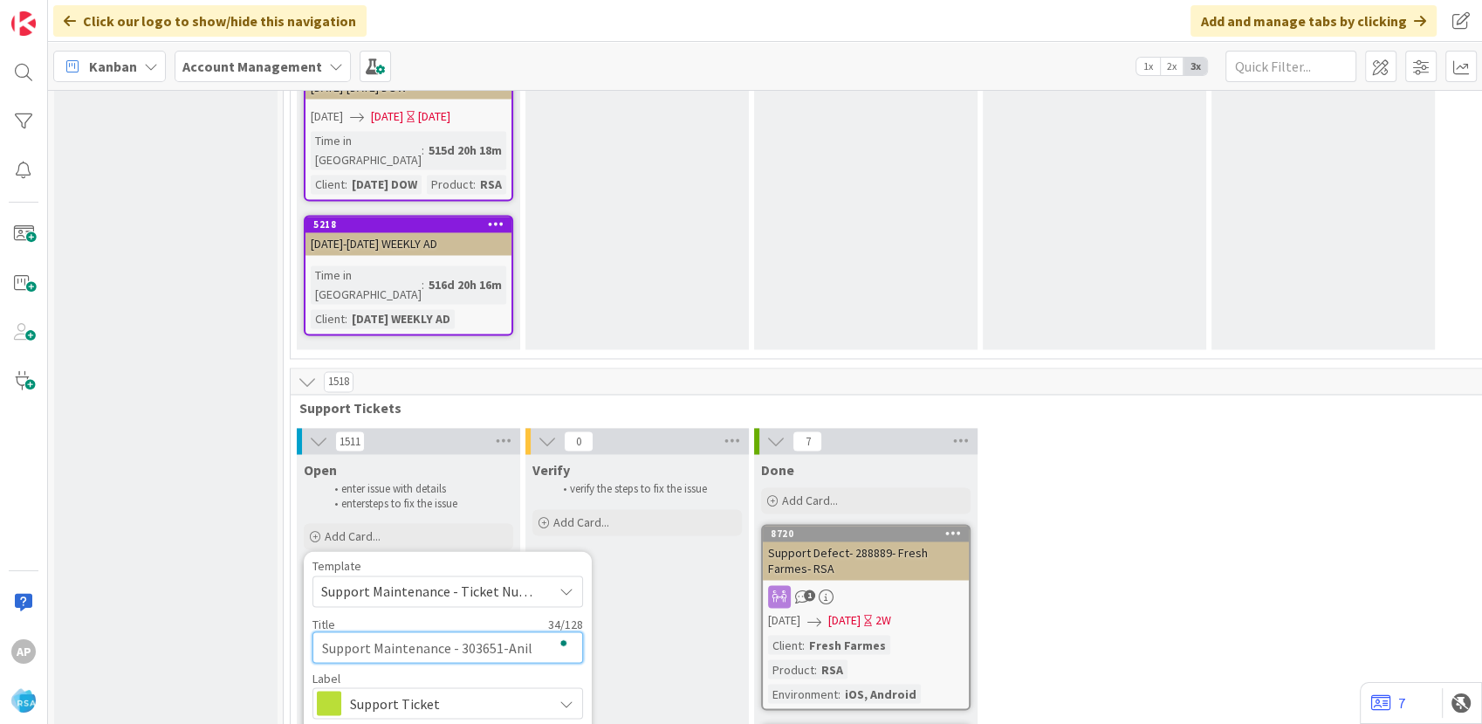
type textarea "x"
type textarea "Support Maintenance - 303651-Ani-"
type textarea "x"
type textarea "Support Maintenance - 303651-An-"
type textarea "x"
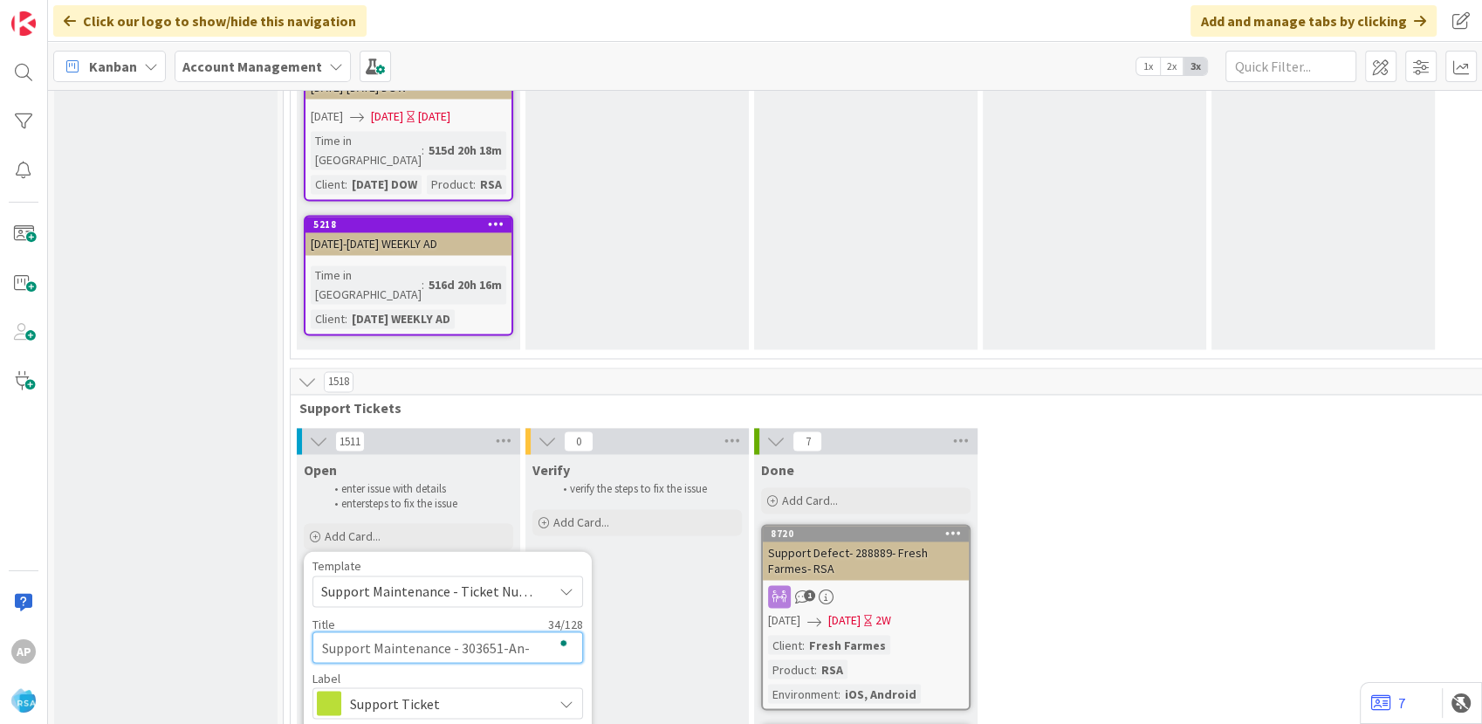
type textarea "Support Maintenance - 303651-A-"
type textarea "x"
type textarea "Support Maintenance - 303651--"
type textarea "x"
type textarea "Support Maintenance - 303651-"
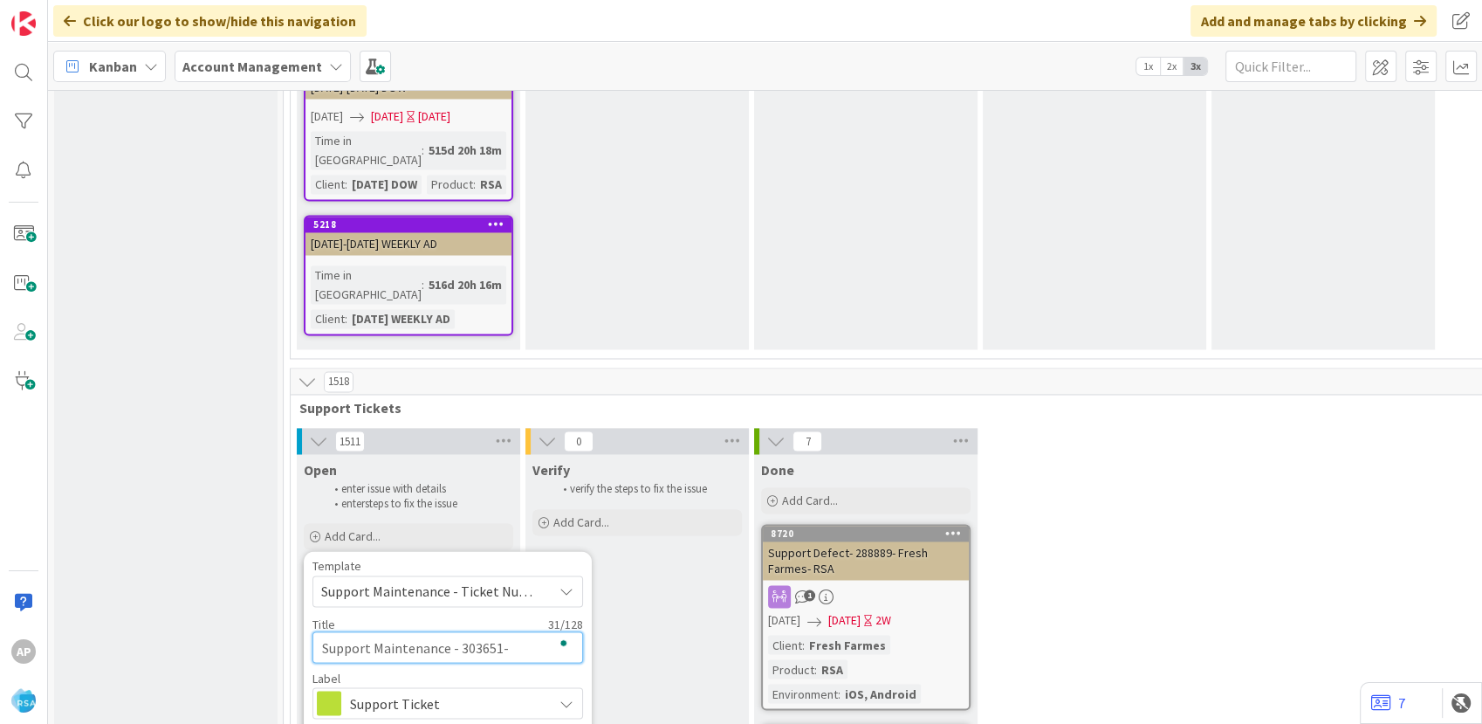
type textarea "x"
type textarea "Support Maintenance - 303651-M"
type textarea "x"
type textarea "Support Maintenance - 303651-Mi"
type textarea "x"
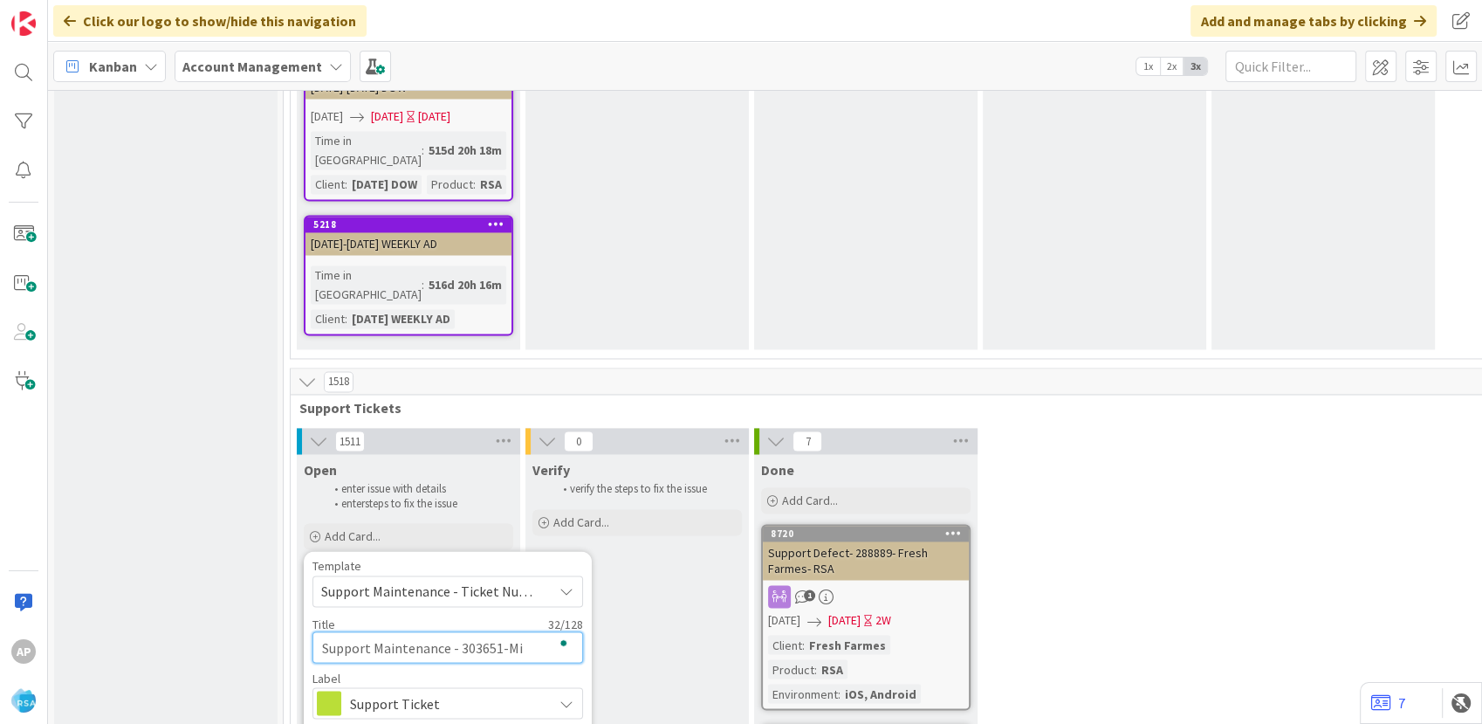
type textarea "Support Maintenance - 303651-Mil"
type textarea "x"
type textarea "Support Maintenance - 303651-Mill"
type textarea "x"
type textarea "Support Maintenance - 303651-[PERSON_NAME]"
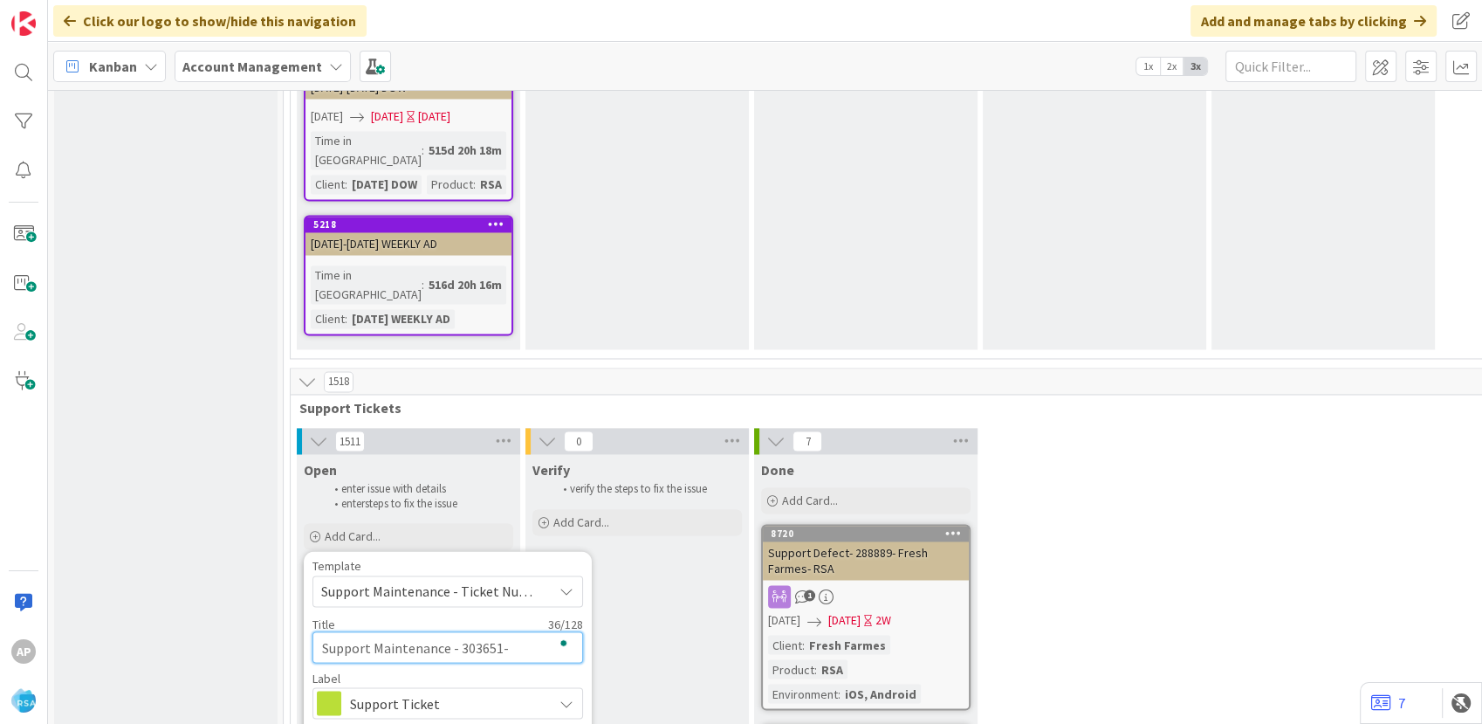
type textarea "x"
type textarea "Support Maintenance - 303651-[PERSON_NAME]"
type textarea "x"
type textarea "Support Maintenance - 303651-[PERSON_NAME] an"
type textarea "x"
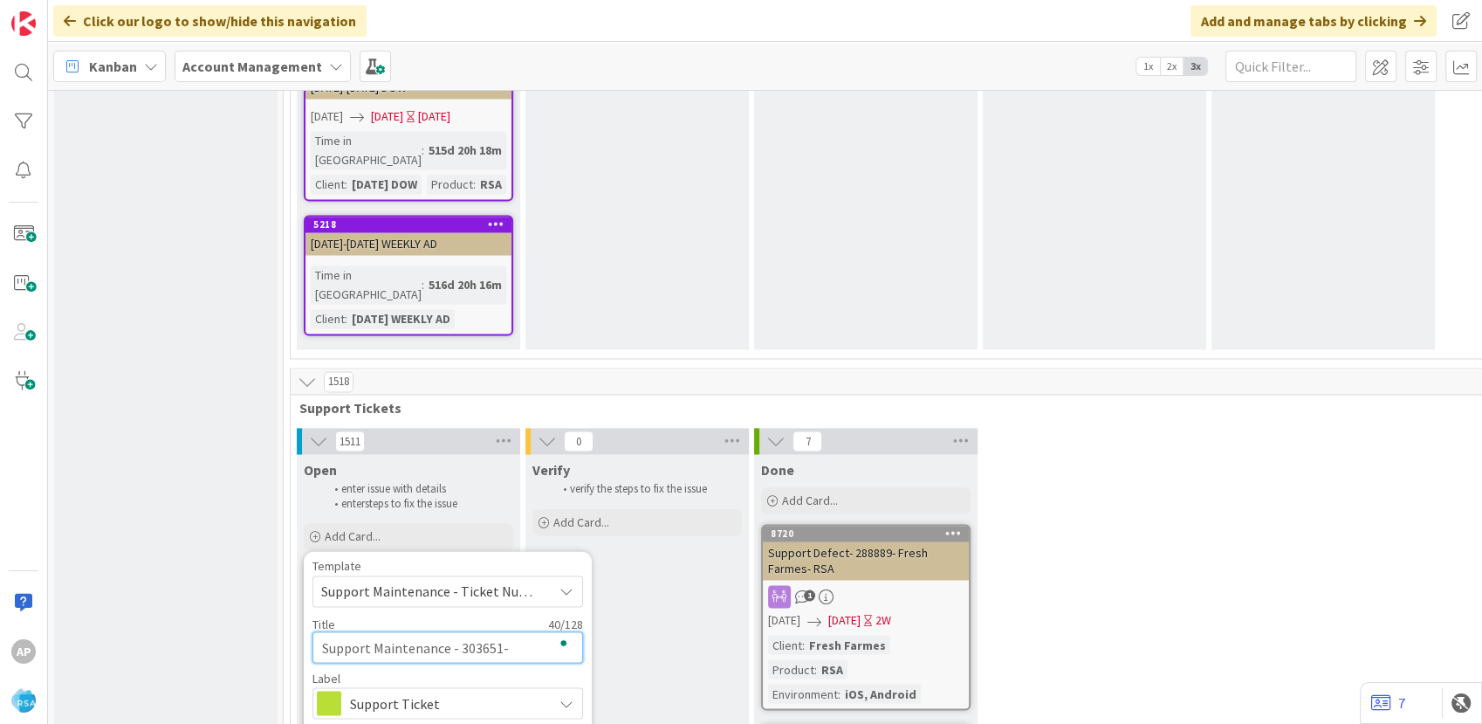
type textarea "Support Maintenance - 303651-[PERSON_NAME] and"
type textarea "x"
type textarea "Support Maintenance - 303651-[PERSON_NAME] and S"
type textarea "x"
type textarea "Support Maintenance - 303651-[PERSON_NAME] and So"
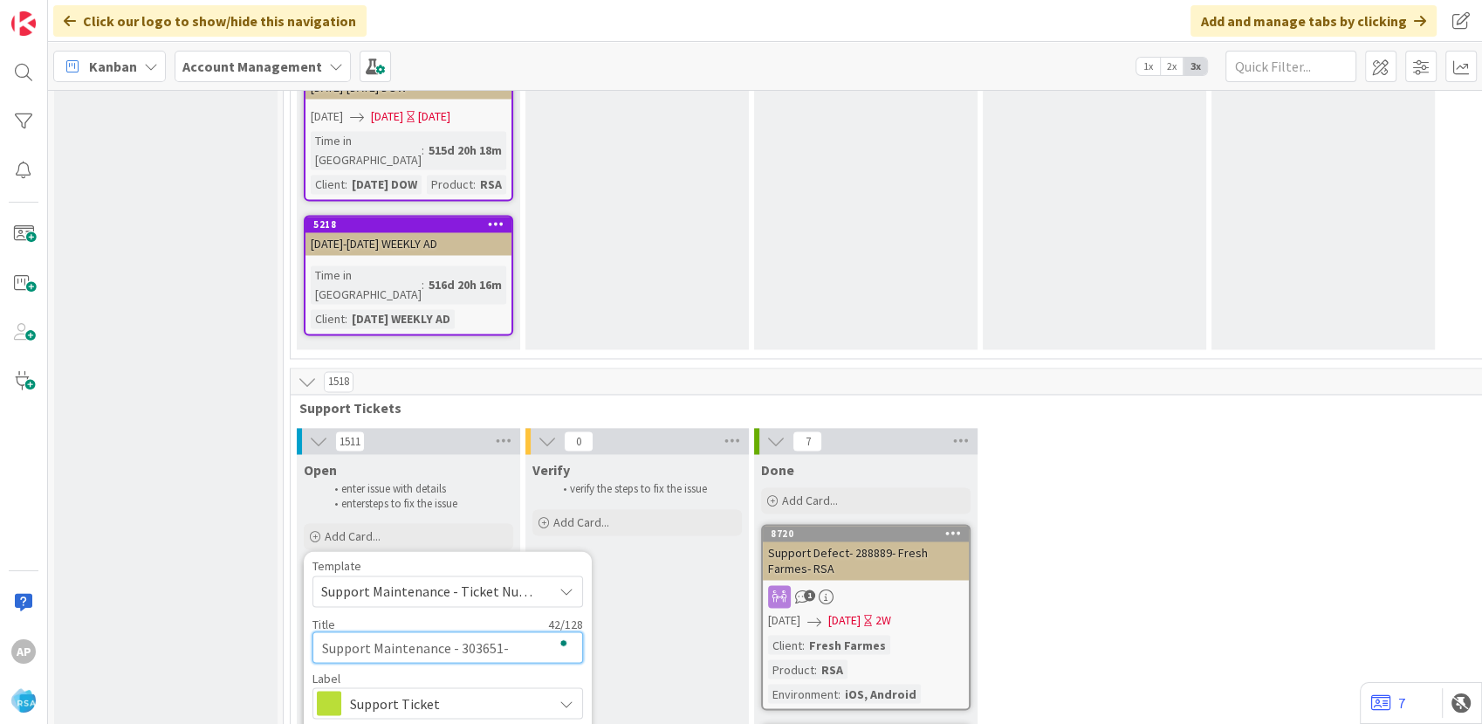
type textarea "x"
type textarea "Support Maintenance - 303651-[PERSON_NAME] and Son"
type textarea "x"
type textarea "Support Maintenance - 303651-[PERSON_NAME] and Sons"
type textarea "x"
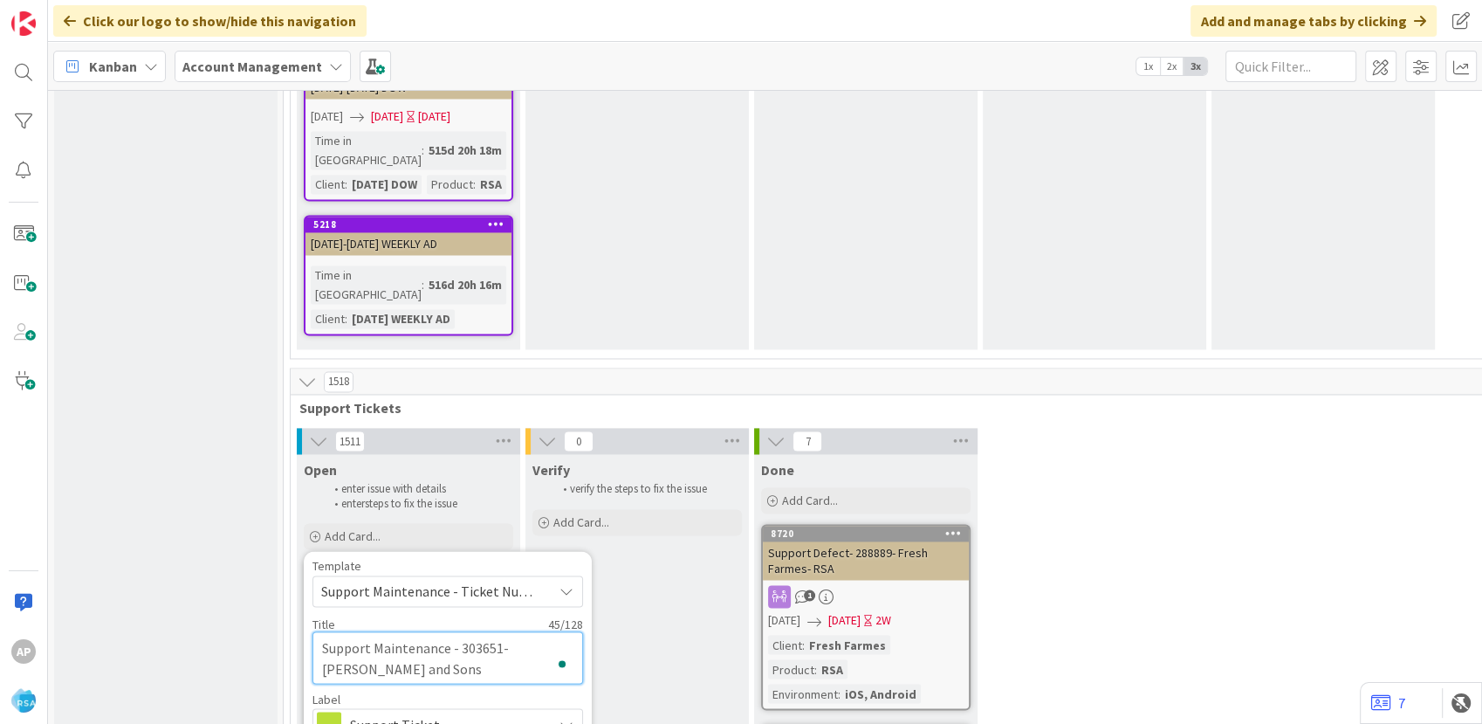
type textarea "Support Maintenance - 303651-[PERSON_NAME] and Sons-"
type textarea "x"
type textarea "Support Maintenance - 303651-[PERSON_NAME] and Sons-R"
type textarea "x"
type textarea "Support Maintenance - 303651-[PERSON_NAME] and Sons-RSA"
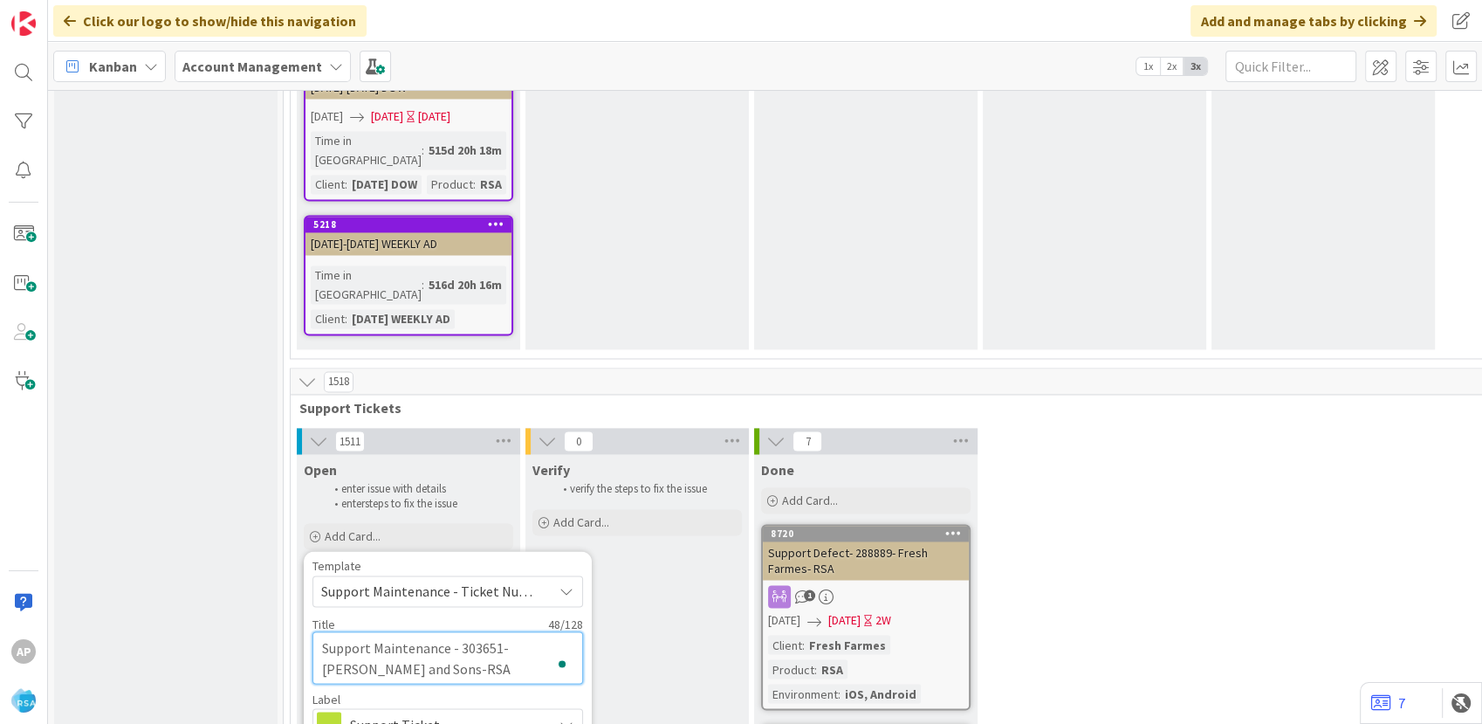
type textarea "x"
type textarea "Support Maintenance - 303651-[PERSON_NAME] and Sons-RSA"
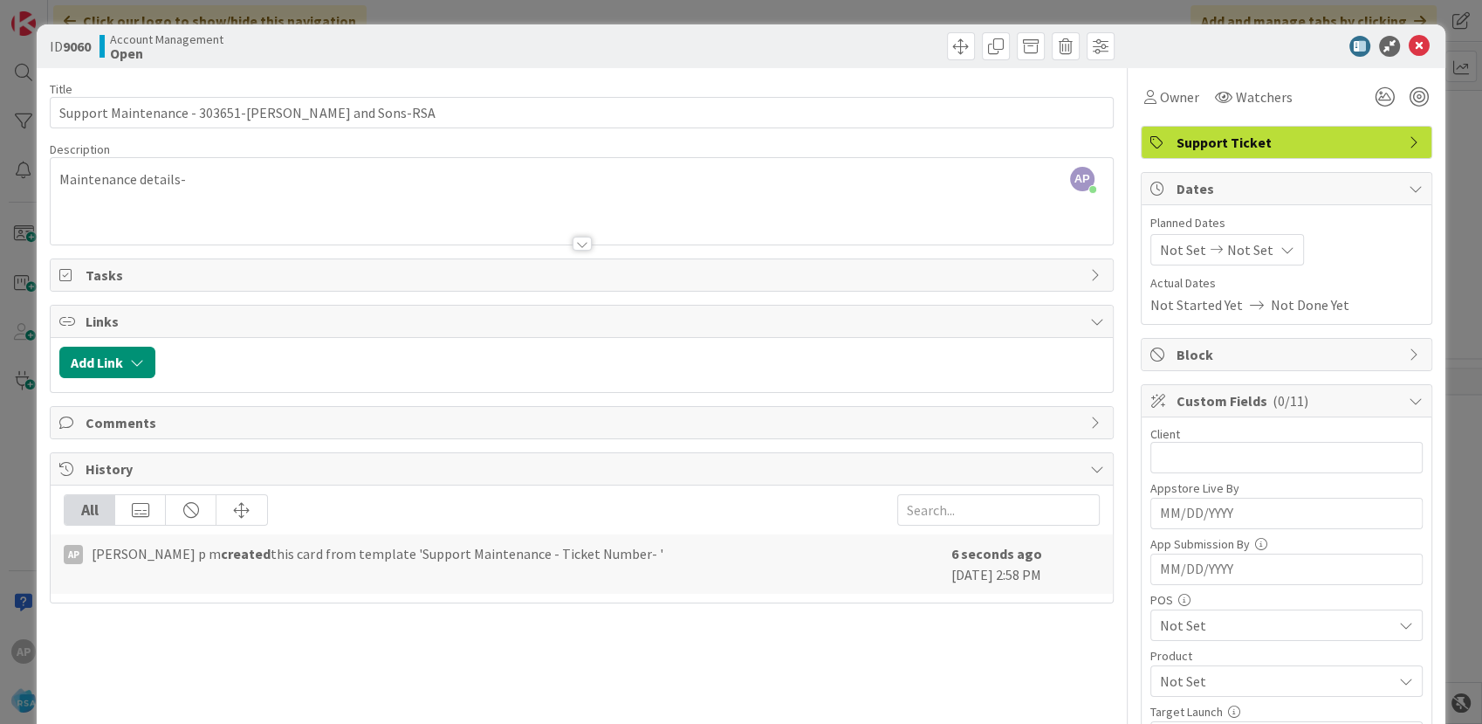
click at [188, 185] on div "AP [PERSON_NAME] p m just joined Maintenance details-" at bounding box center [582, 201] width 1062 height 86
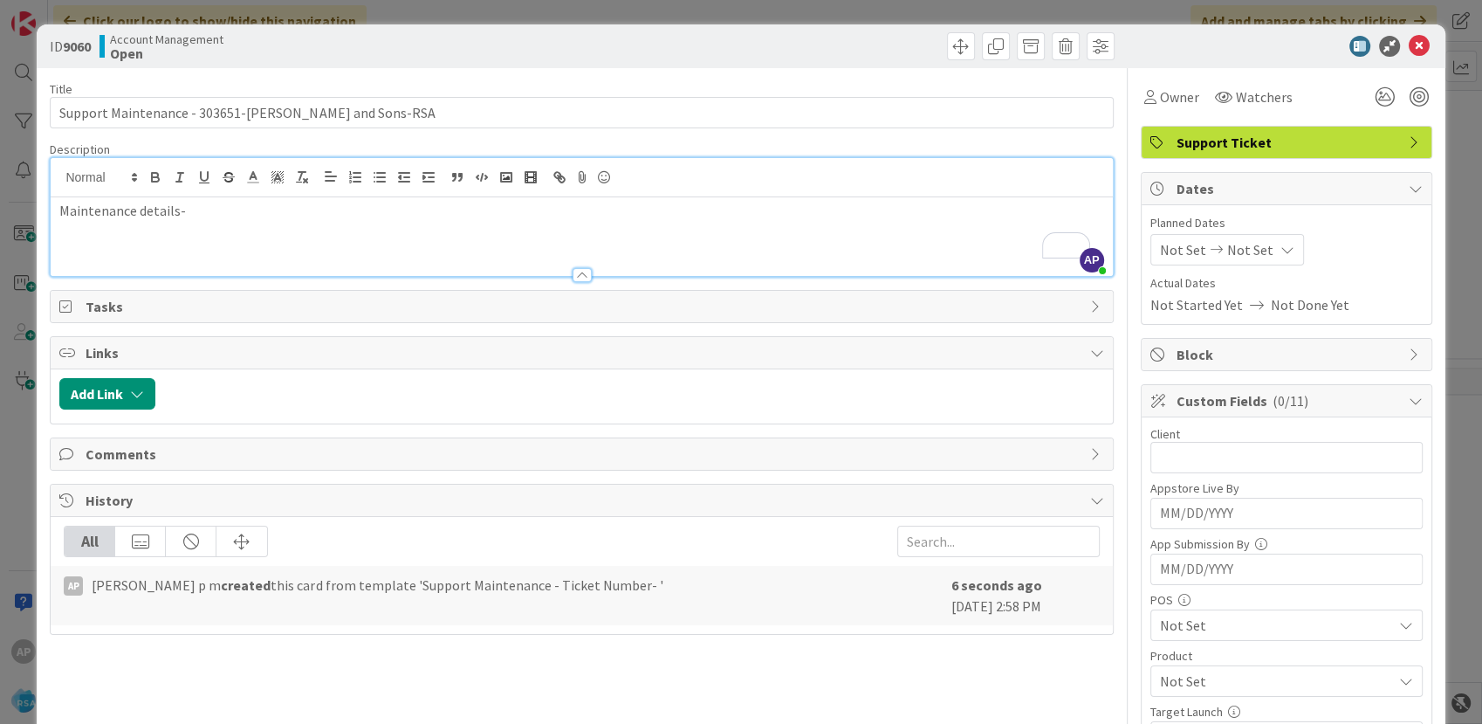
click at [221, 213] on p "Maintenance details-" at bounding box center [581, 211] width 1044 height 20
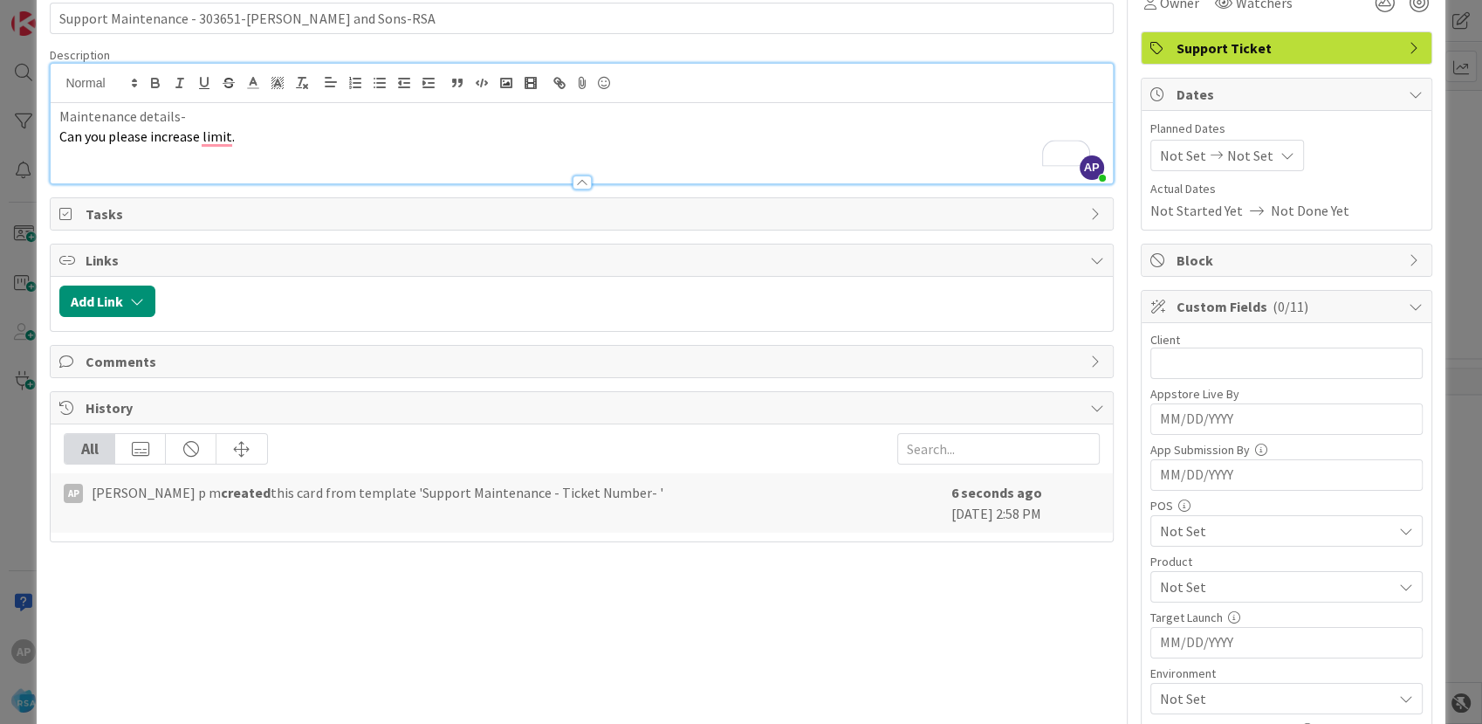
scroll to position [97, 0]
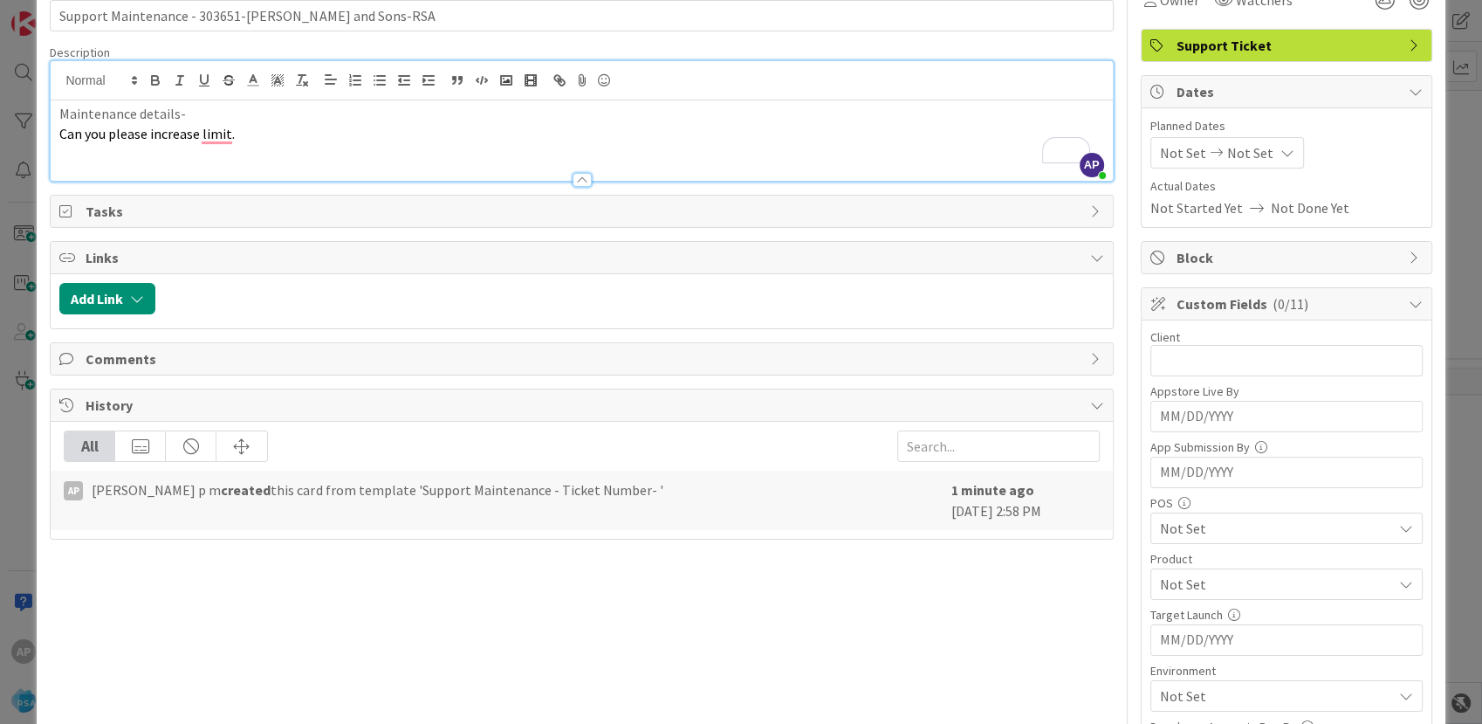
click at [272, 131] on p "Can you please increase limit." at bounding box center [581, 134] width 1044 height 20
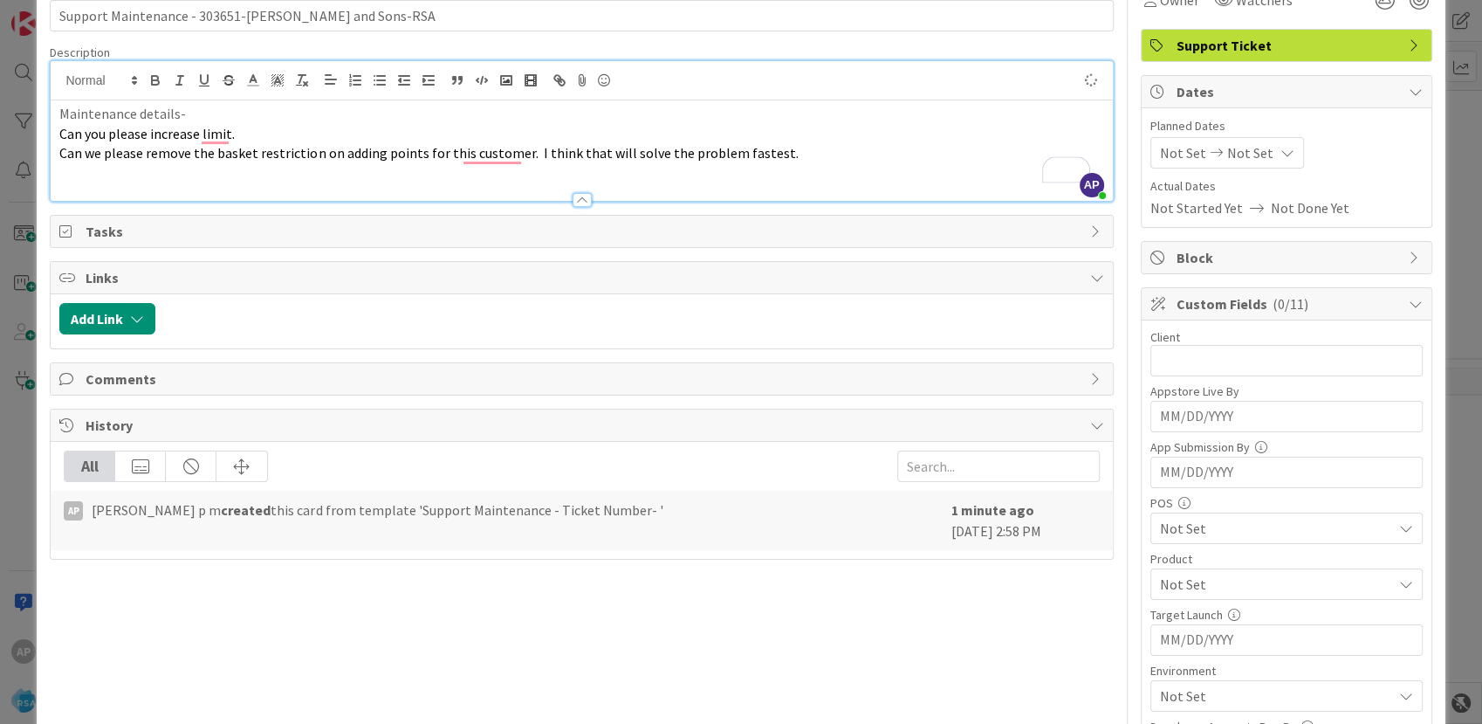
click at [1160, 148] on span "Not Set" at bounding box center [1183, 152] width 46 height 21
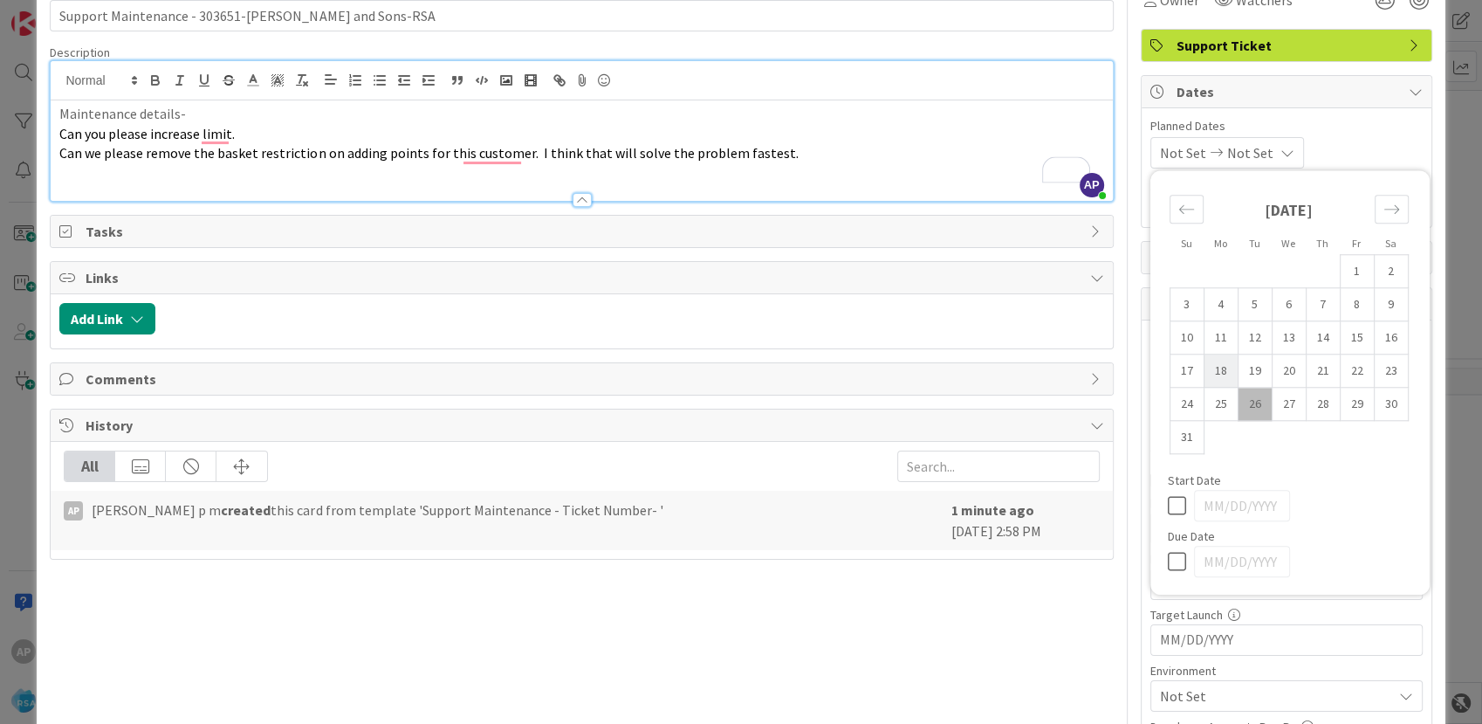
click at [1204, 372] on td "18" at bounding box center [1221, 370] width 34 height 33
type input "[DATE]"
click at [1262, 152] on span "Not Set" at bounding box center [1246, 152] width 46 height 21
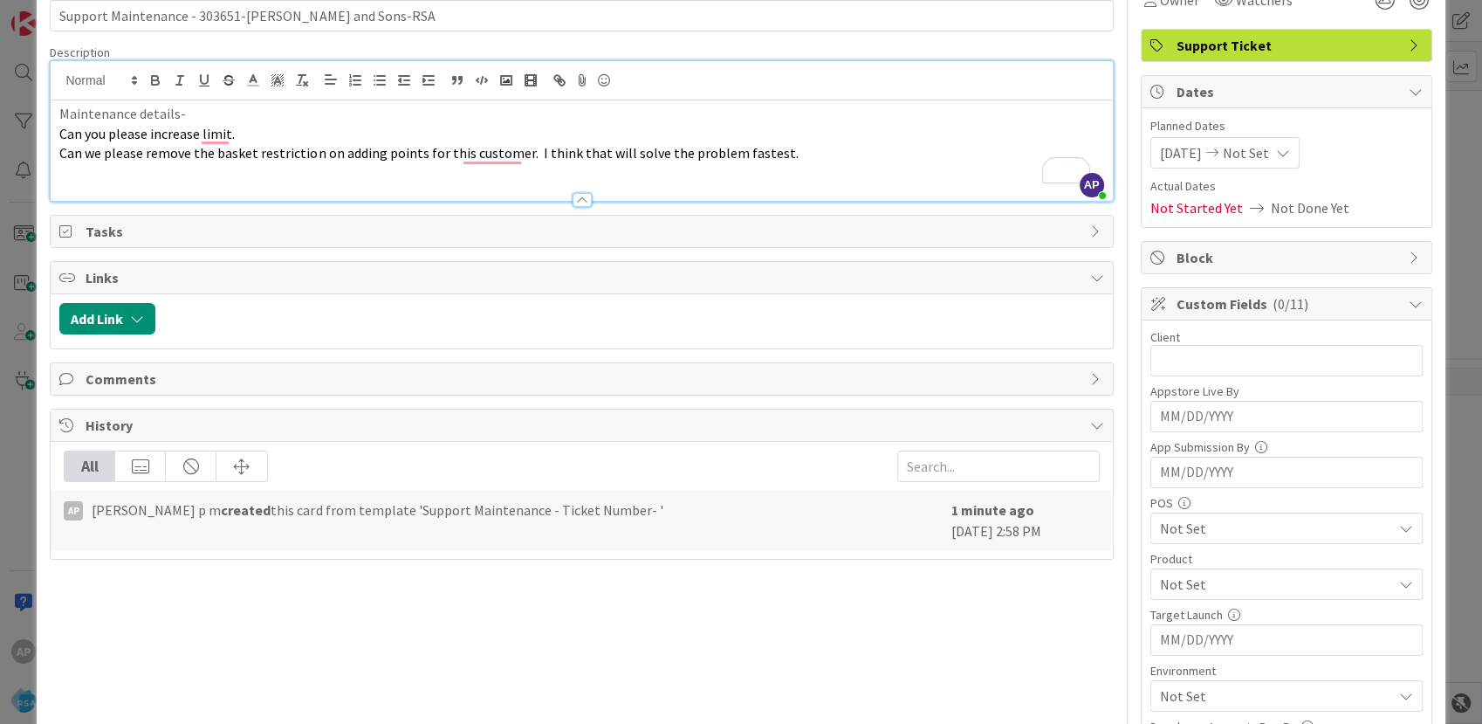
click at [1245, 153] on span "Not Set" at bounding box center [1246, 152] width 46 height 21
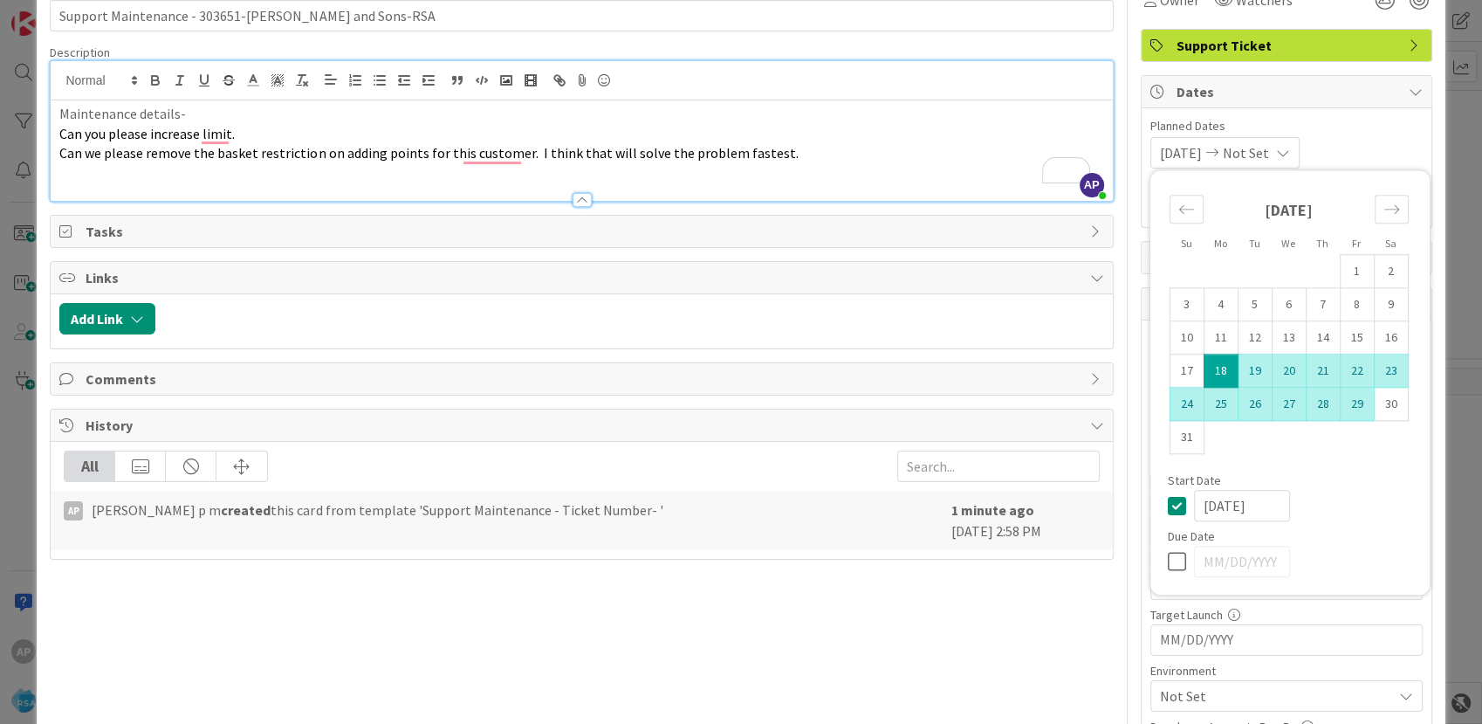
click at [1347, 410] on td "29" at bounding box center [1357, 404] width 34 height 33
type input "[DATE]"
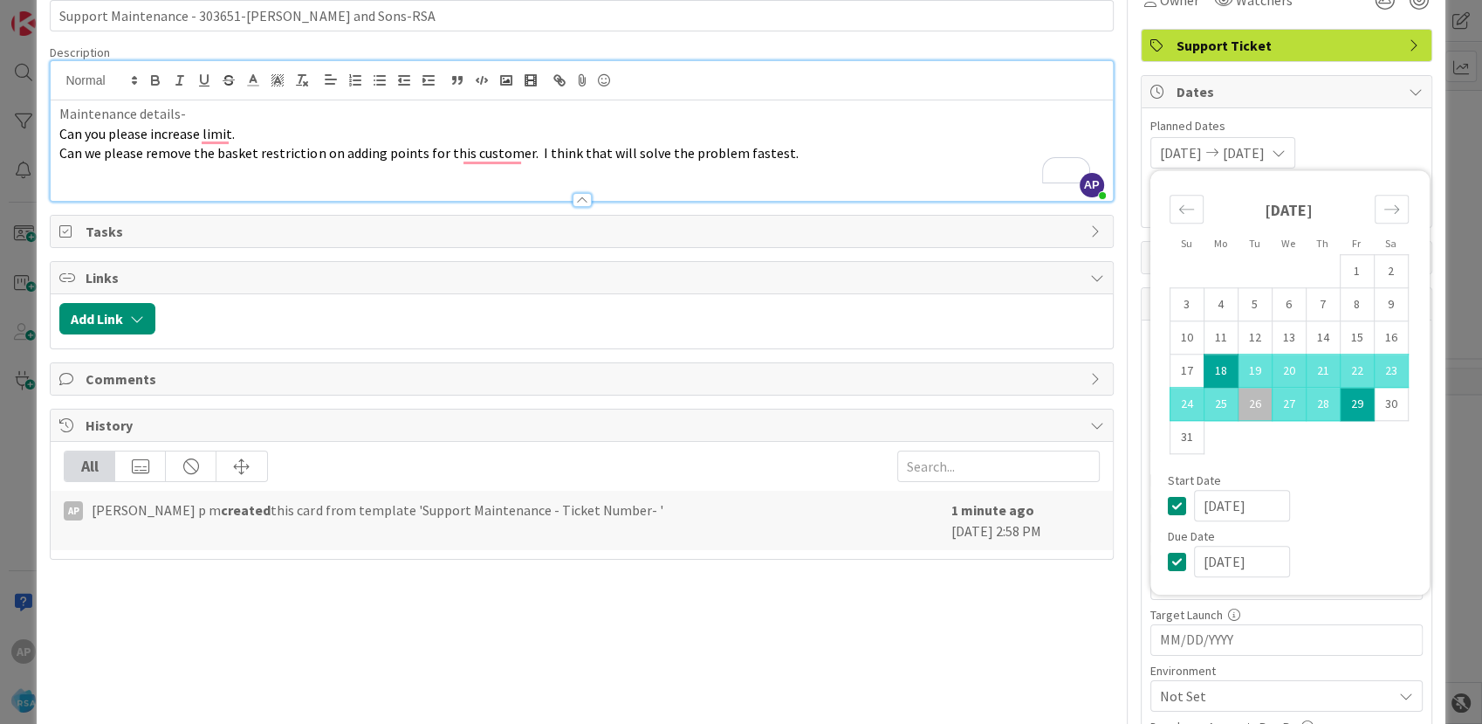
click at [959, 169] on p "To enrich screen reader interactions, please activate Accessibility in Grammarl…" at bounding box center [581, 173] width 1044 height 20
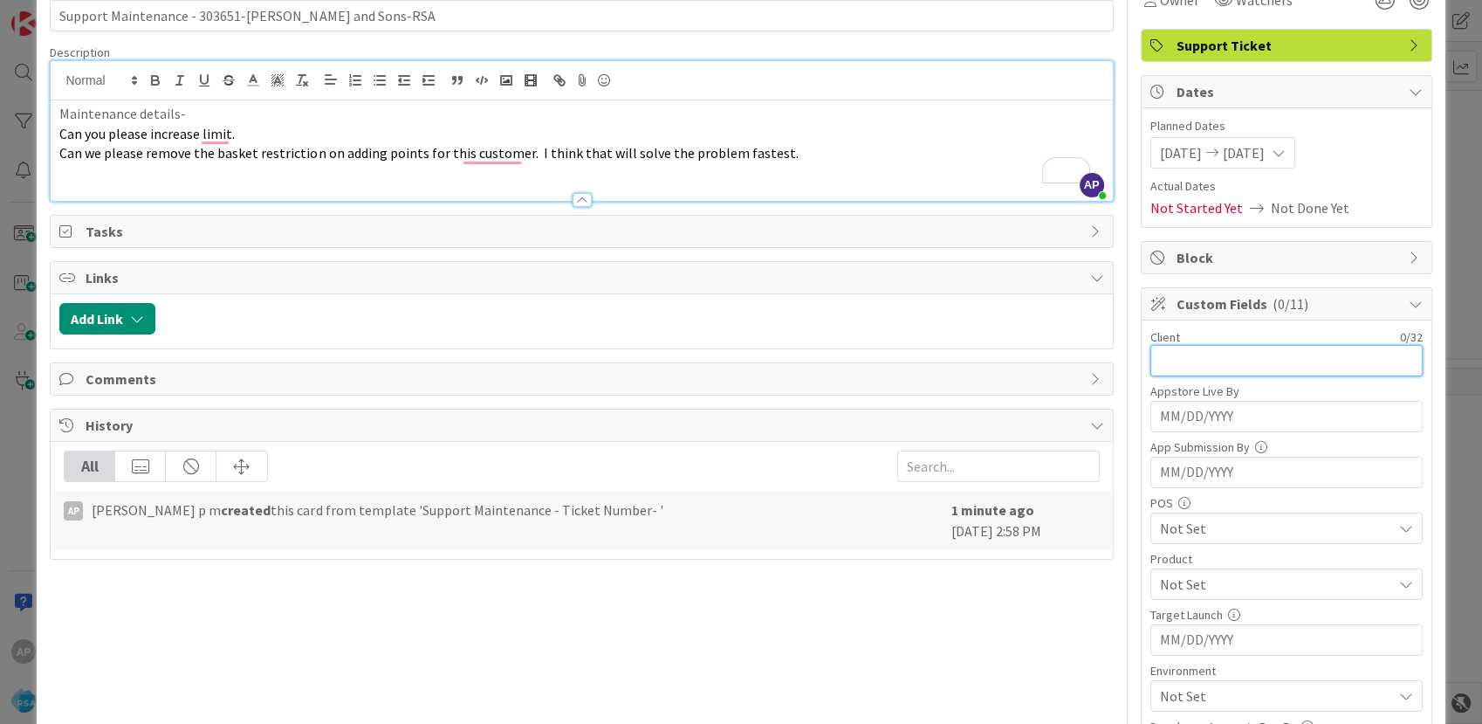
click at [1152, 360] on input "text" at bounding box center [1287, 360] width 272 height 31
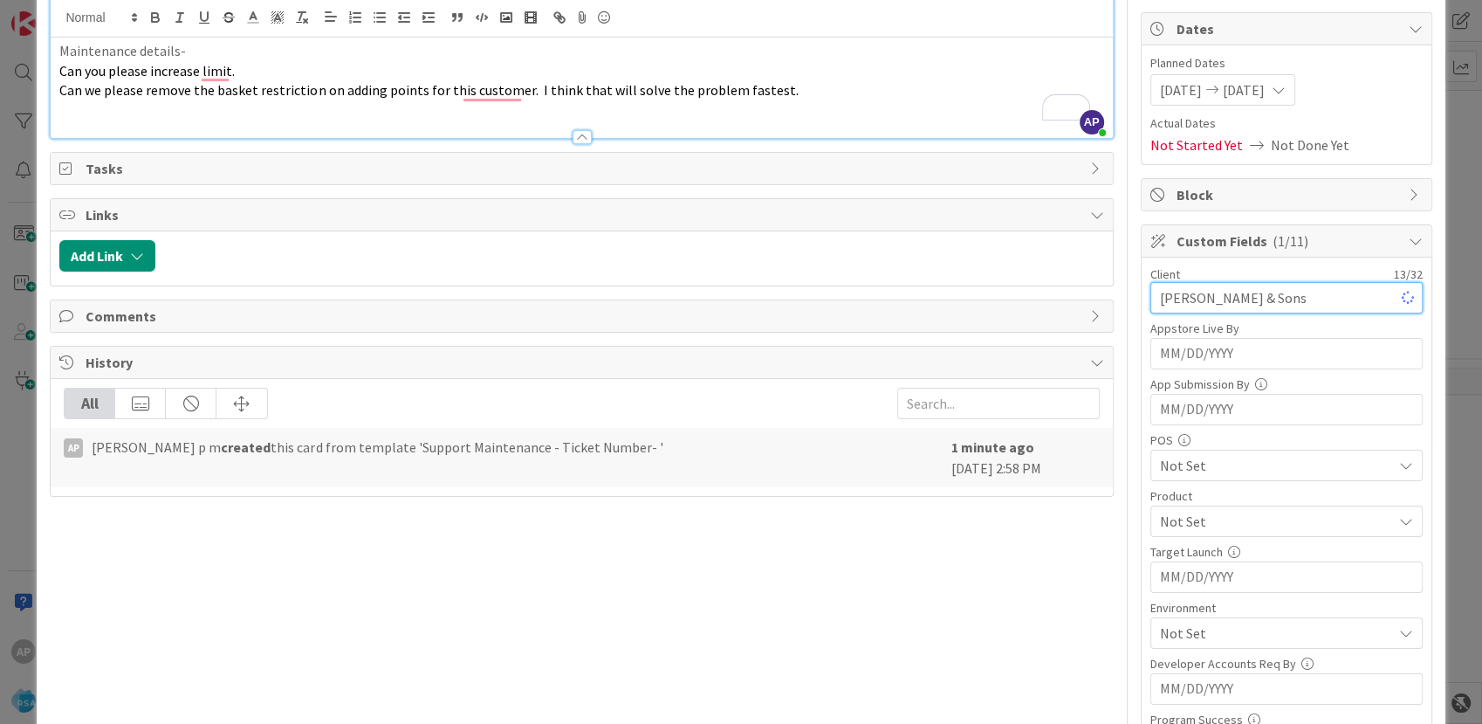
scroll to position [194, 0]
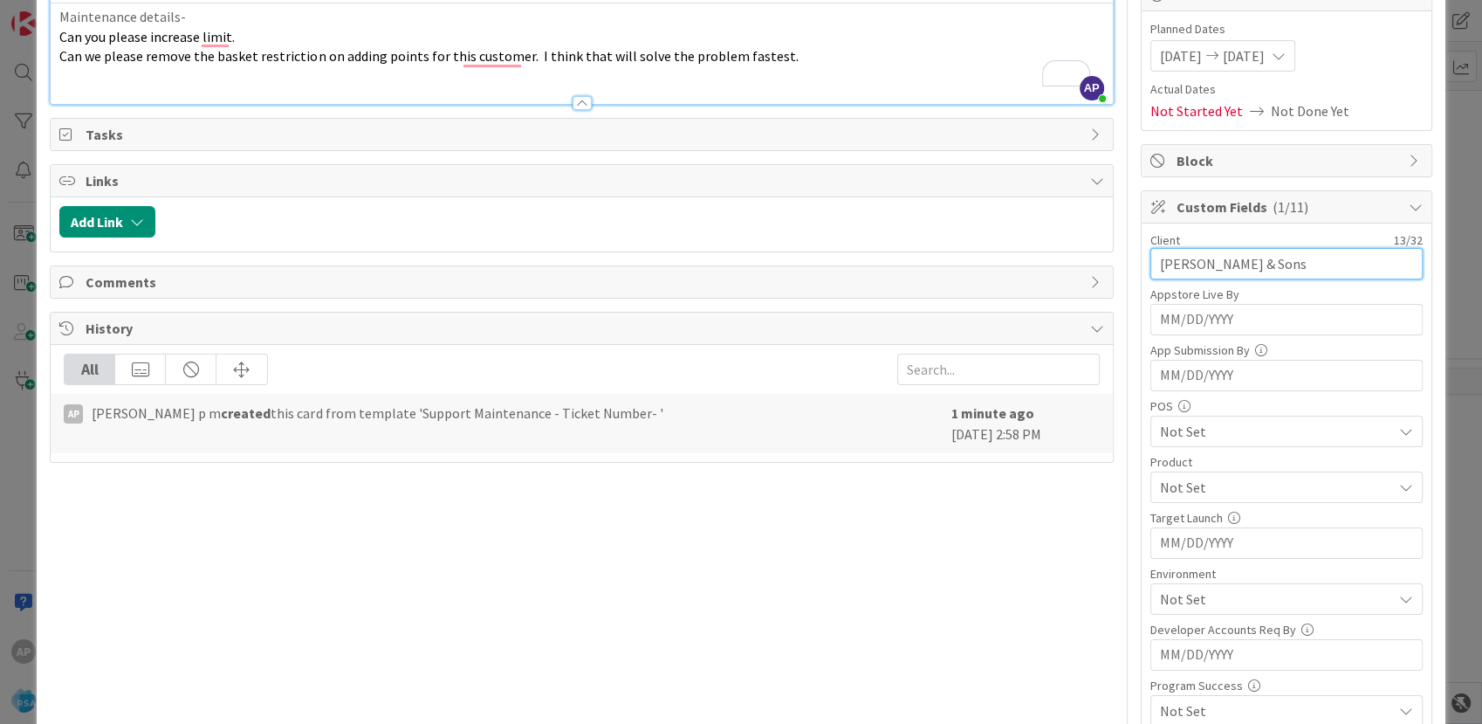
type input "[PERSON_NAME] & Sons"
click at [1158, 471] on div "Not Set" at bounding box center [1287, 486] width 272 height 31
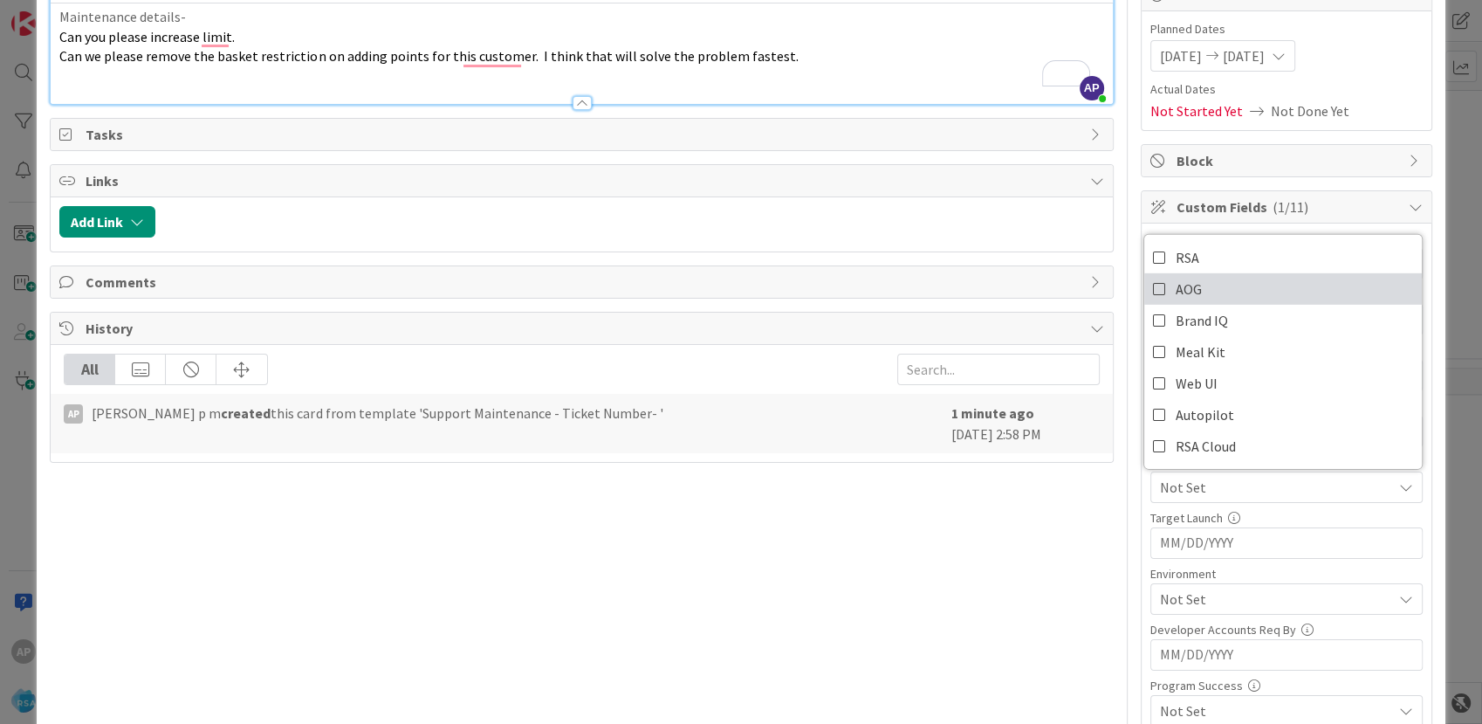
click at [1179, 284] on span "AOG" at bounding box center [1189, 289] width 26 height 26
click at [1176, 289] on span "AOG" at bounding box center [1189, 289] width 26 height 26
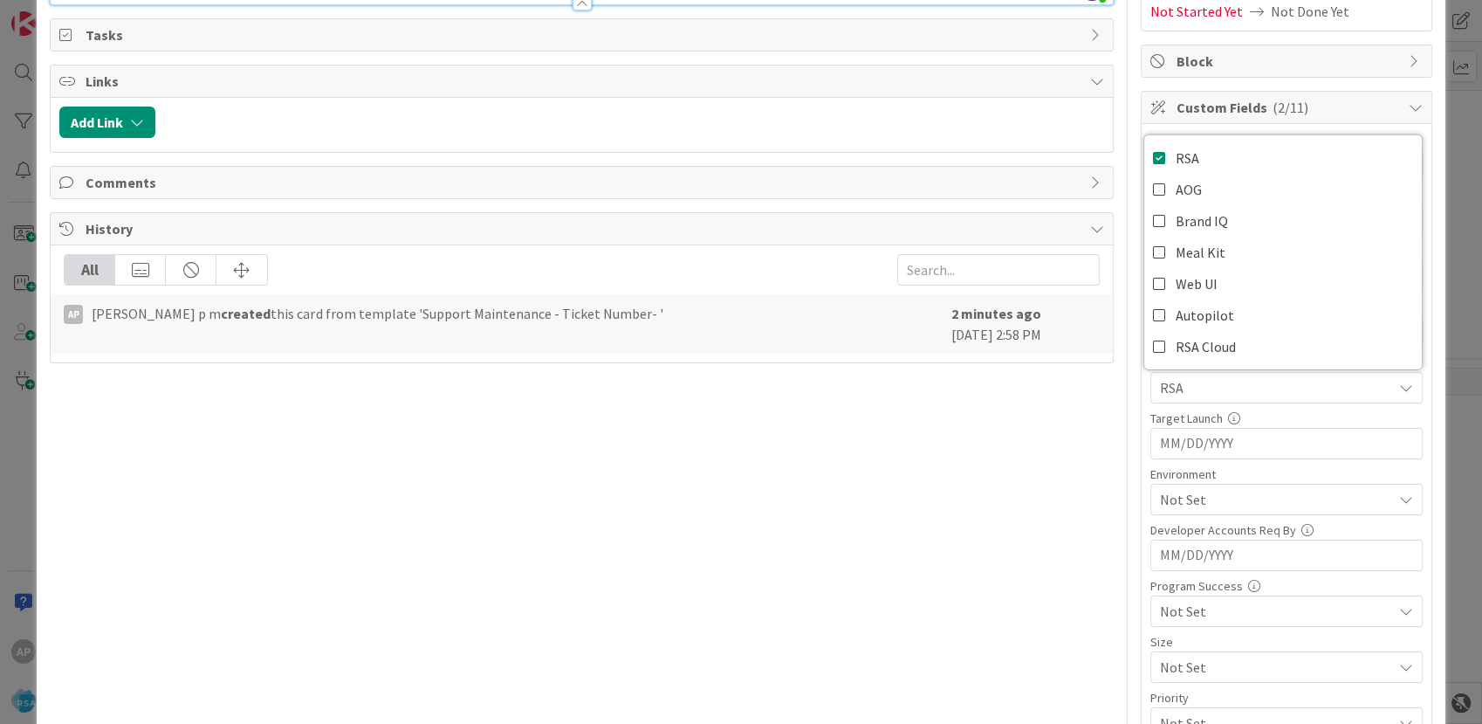
scroll to position [388, 0]
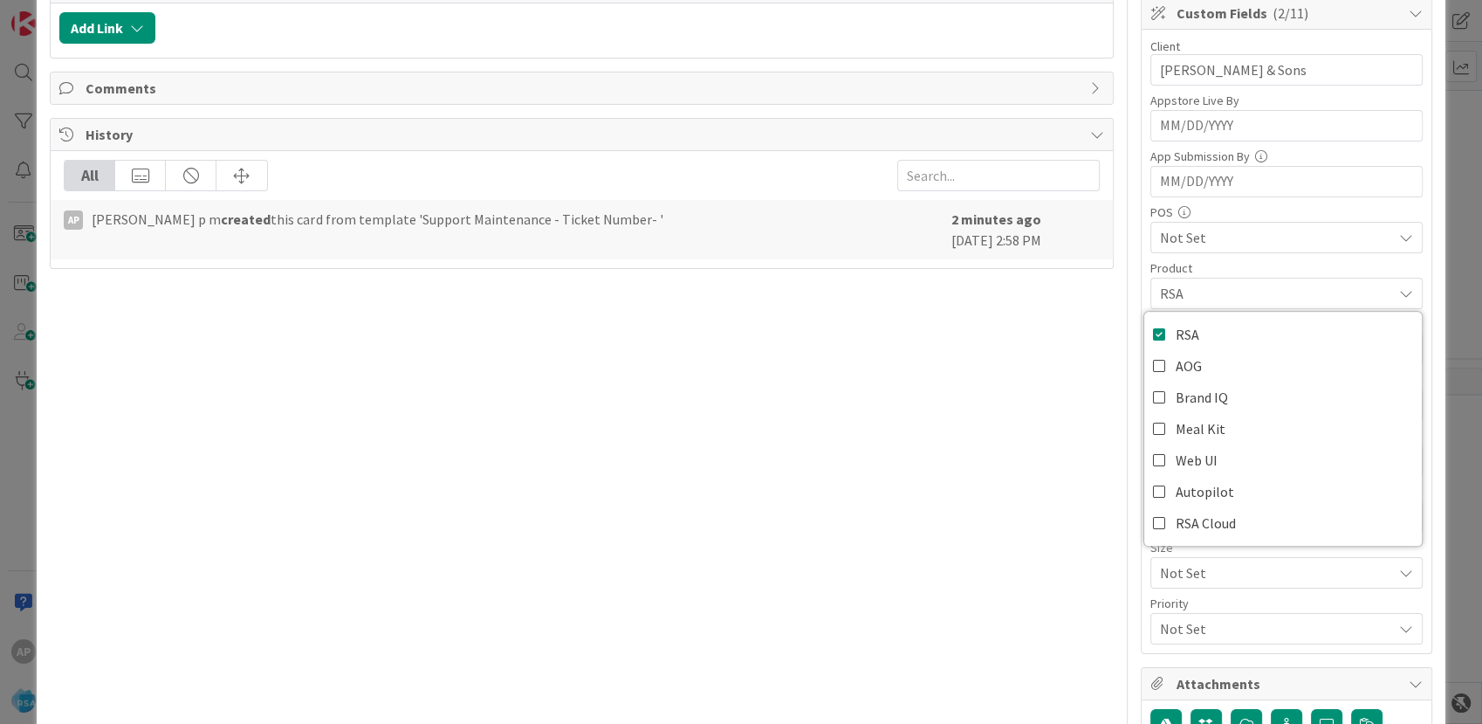
click at [872, 557] on div "Title 49 / 128 Support Maintenance - 303651-[PERSON_NAME] and Sons-RSA Descript…" at bounding box center [581, 482] width 1063 height 1605
click at [1191, 407] on span "Not Set" at bounding box center [1276, 405] width 232 height 21
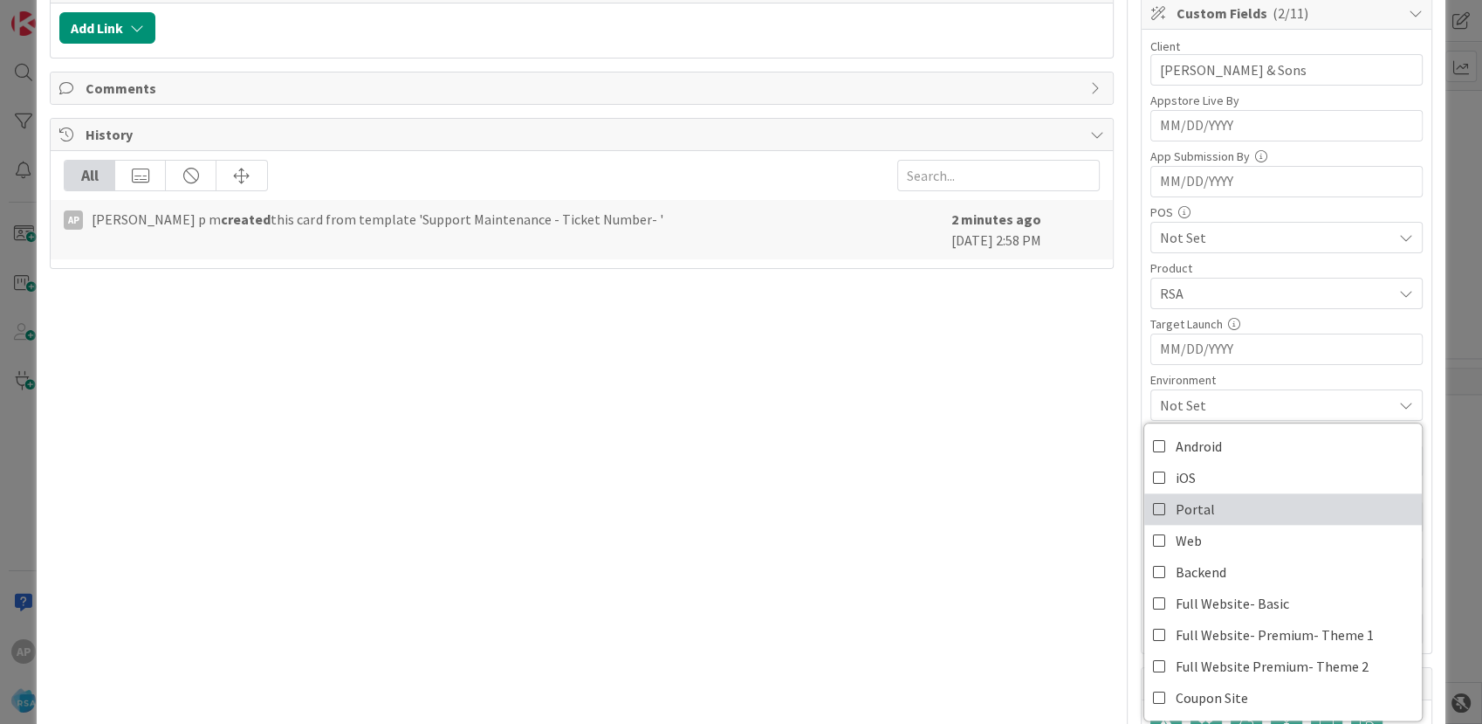
click at [1193, 498] on span "Portal" at bounding box center [1195, 509] width 39 height 26
click at [1106, 492] on div "Title 49 / 128 Support Maintenance - 303651-[PERSON_NAME] and Sons-RSA Descript…" at bounding box center [741, 482] width 1382 height 1605
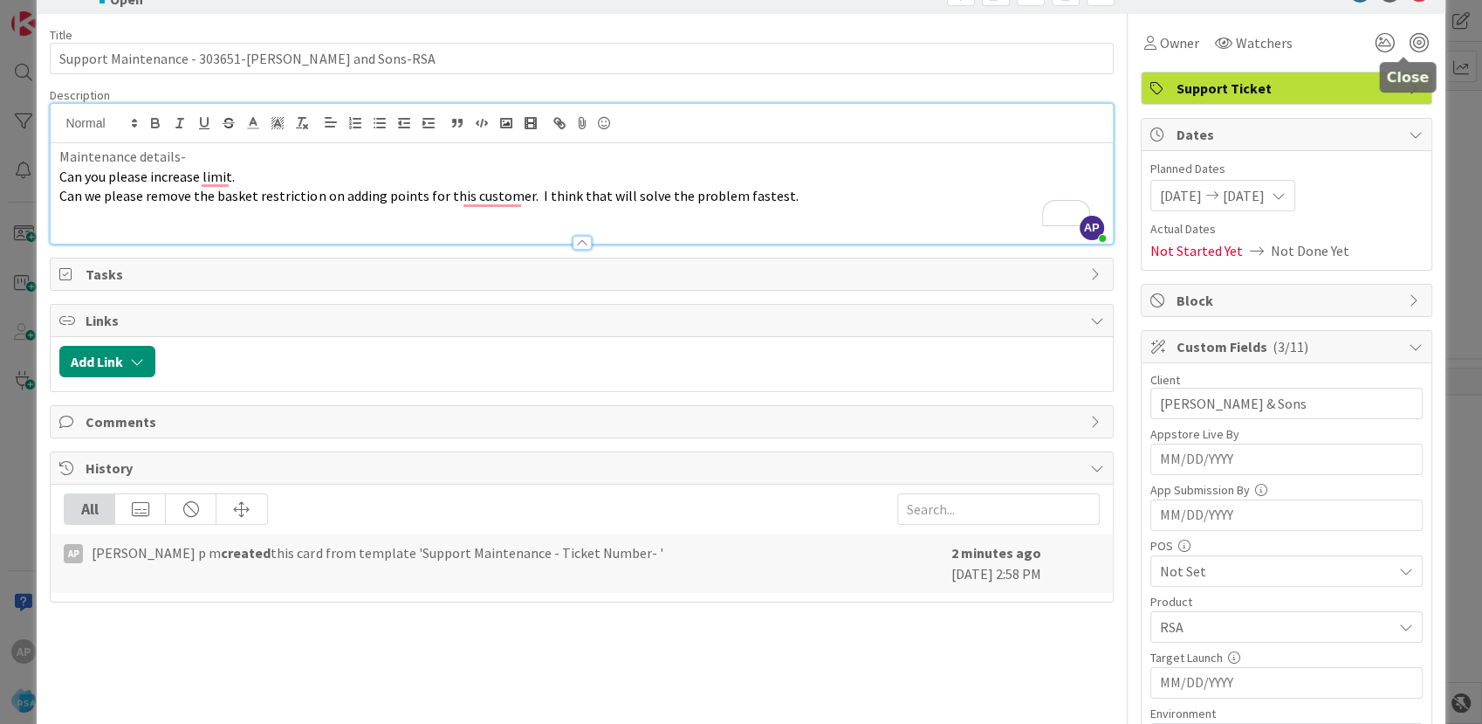
scroll to position [0, 0]
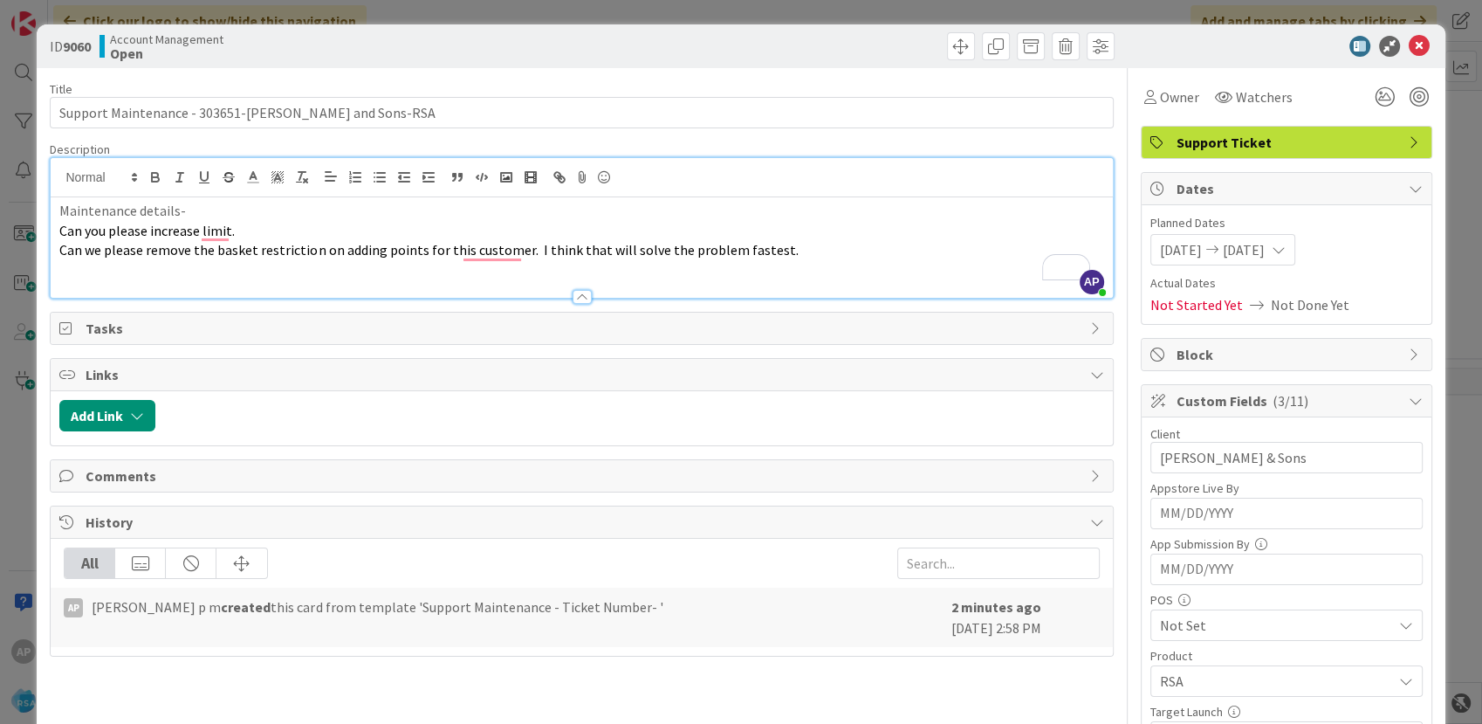
click at [1164, 42] on div at bounding box center [1278, 46] width 309 height 21
click at [1409, 45] on icon at bounding box center [1419, 46] width 21 height 21
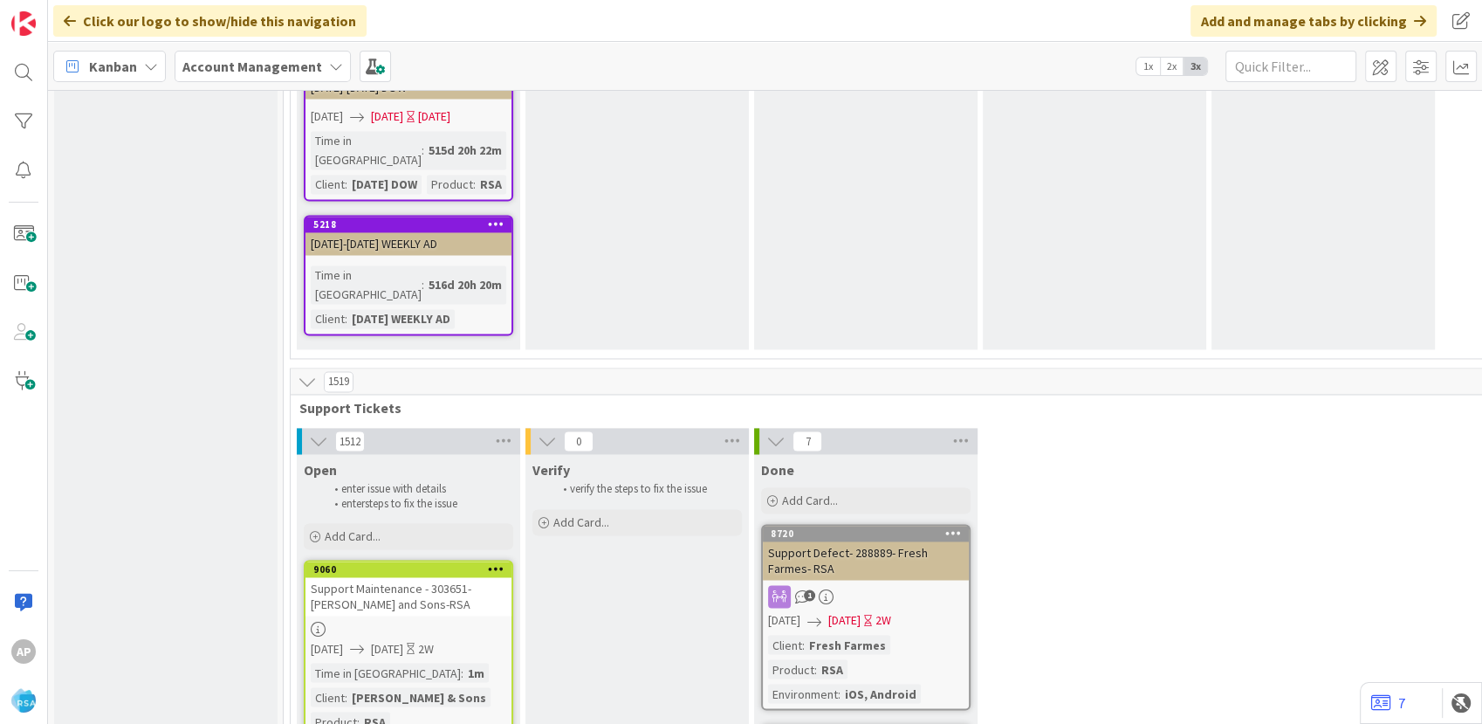
click at [1400, 45] on div "Kanban Account Management 1x 2x 3x" at bounding box center [765, 66] width 1434 height 48
